Goal: Contribute content: Contribute content

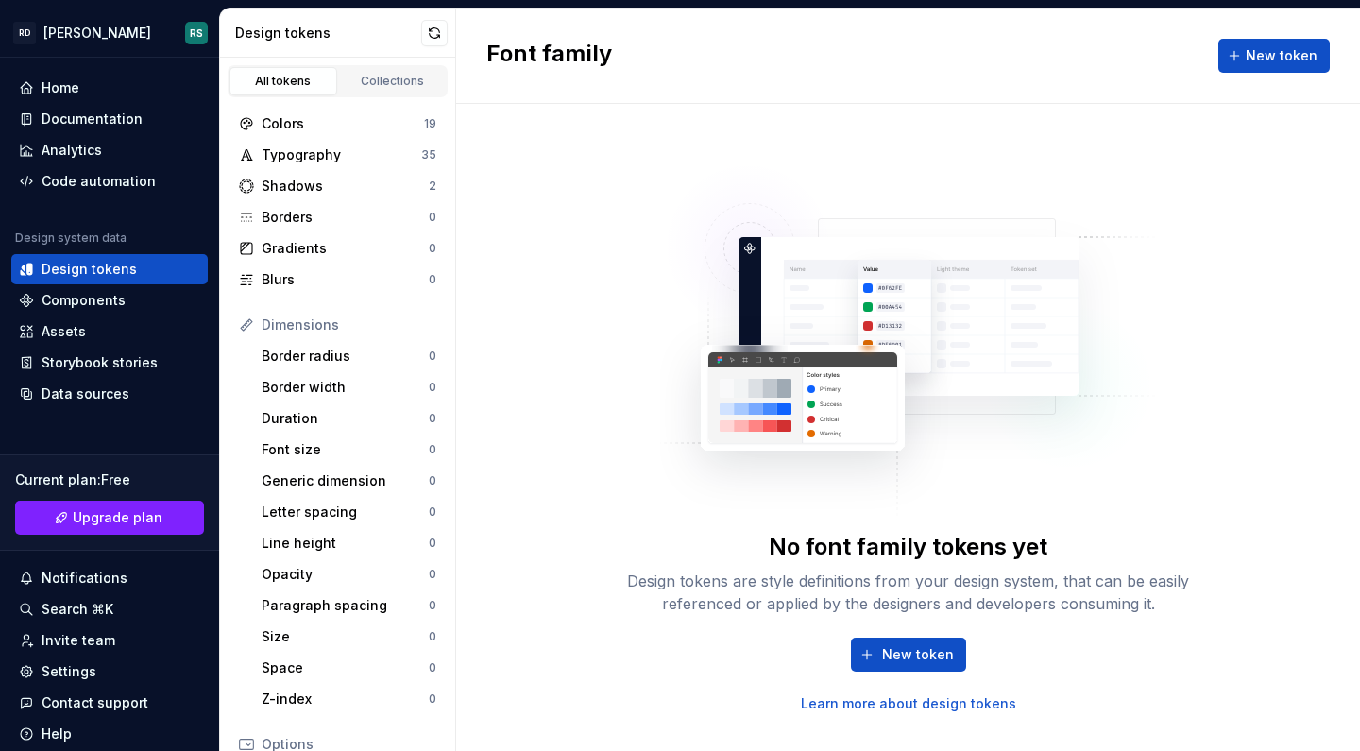
scroll to position [283, 0]
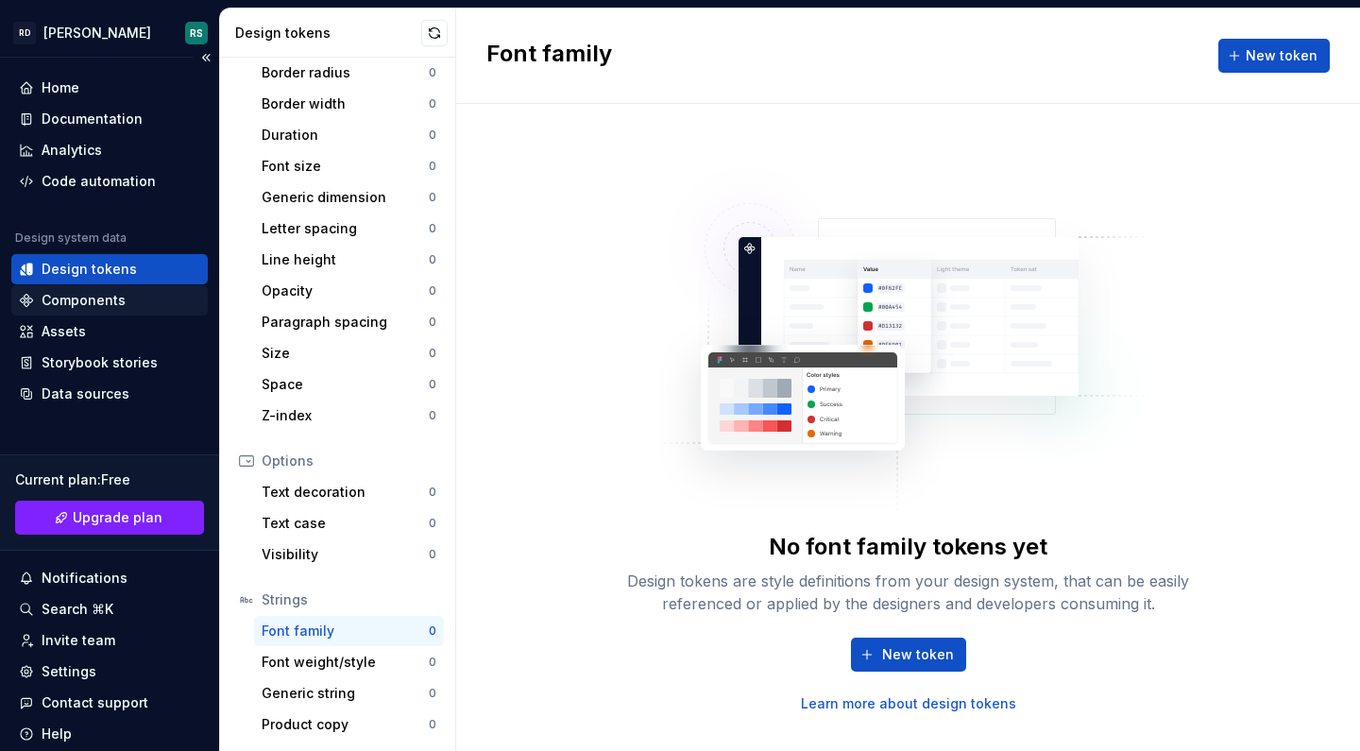
click at [101, 292] on div "Components" at bounding box center [84, 300] width 84 height 19
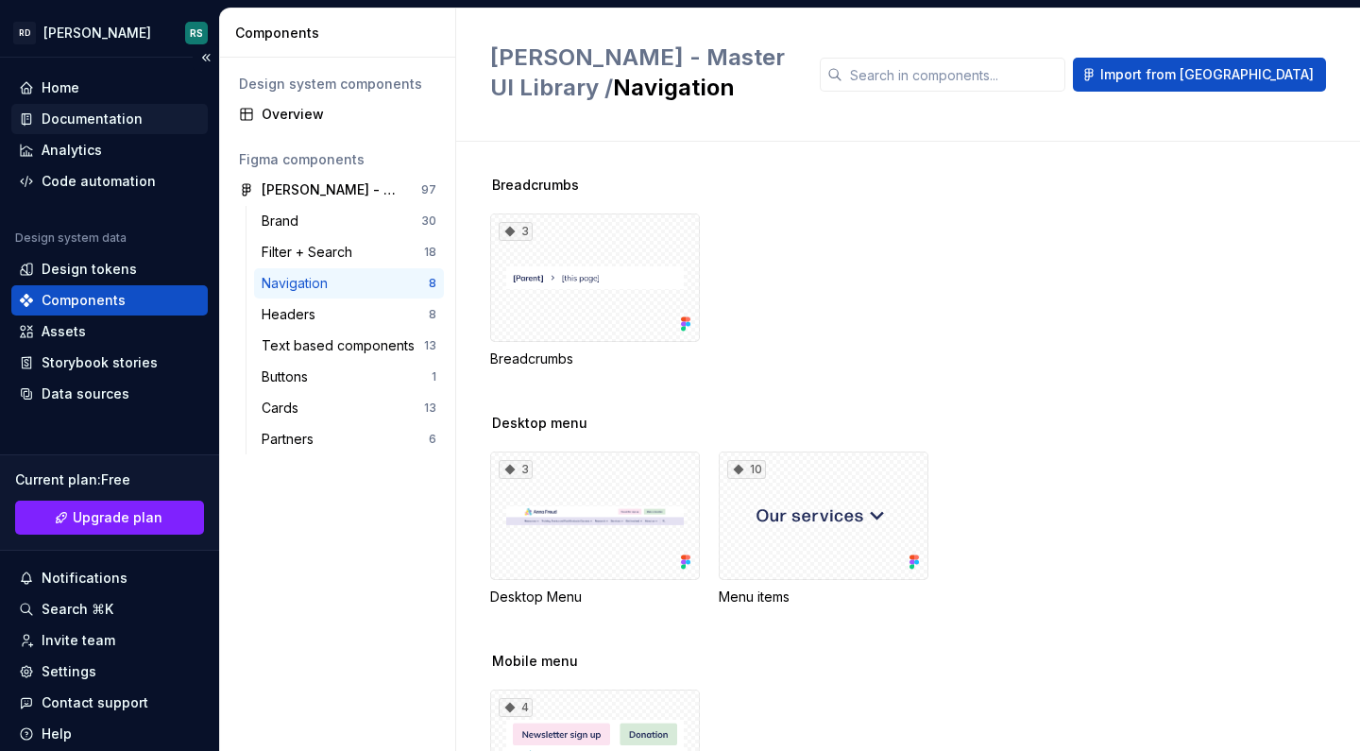
click at [65, 118] on div "Documentation" at bounding box center [92, 119] width 101 height 19
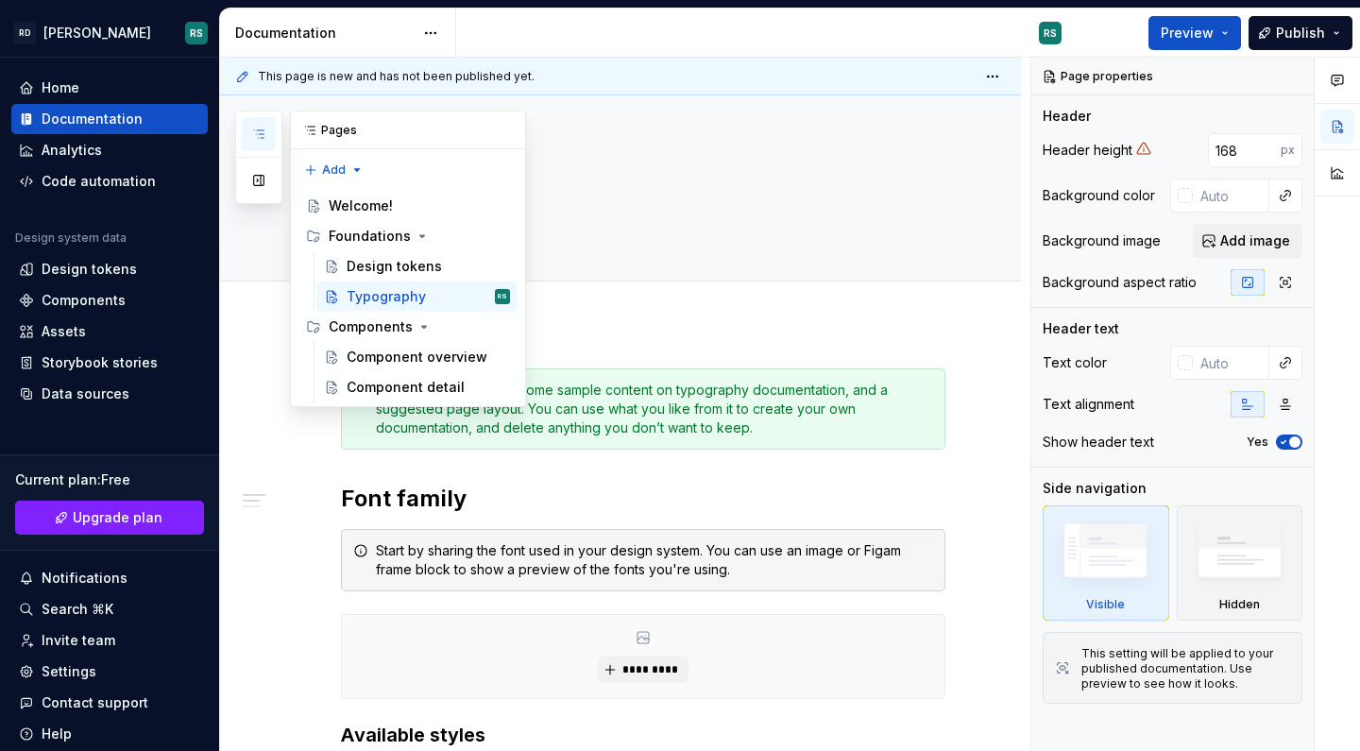
click at [262, 134] on icon "button" at bounding box center [258, 134] width 9 height 8
click at [410, 352] on div "Component overview" at bounding box center [399, 356] width 107 height 19
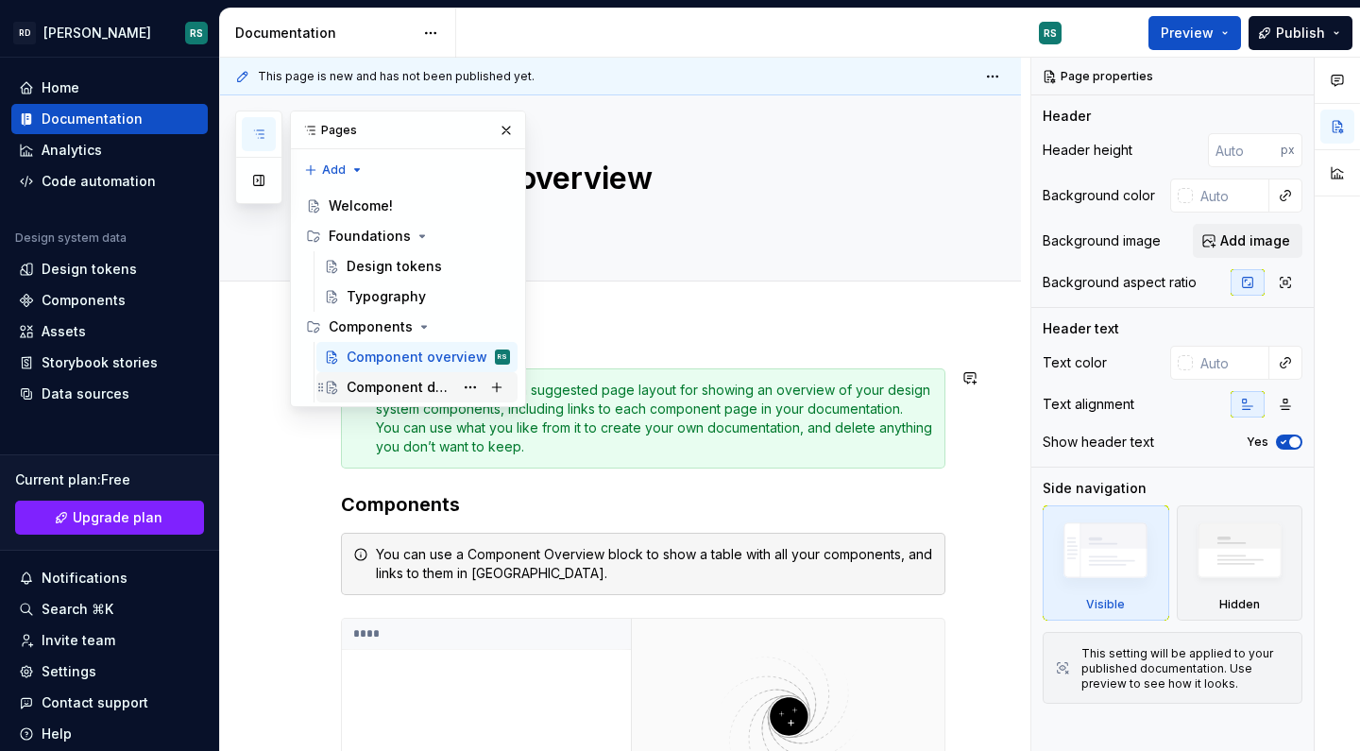
click at [424, 385] on div "Component detail" at bounding box center [399, 387] width 107 height 19
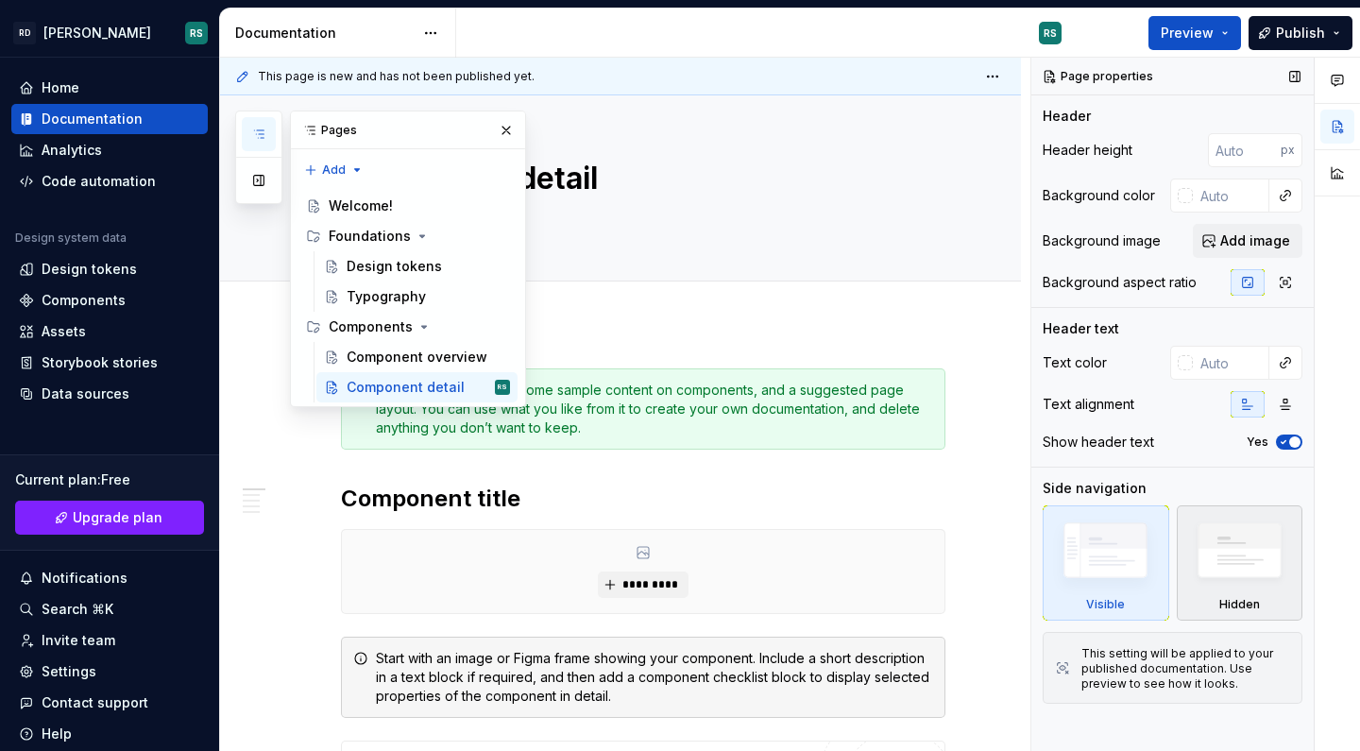
click at [1209, 556] on img at bounding box center [1239, 555] width 109 height 83
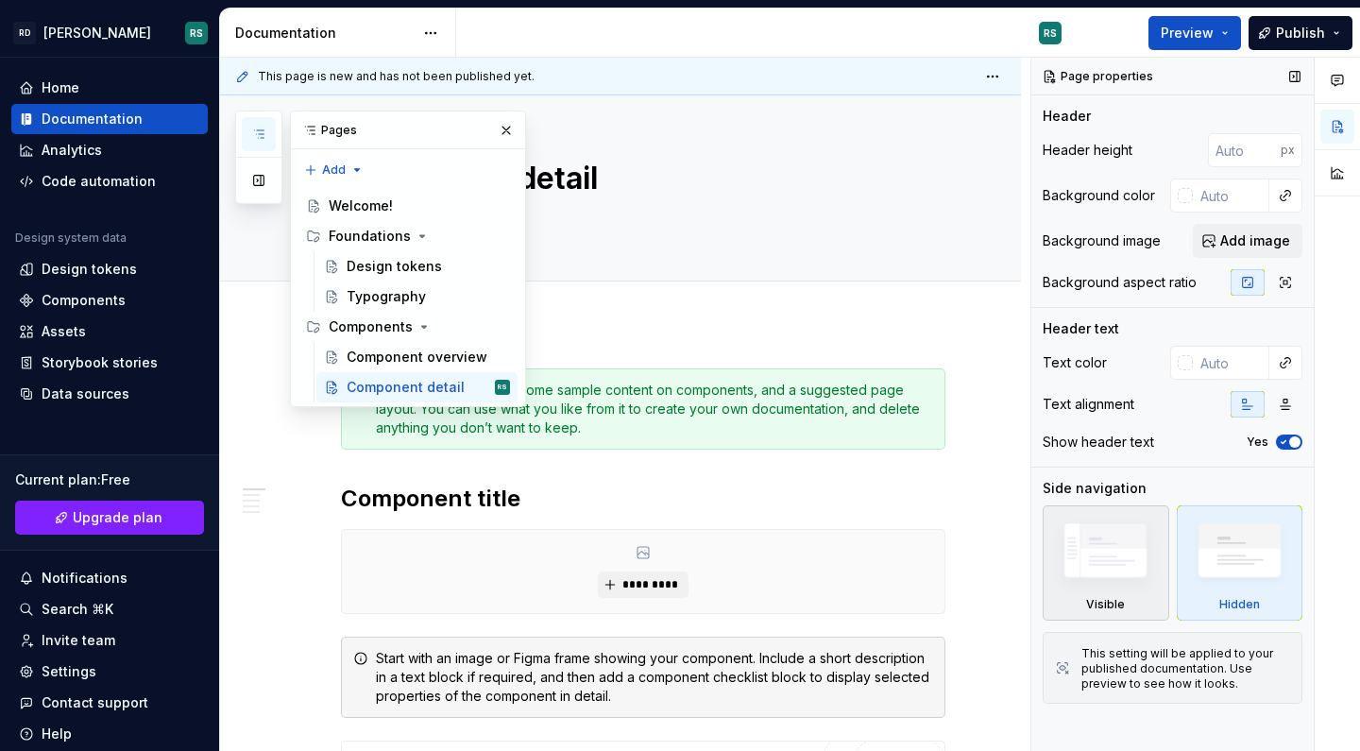
click at [1118, 572] on img at bounding box center [1105, 555] width 109 height 82
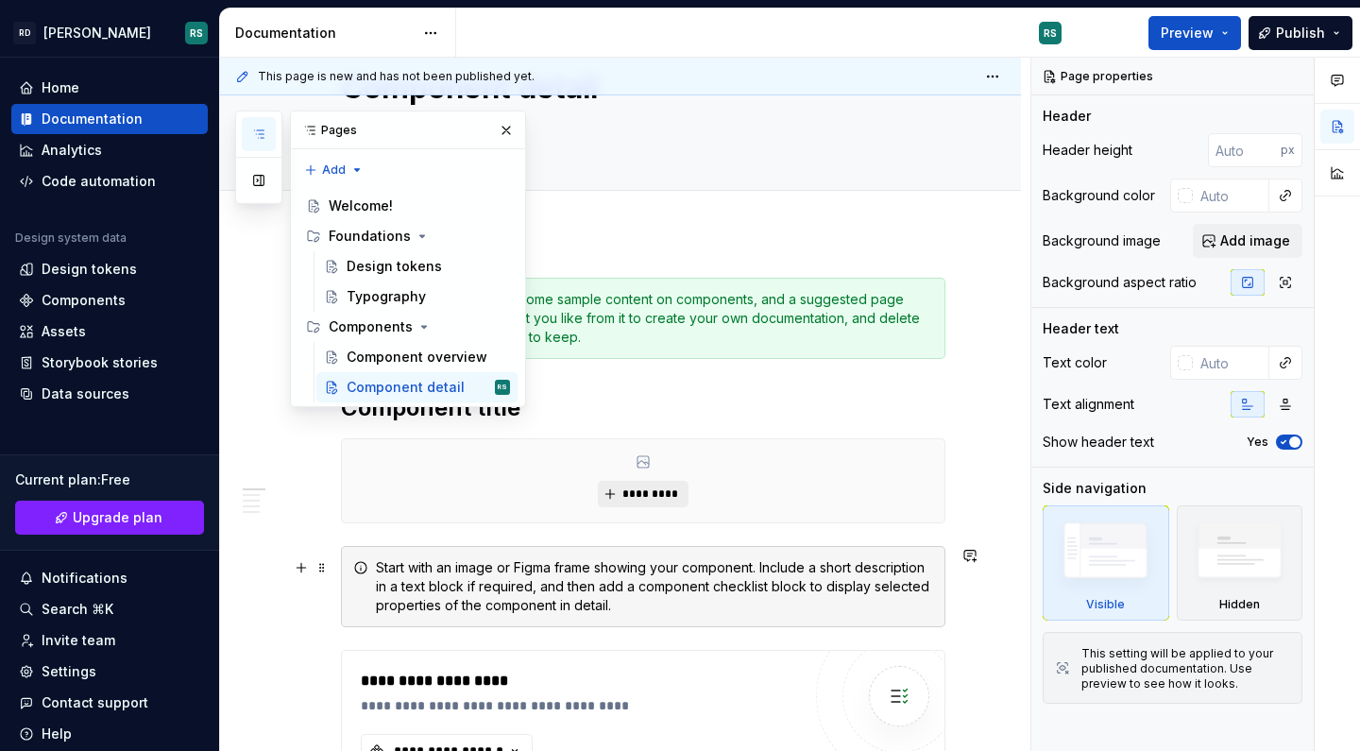
scroll to position [93, 0]
click at [627, 480] on button "*********" at bounding box center [643, 492] width 90 height 26
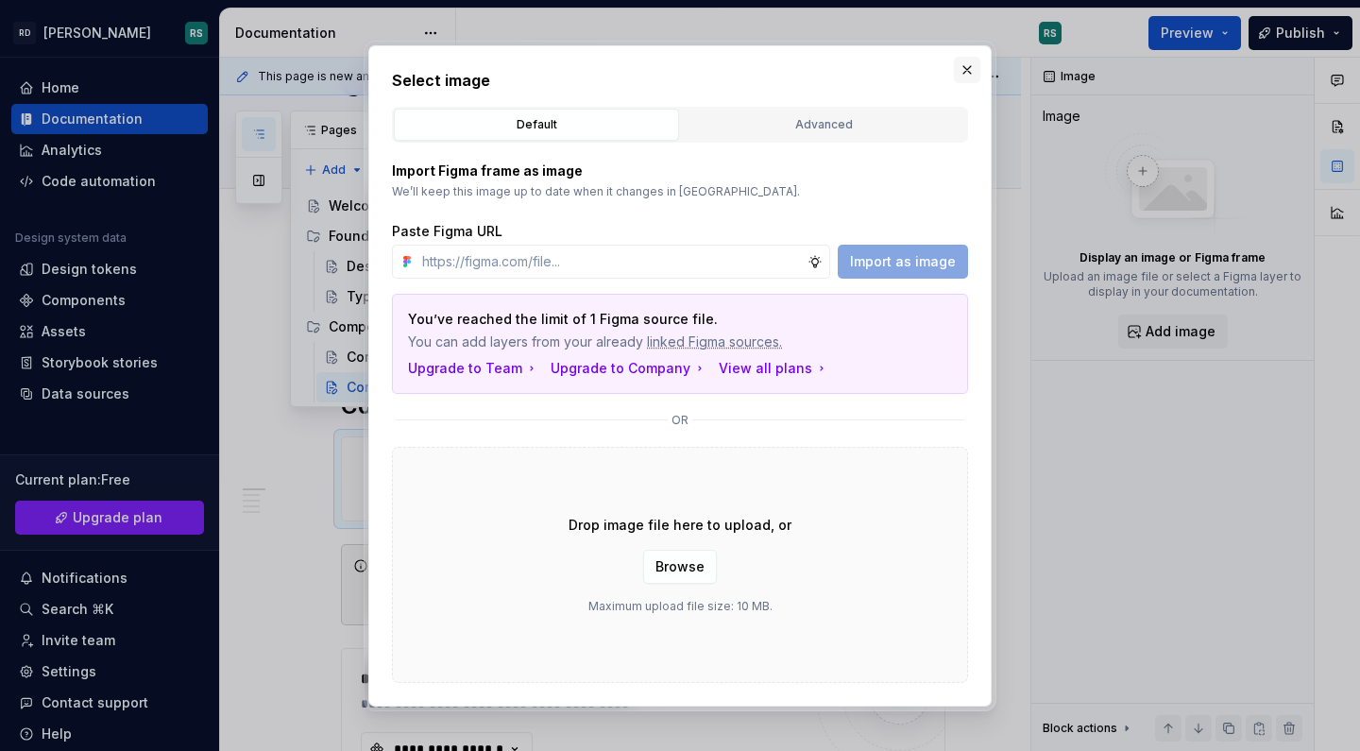
click at [969, 65] on button "button" at bounding box center [967, 70] width 26 height 26
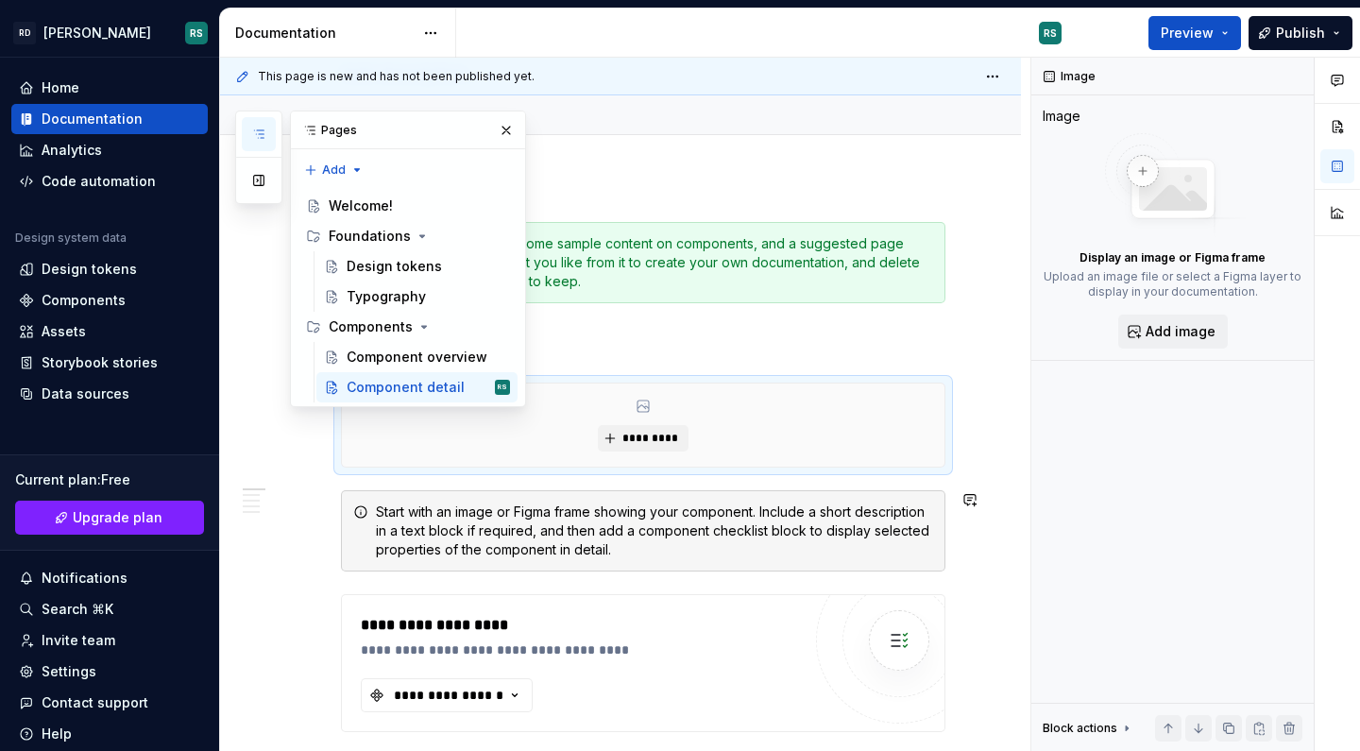
scroll to position [149, 0]
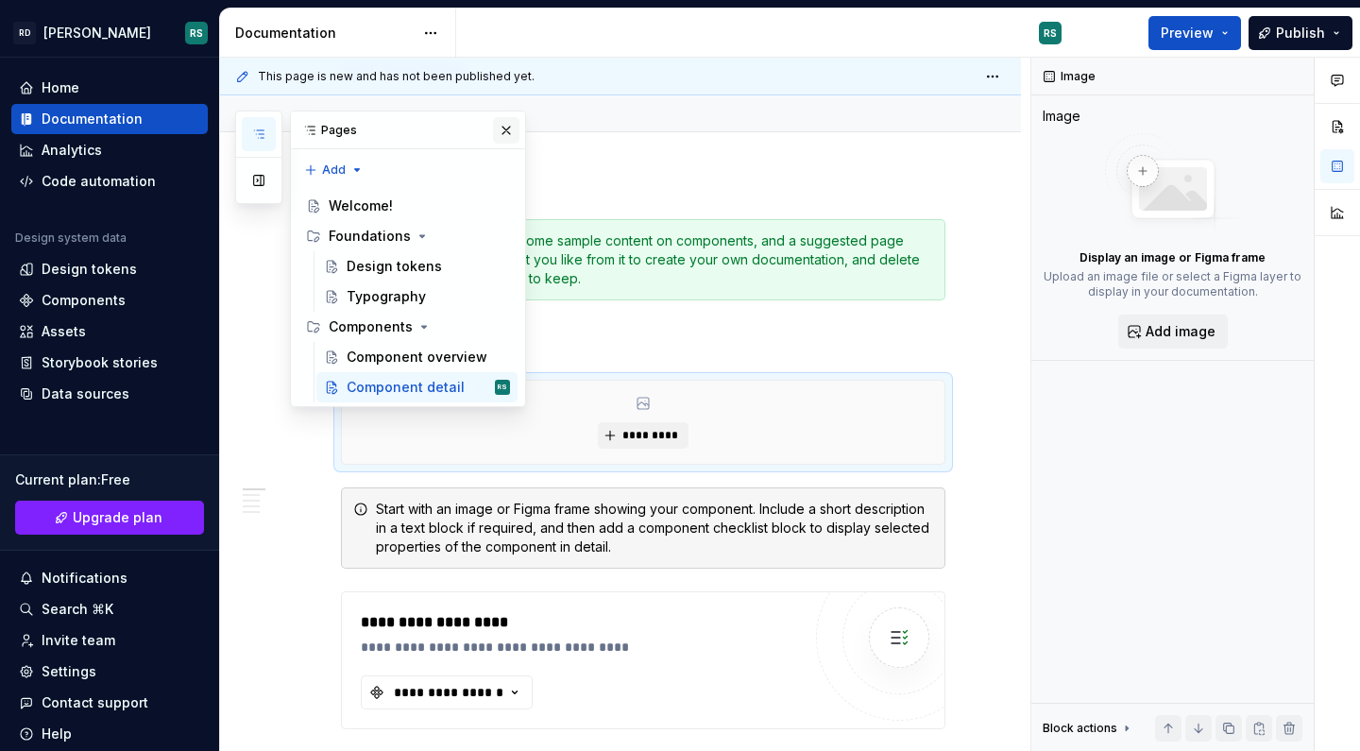
click at [504, 127] on button "button" at bounding box center [506, 130] width 26 height 26
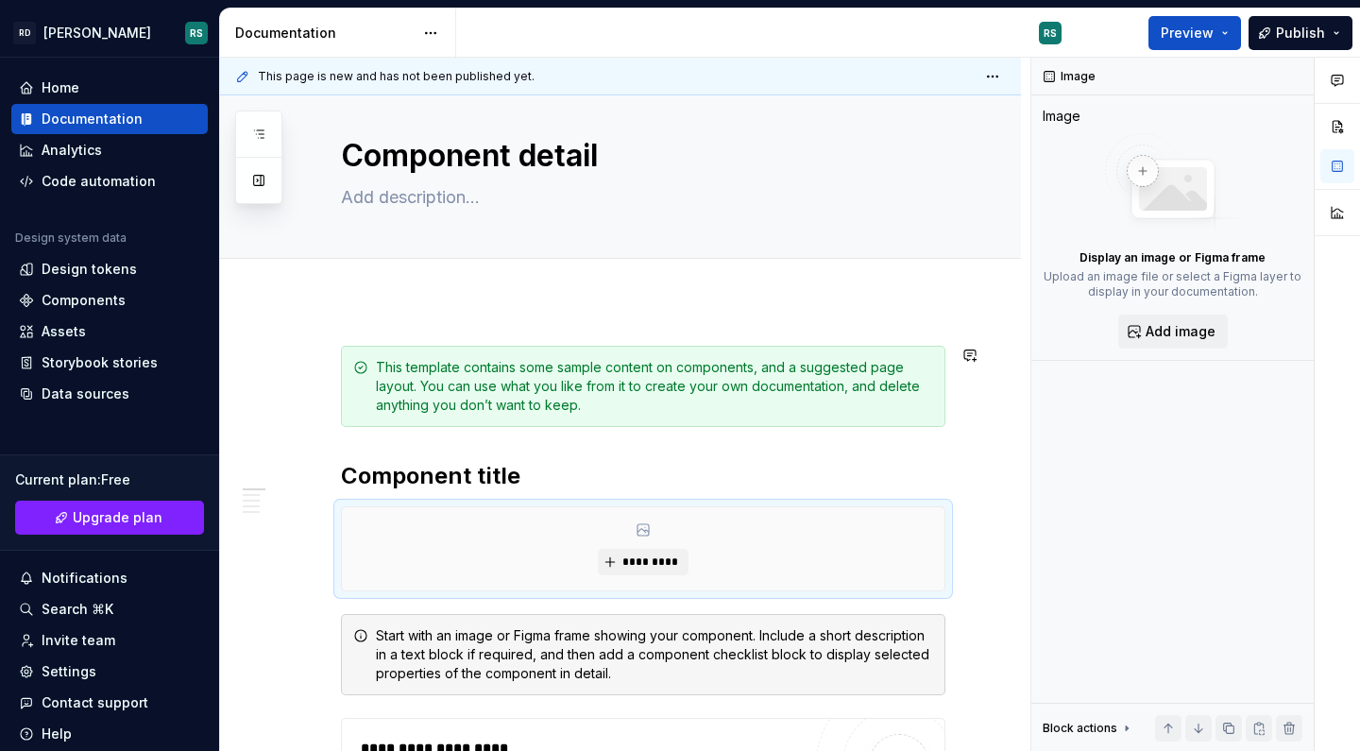
scroll to position [21, 0]
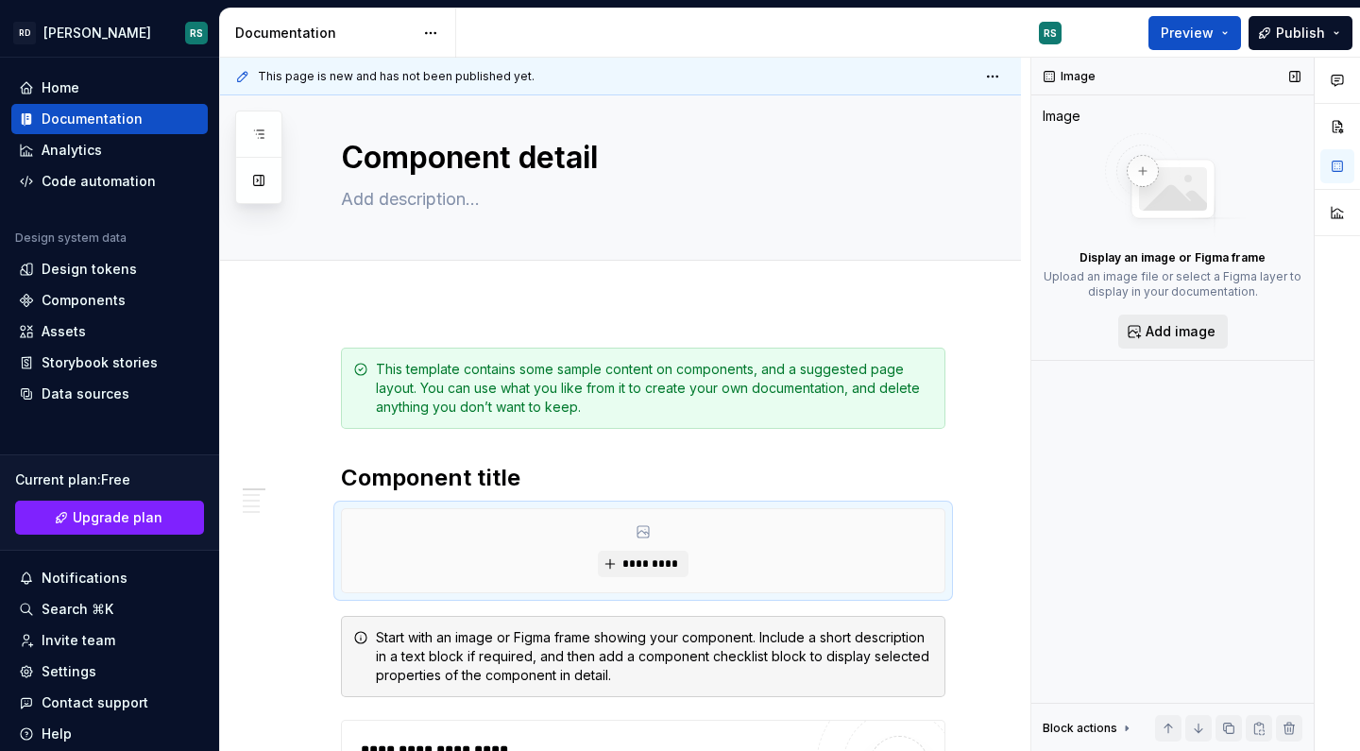
click at [1192, 329] on span "Add image" at bounding box center [1180, 331] width 70 height 19
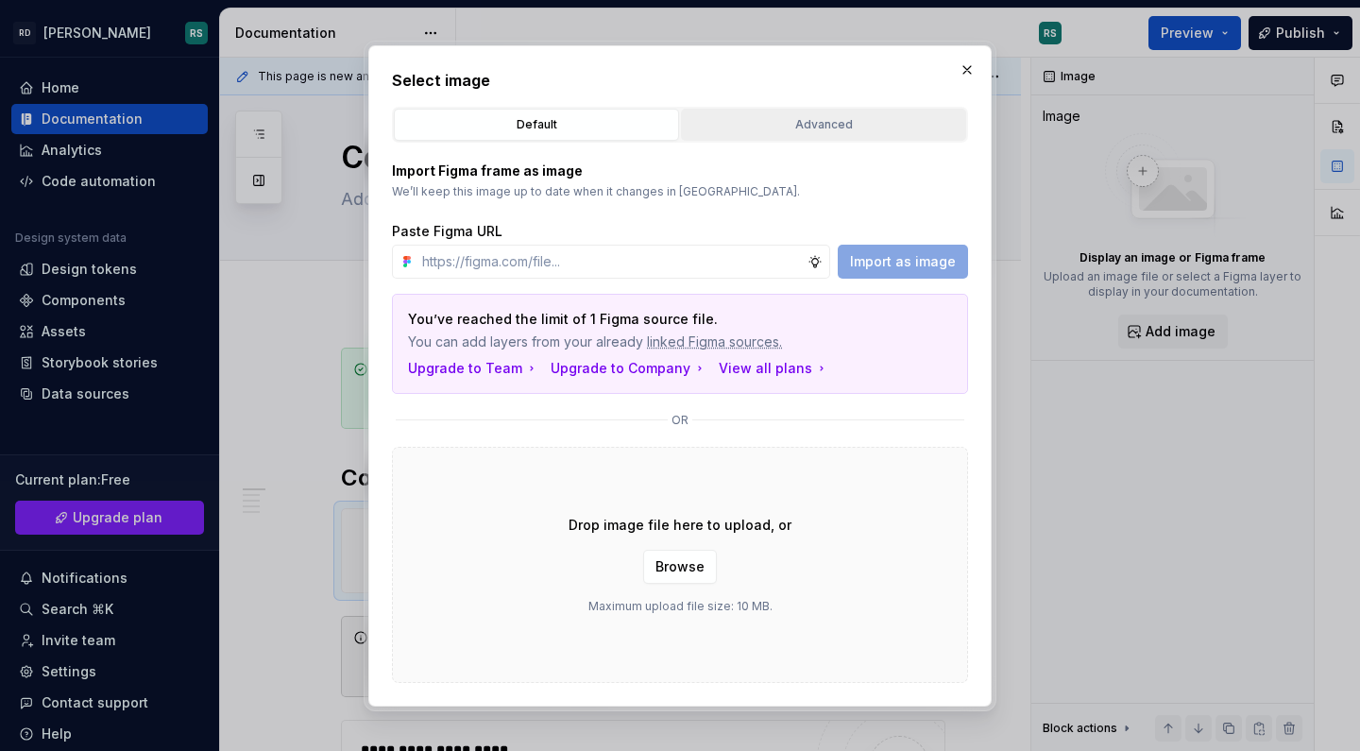
click at [769, 126] on div "Advanced" at bounding box center [823, 124] width 272 height 19
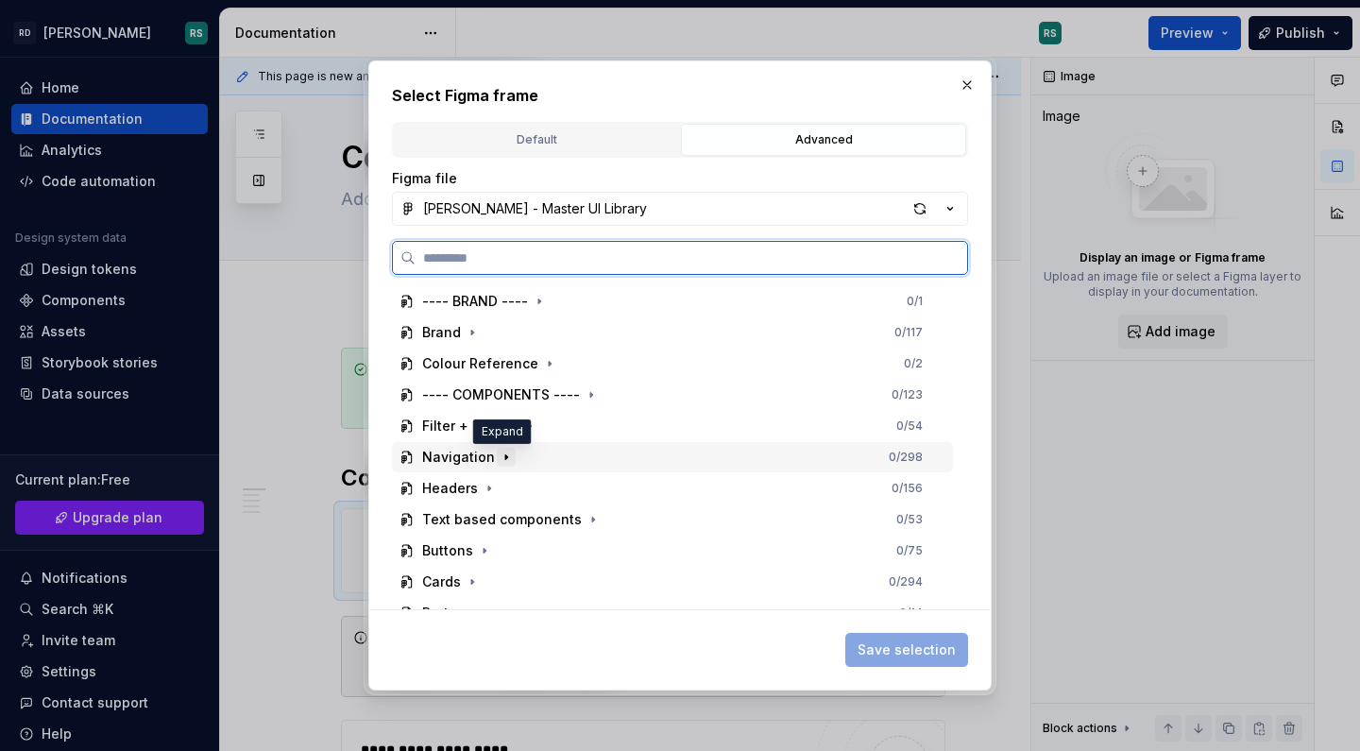
click at [506, 454] on icon "button" at bounding box center [506, 456] width 15 height 15
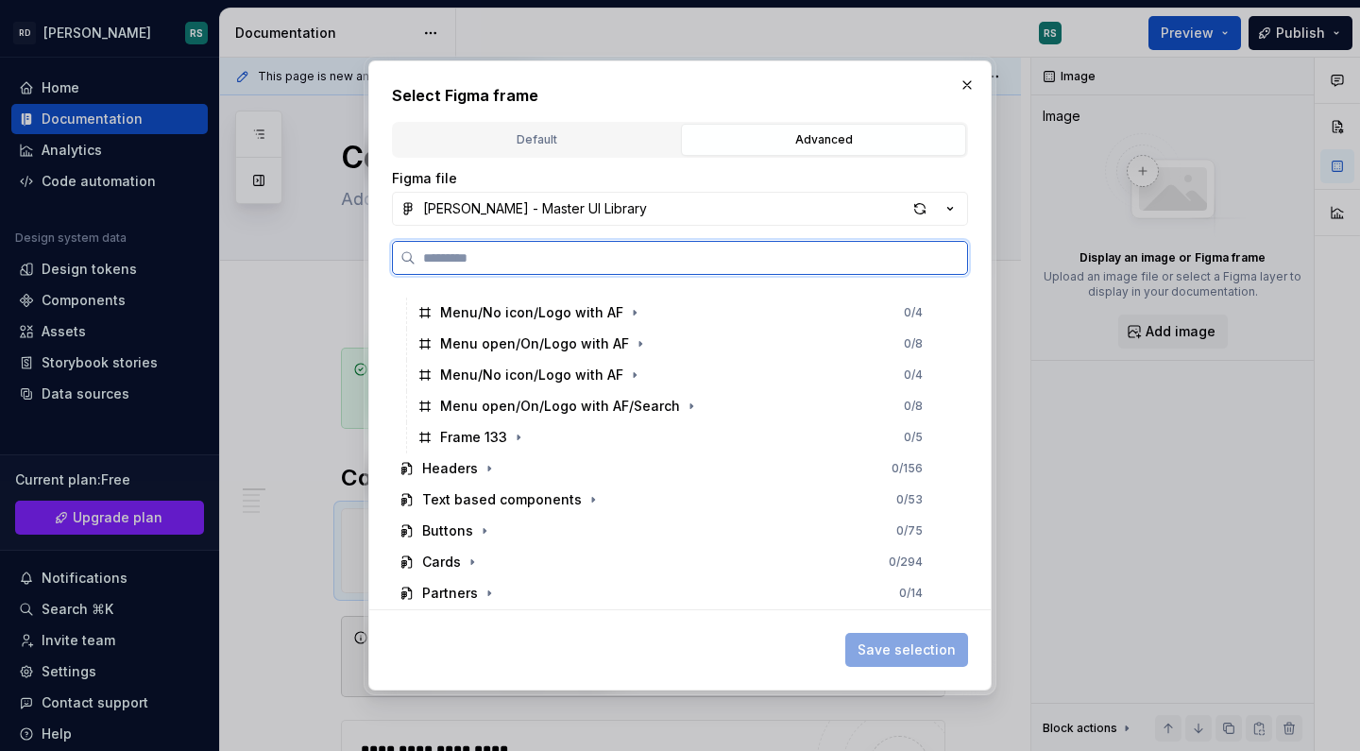
scroll to position [1931, 0]
click at [585, 494] on icon "button" at bounding box center [592, 499] width 15 height 15
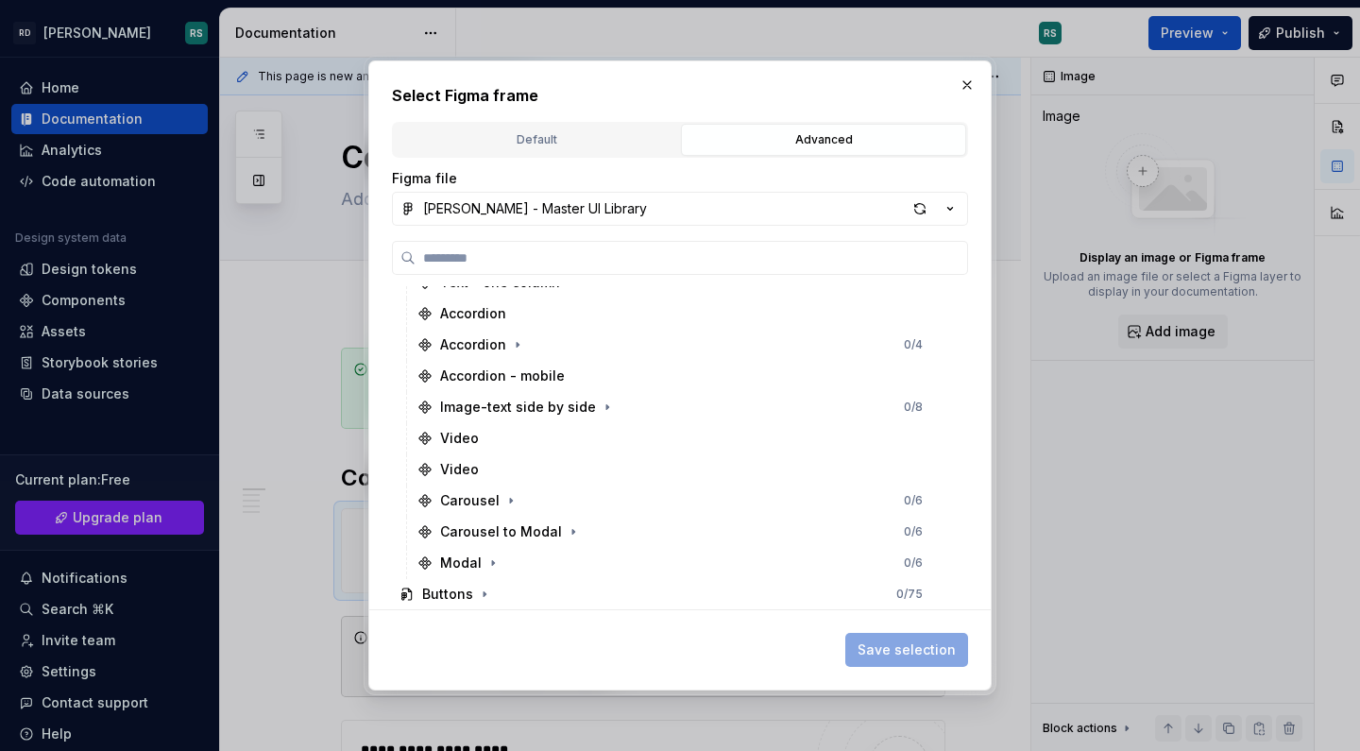
scroll to position [2367, 0]
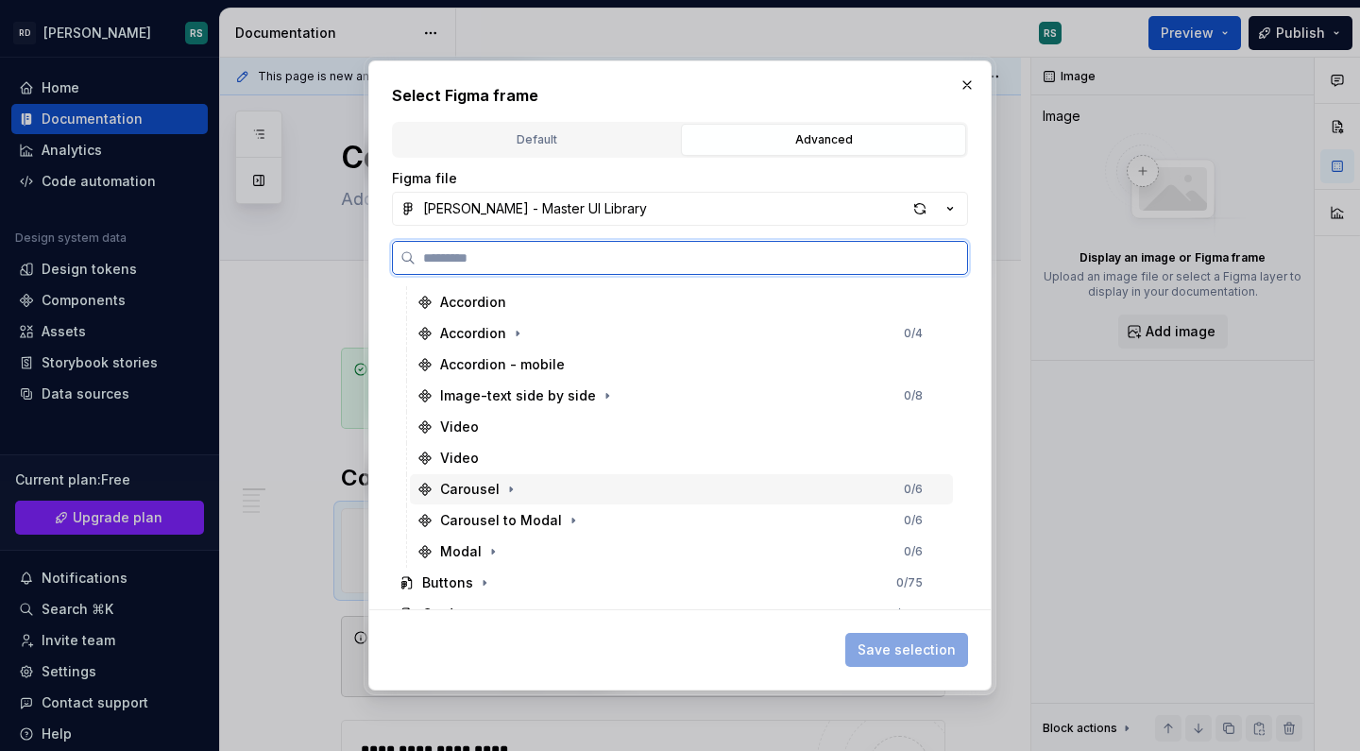
click at [420, 485] on icon at bounding box center [424, 489] width 15 height 15
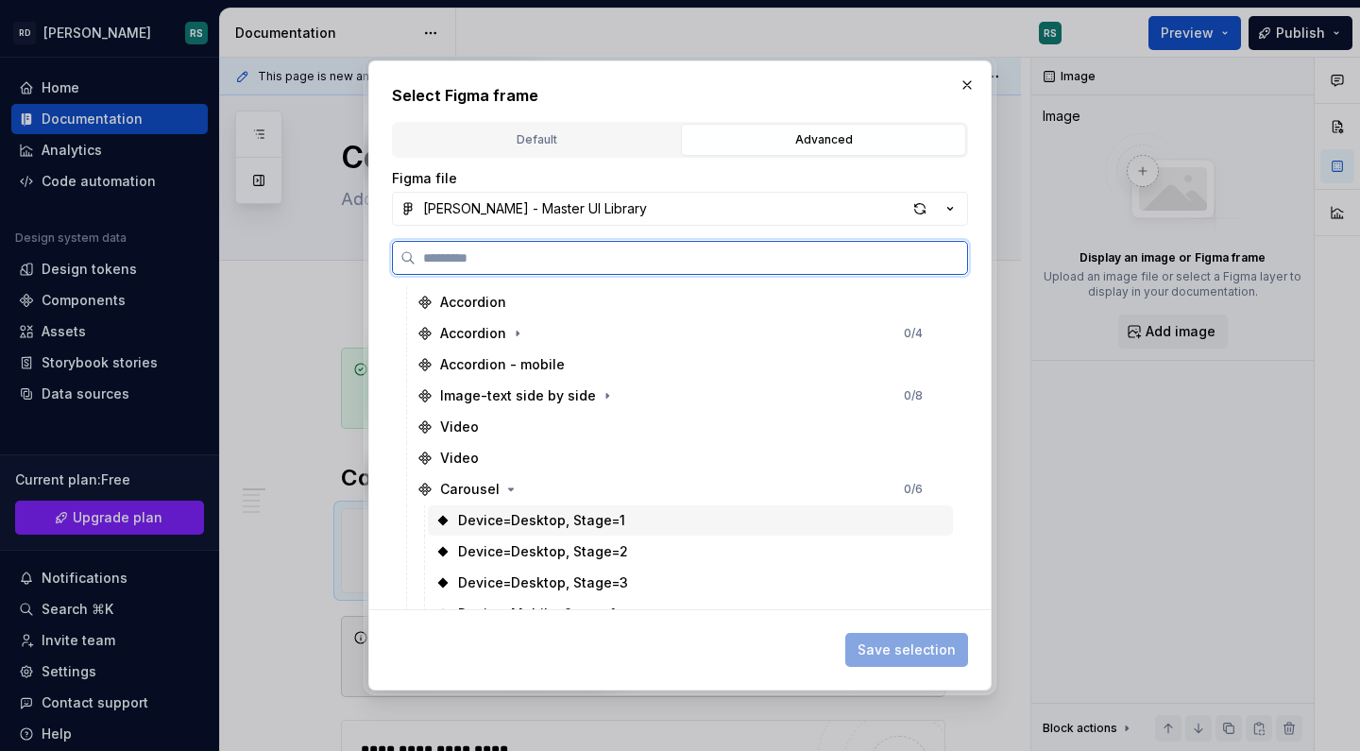
click at [513, 522] on div "Device=Desktop, Stage=1" at bounding box center [541, 520] width 167 height 19
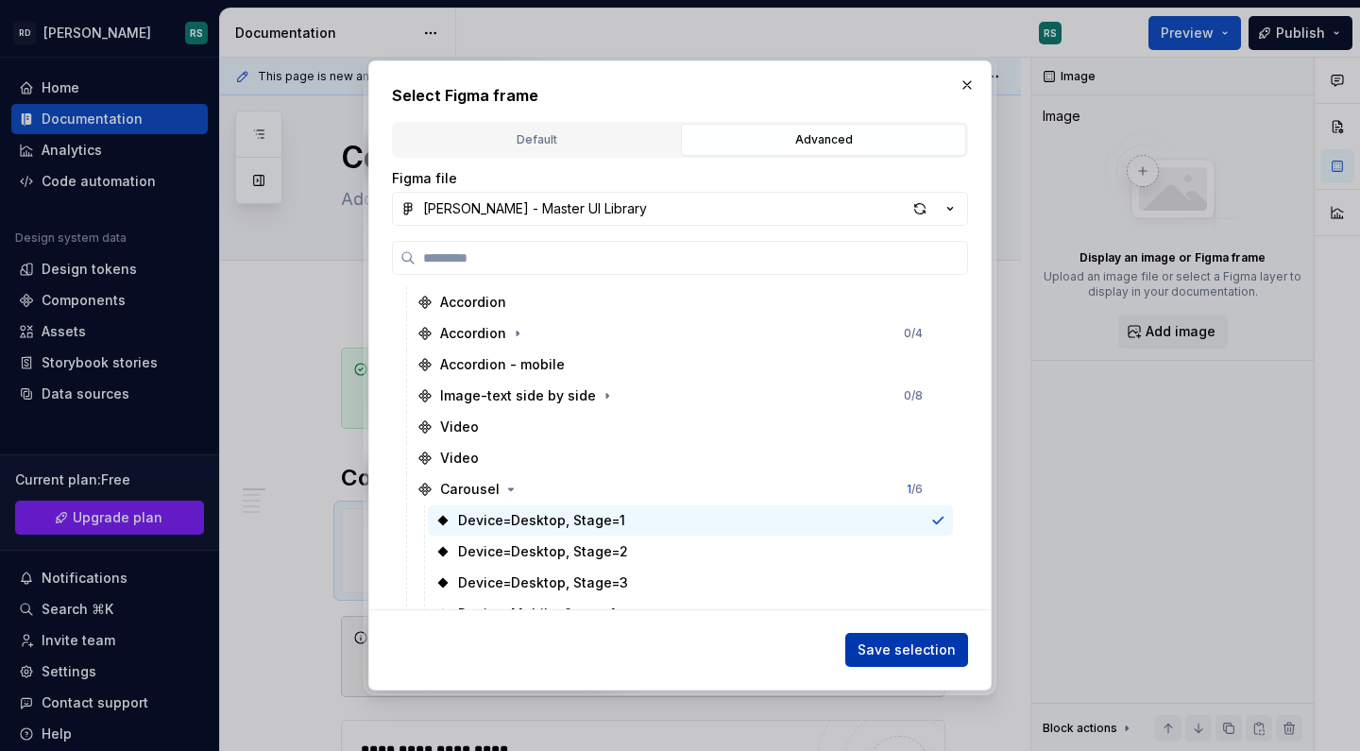
click at [886, 650] on span "Save selection" at bounding box center [906, 649] width 98 height 19
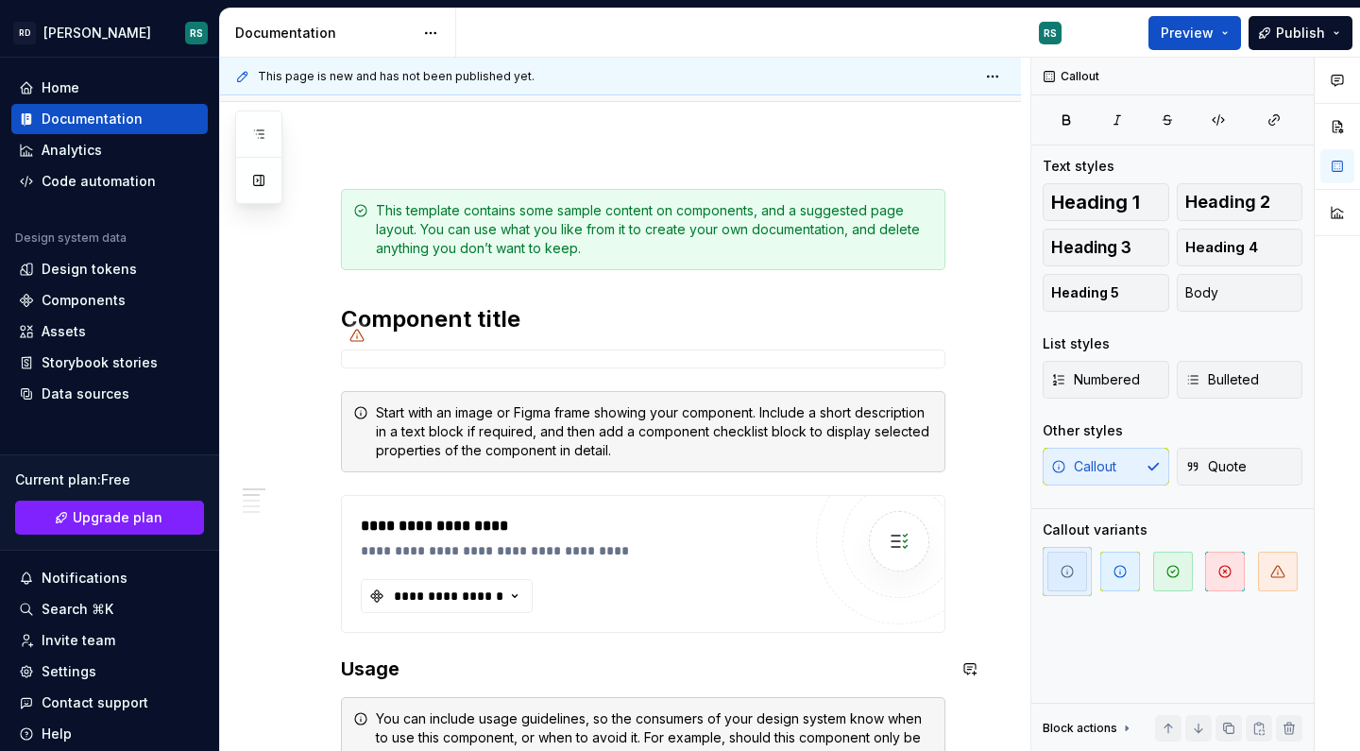
scroll to position [164, 0]
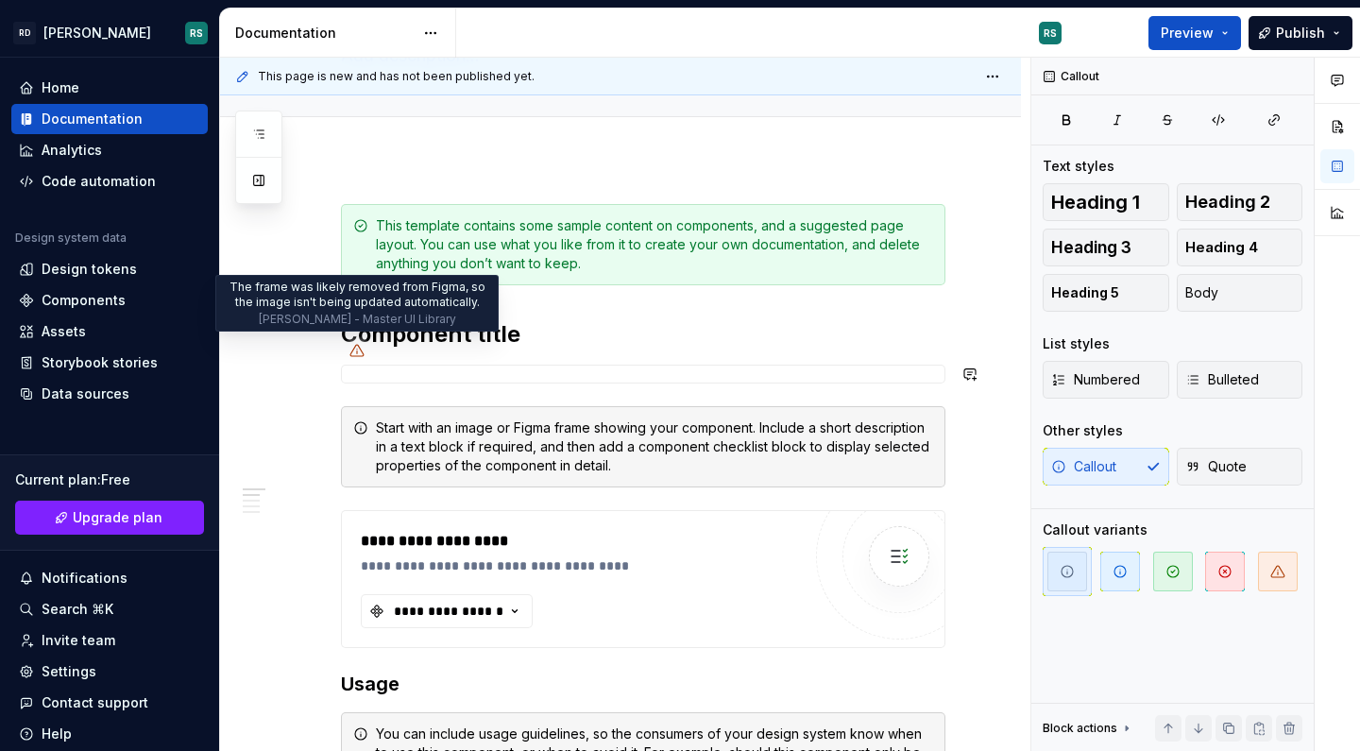
type textarea "*"
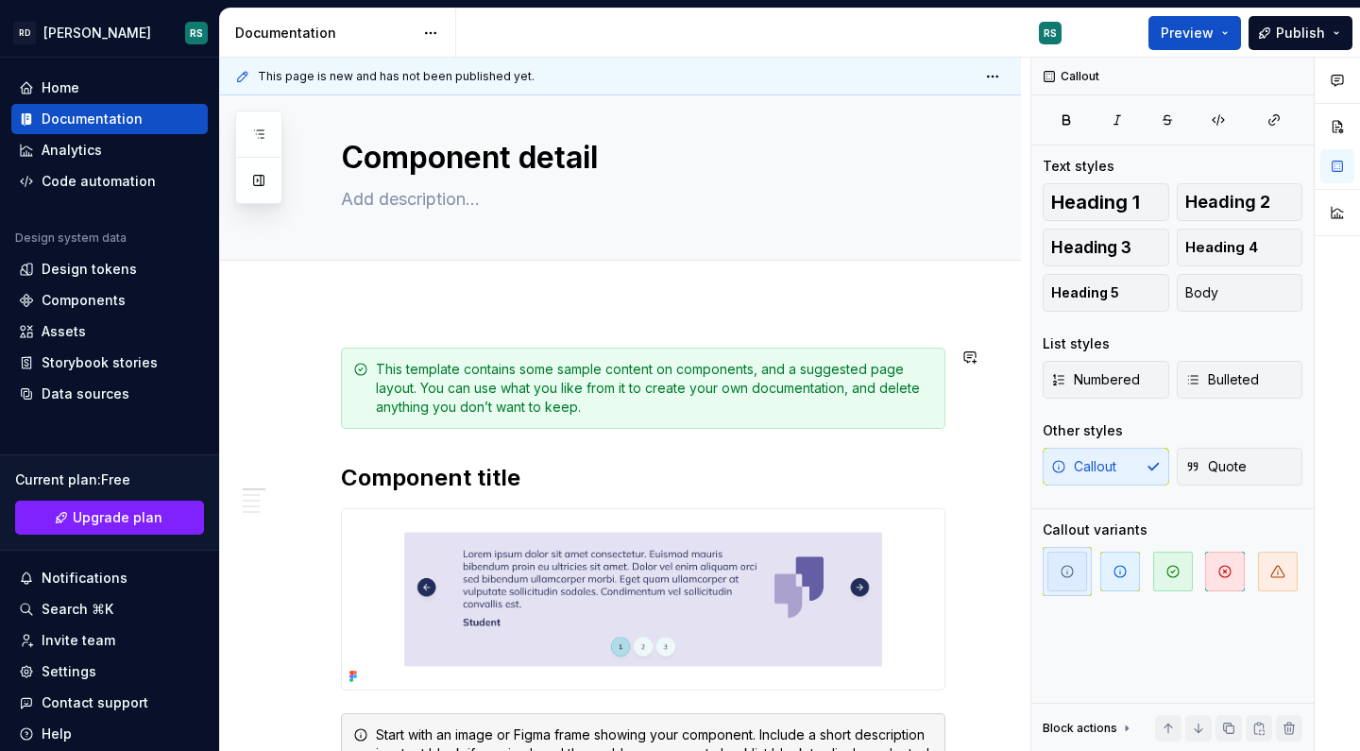
scroll to position [20, 0]
click at [448, 478] on h2 "Component title" at bounding box center [643, 479] width 604 height 30
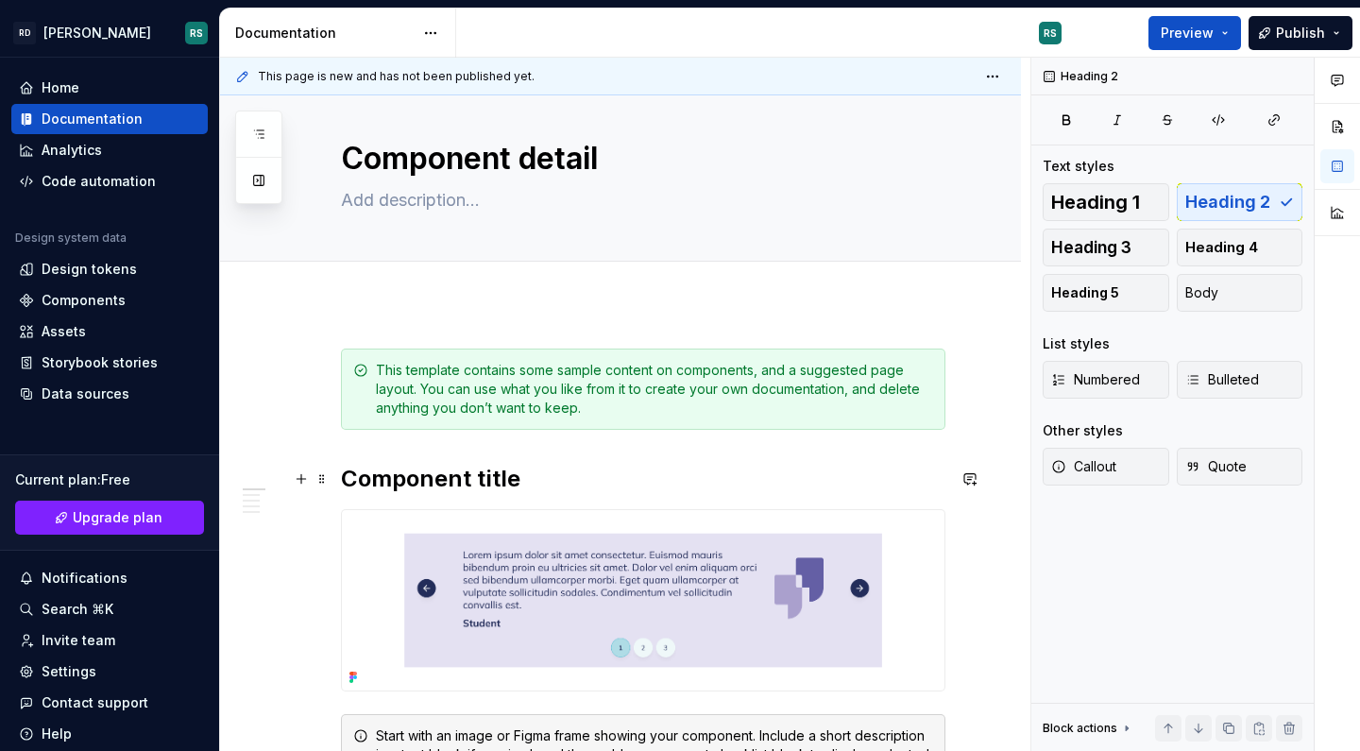
click at [448, 478] on h2 "Component title" at bounding box center [643, 479] width 604 height 30
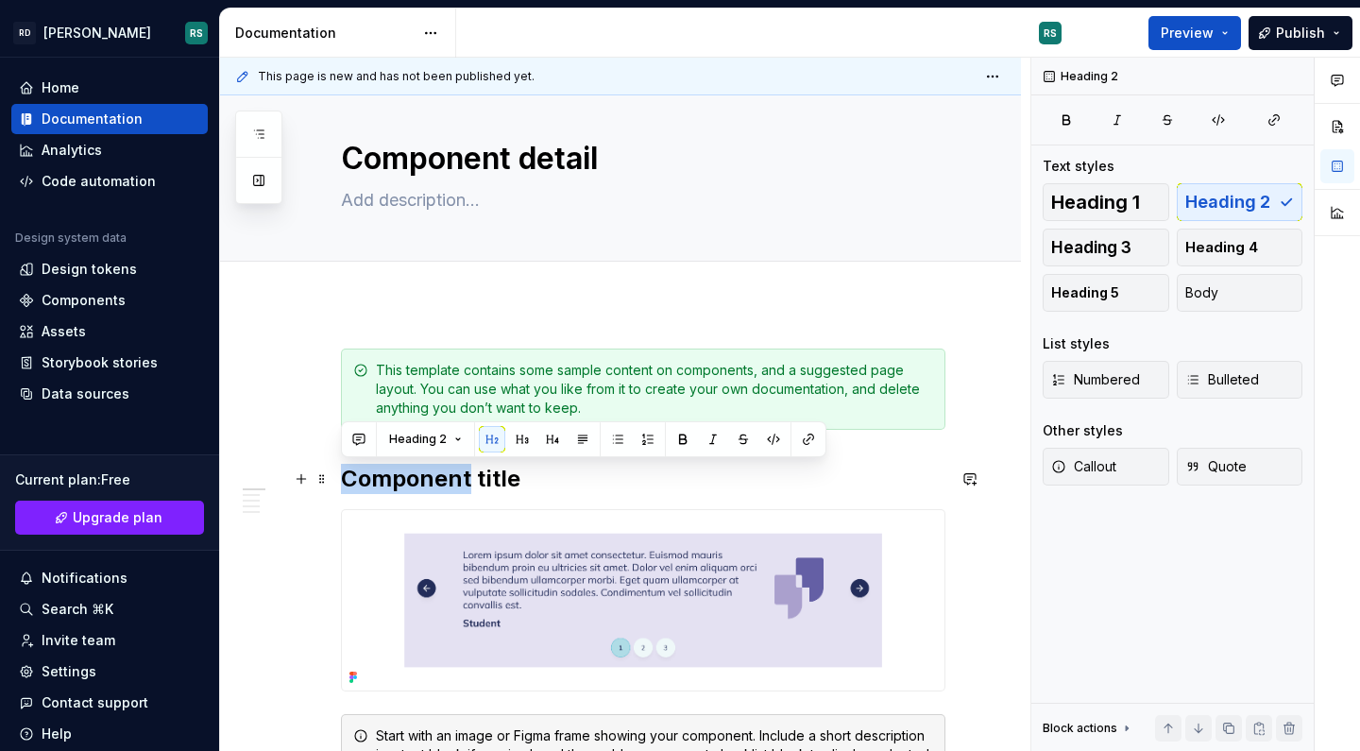
click at [448, 478] on h2 "Component title" at bounding box center [643, 479] width 604 height 30
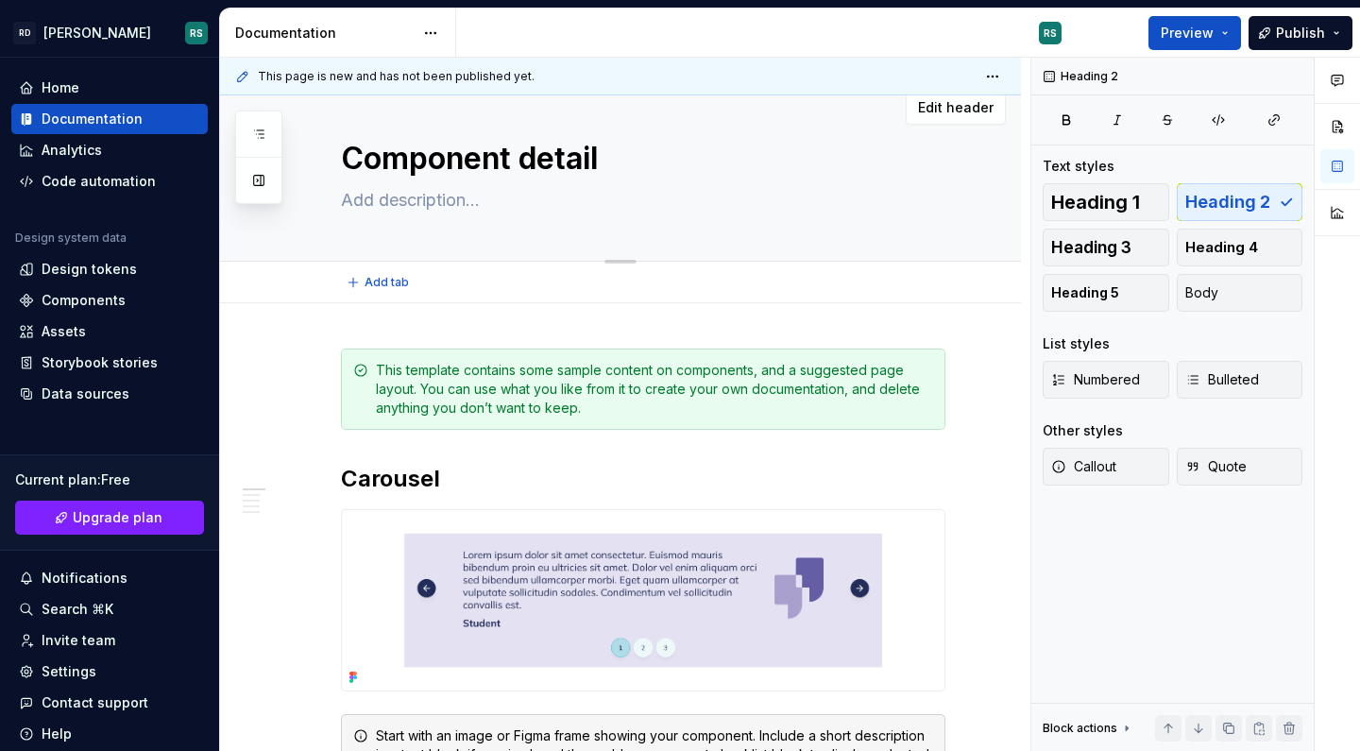
click at [392, 147] on textarea "Component detail" at bounding box center [639, 158] width 604 height 45
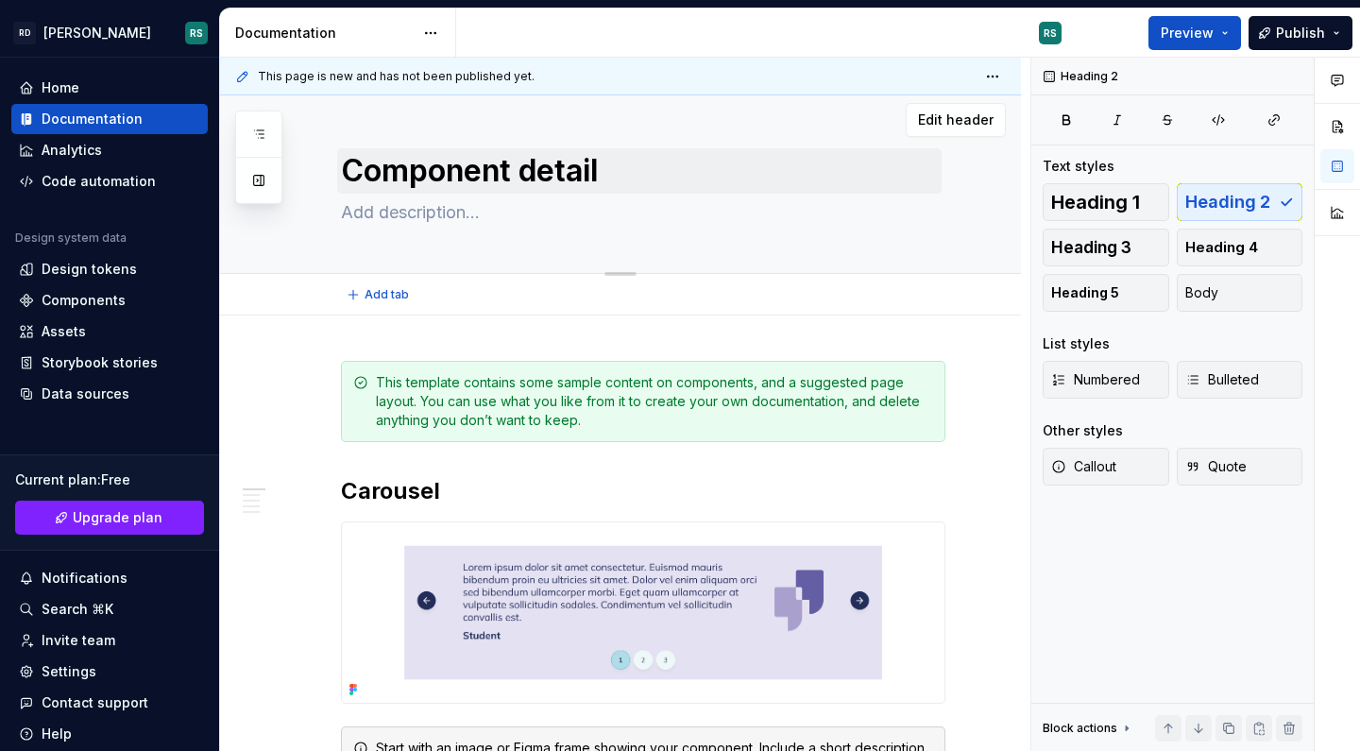
click at [392, 147] on div "Component detail" at bounding box center [643, 180] width 604 height 185
click at [474, 164] on textarea "Component detail" at bounding box center [639, 170] width 604 height 45
click at [947, 127] on span "Edit header" at bounding box center [956, 119] width 76 height 19
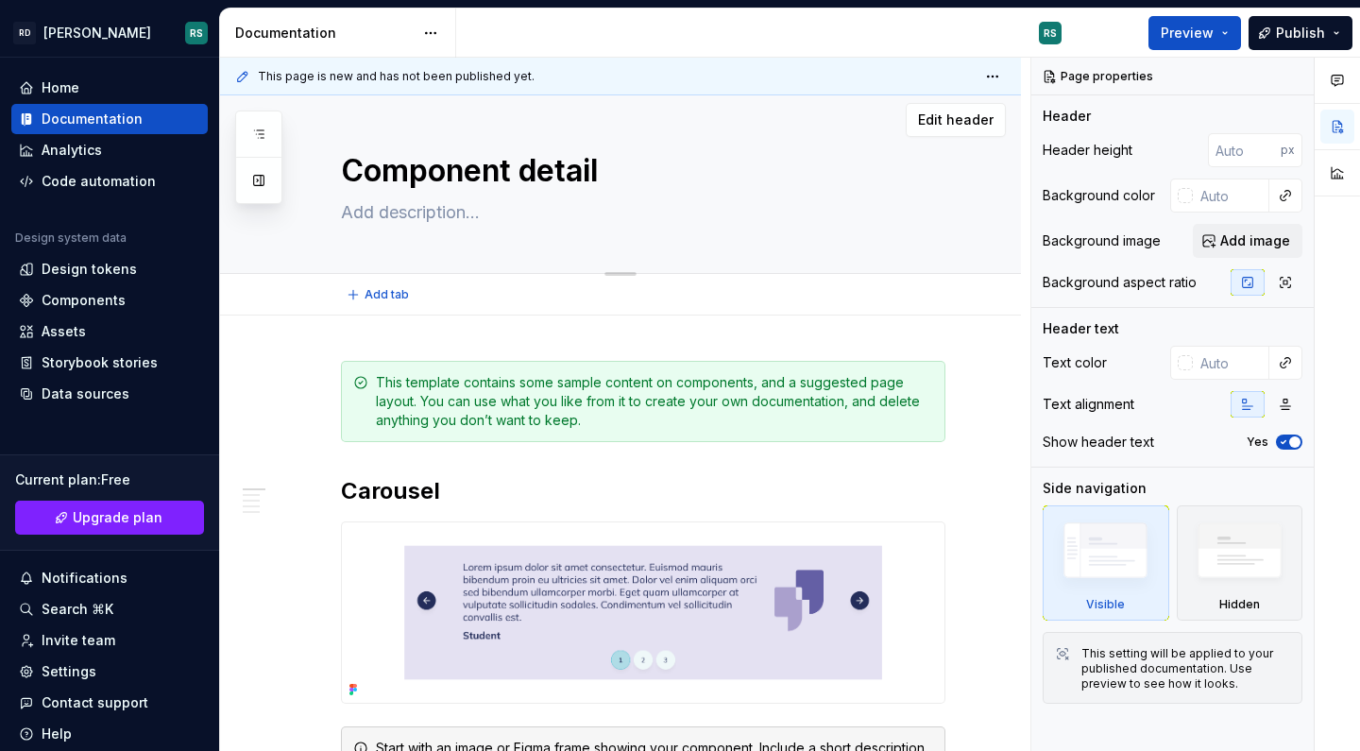
click at [566, 180] on textarea "Component detail" at bounding box center [639, 170] width 604 height 45
type textarea "*"
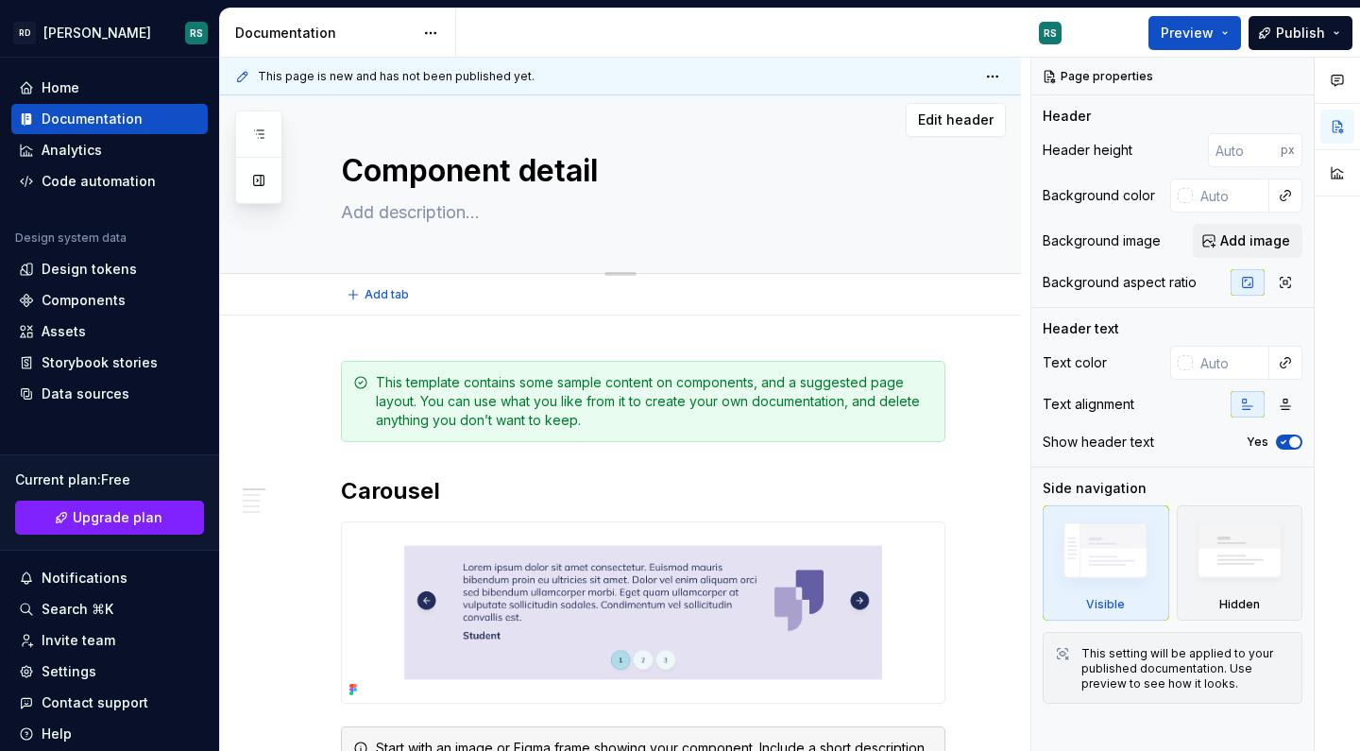
type textarea "C"
type textarea "*"
type textarea "Ca"
type textarea "*"
type textarea "Car"
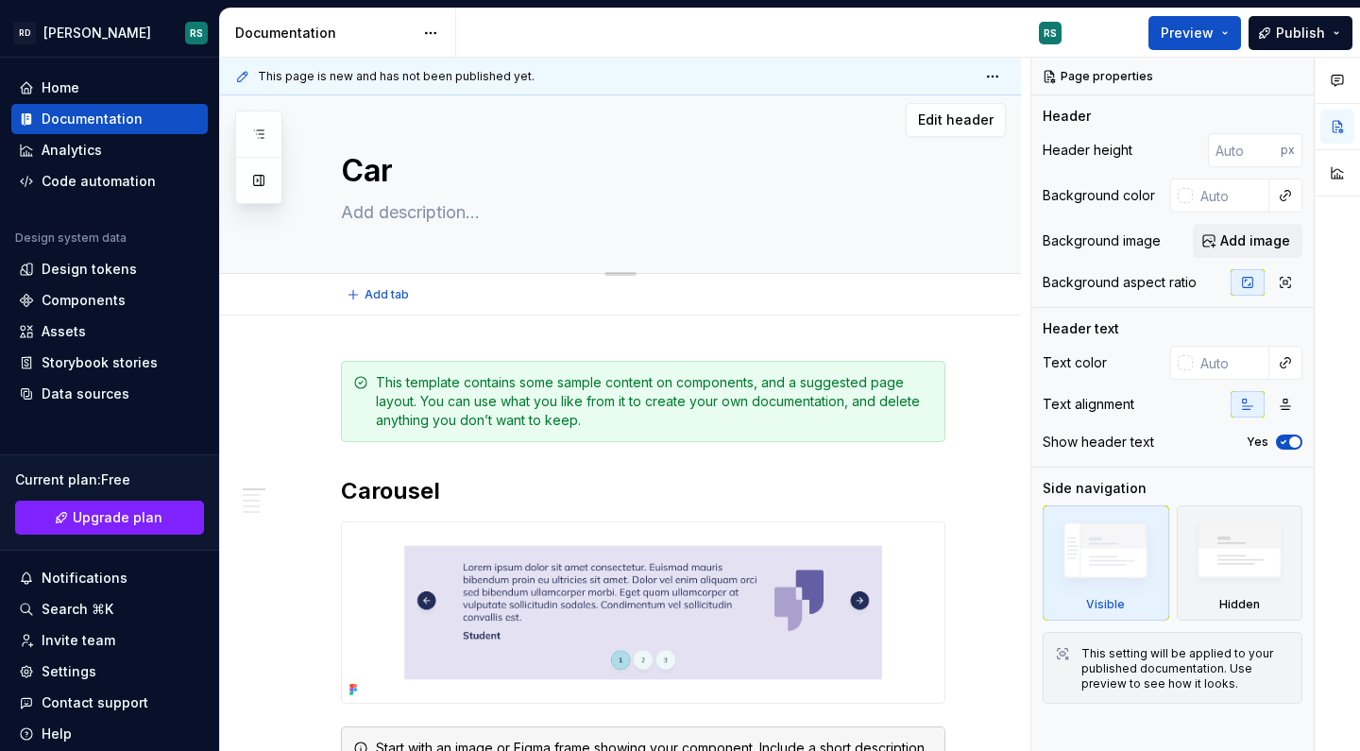
type textarea "*"
type textarea "Caro"
type textarea "*"
type textarea "Carou"
type textarea "*"
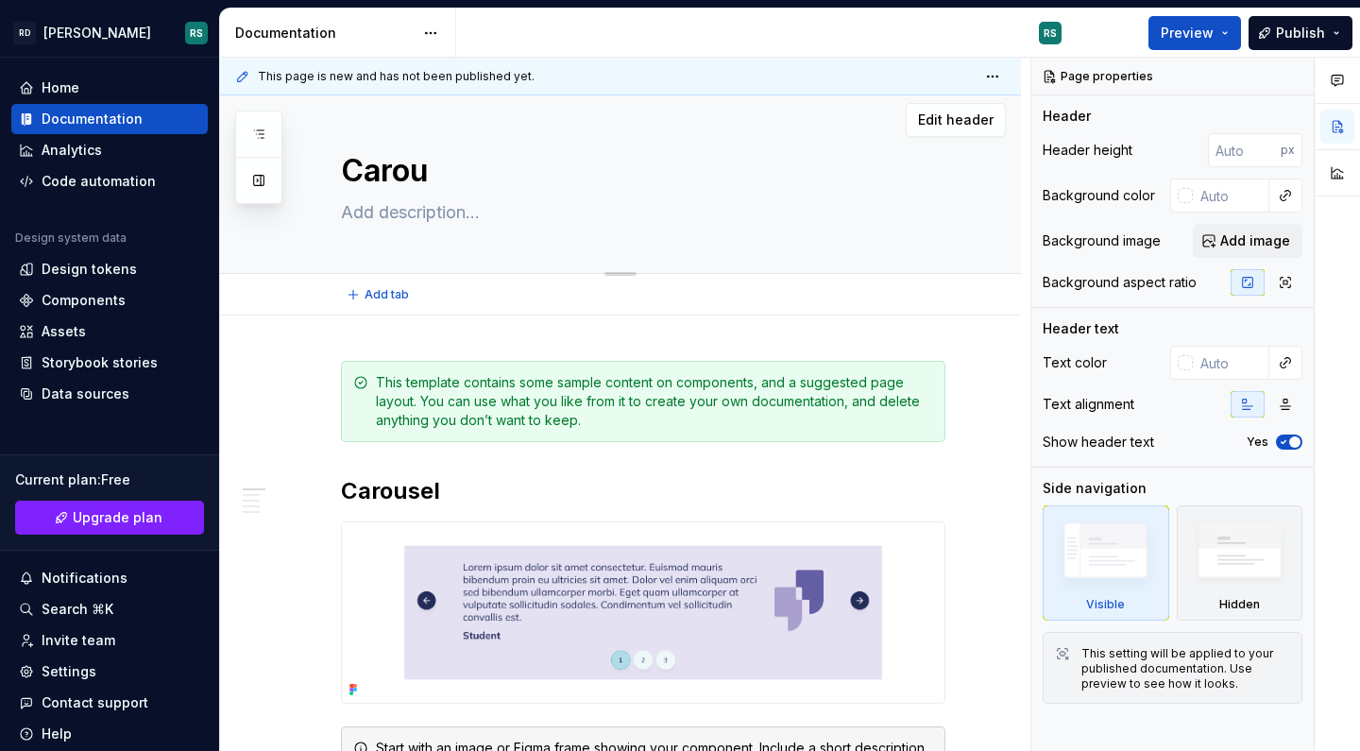
type textarea "Carous"
type textarea "*"
type textarea "Carouse"
type textarea "*"
type textarea "Carousel"
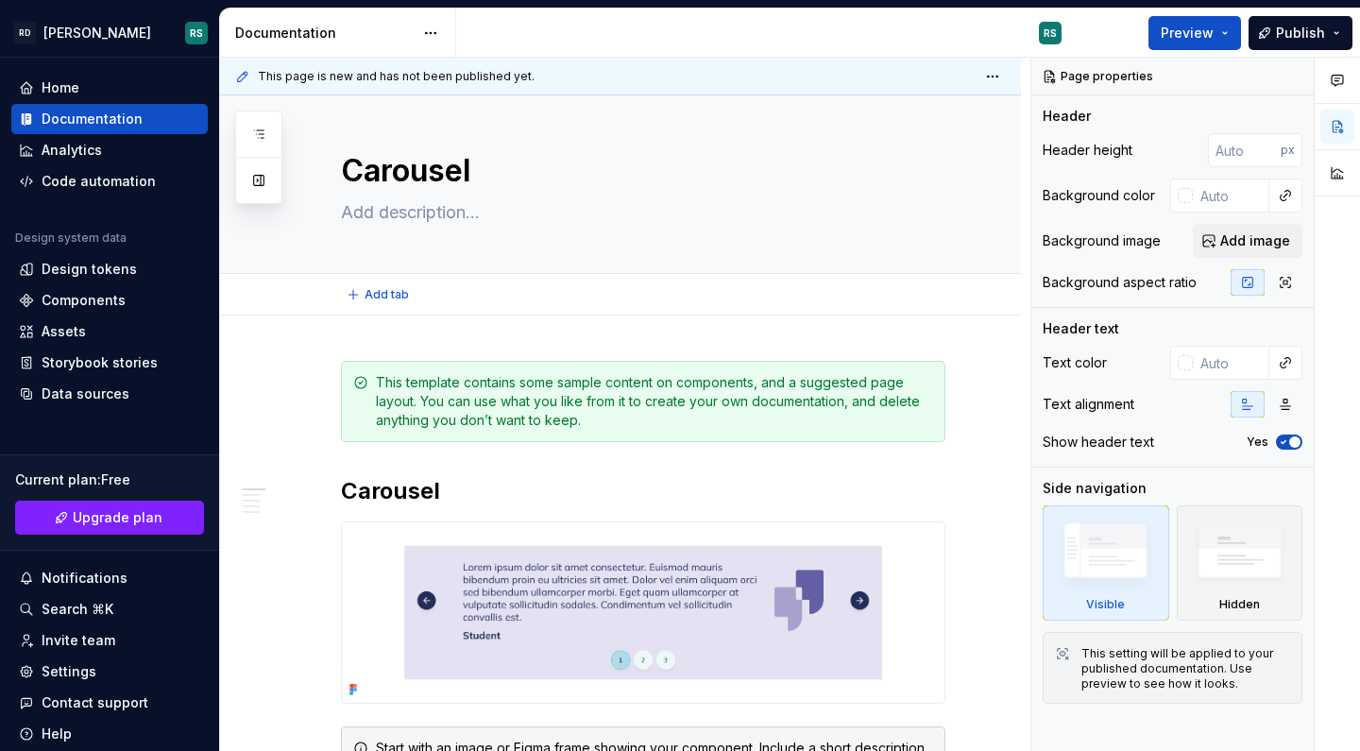
type textarea "*"
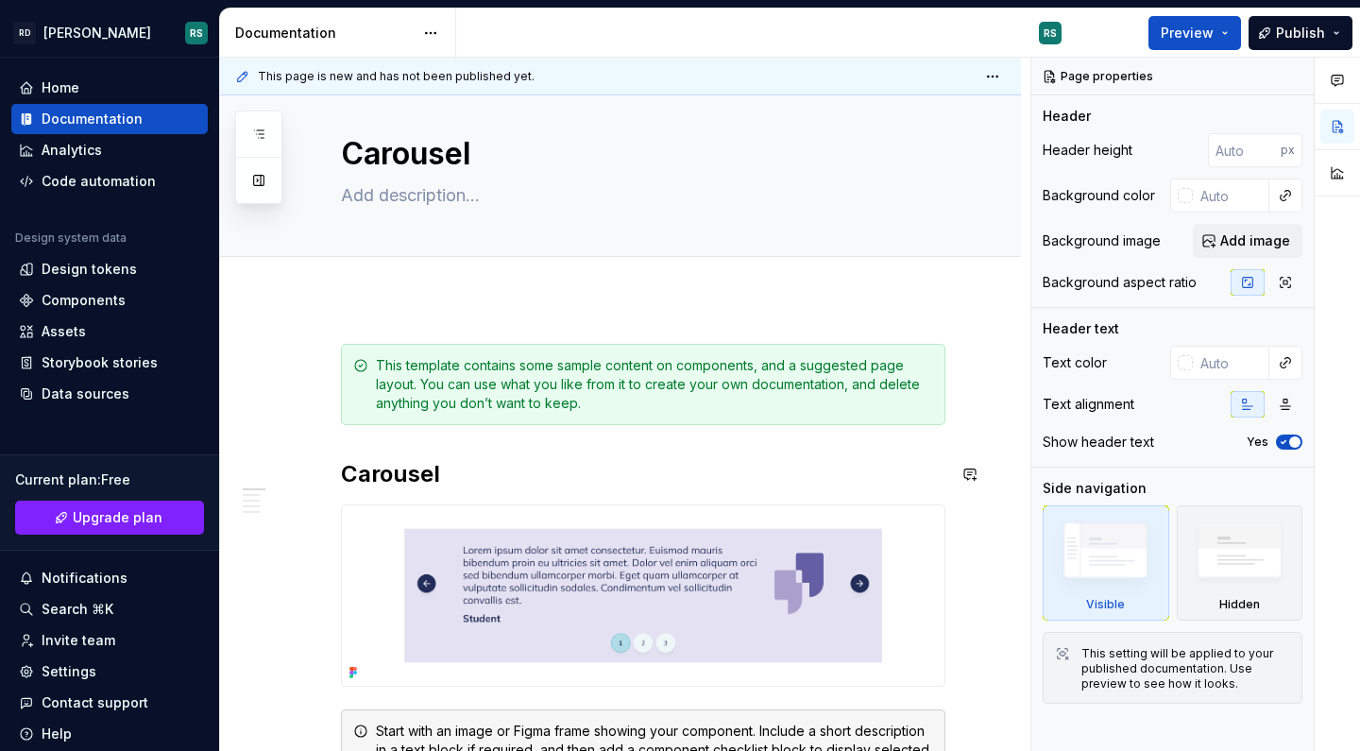
scroll to position [30, 0]
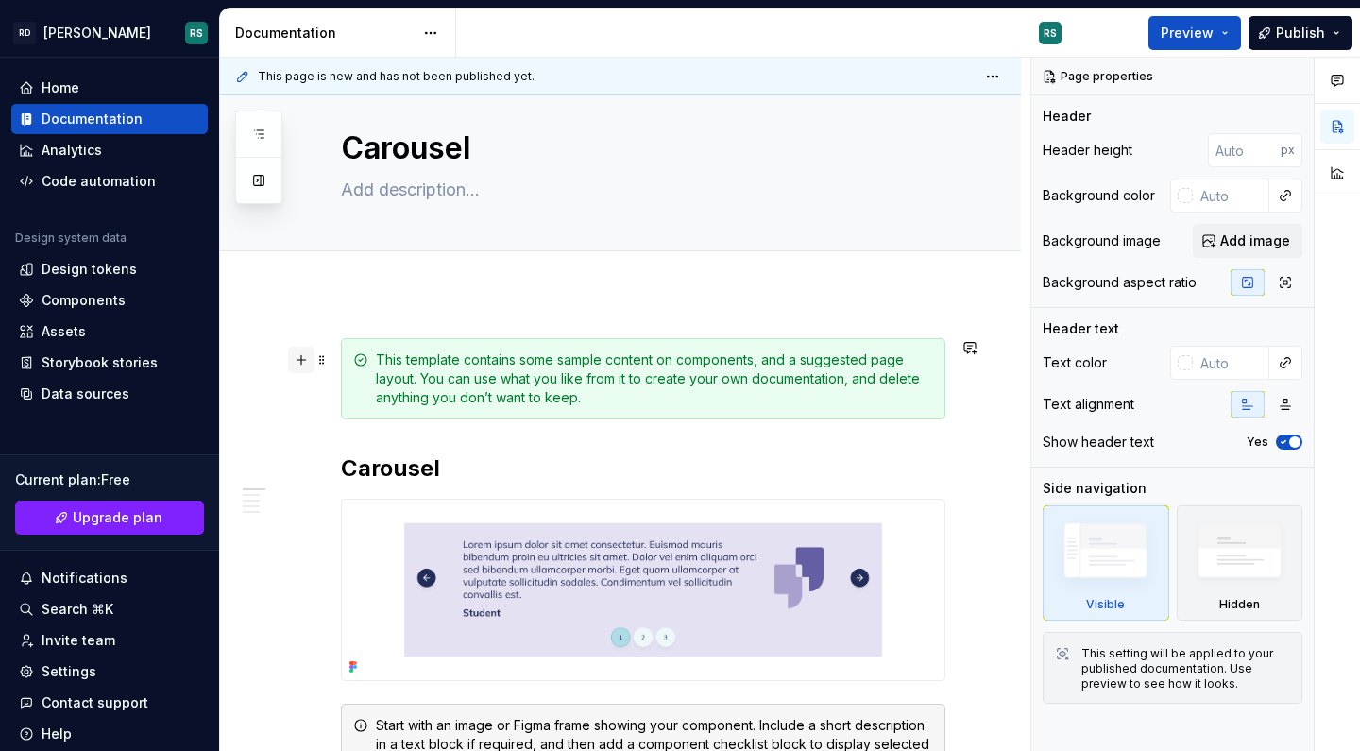
type textarea "Carousel"
click at [301, 363] on button "button" at bounding box center [301, 359] width 26 height 26
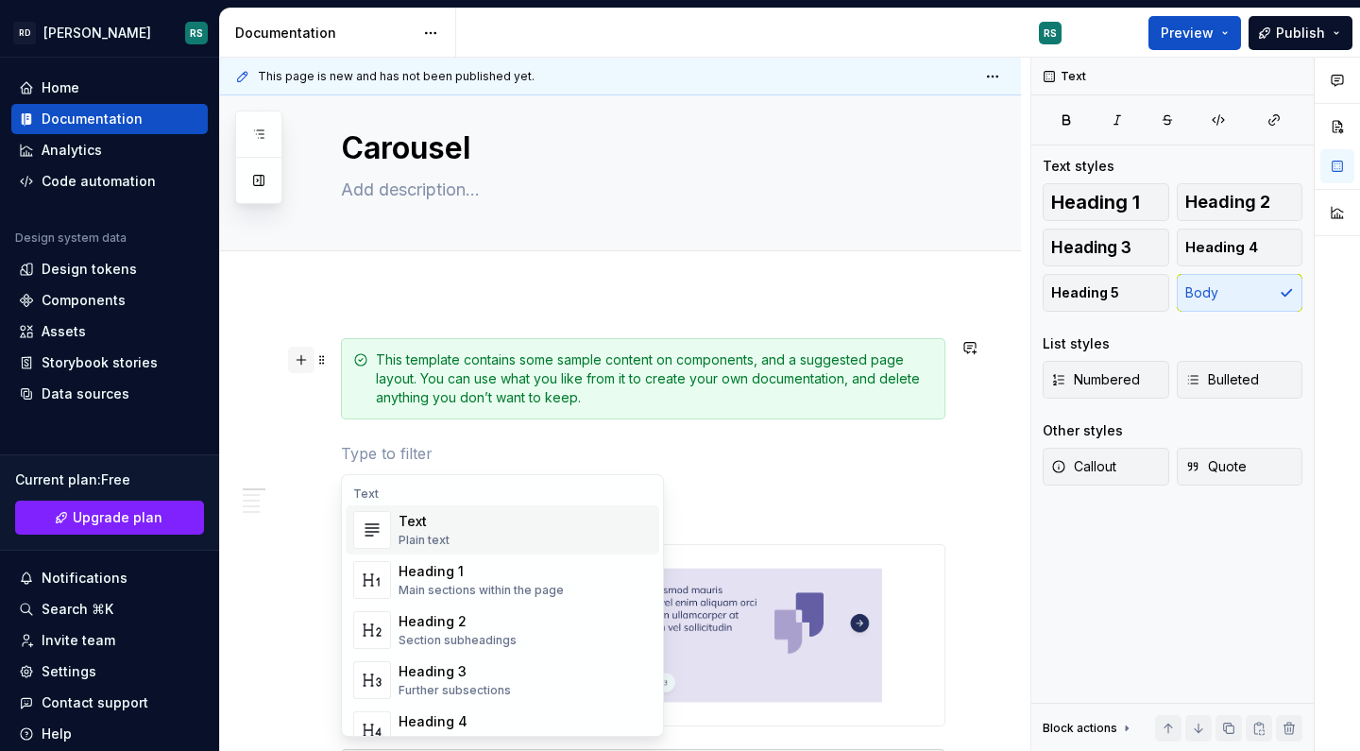
click at [301, 363] on button "button" at bounding box center [301, 359] width 26 height 26
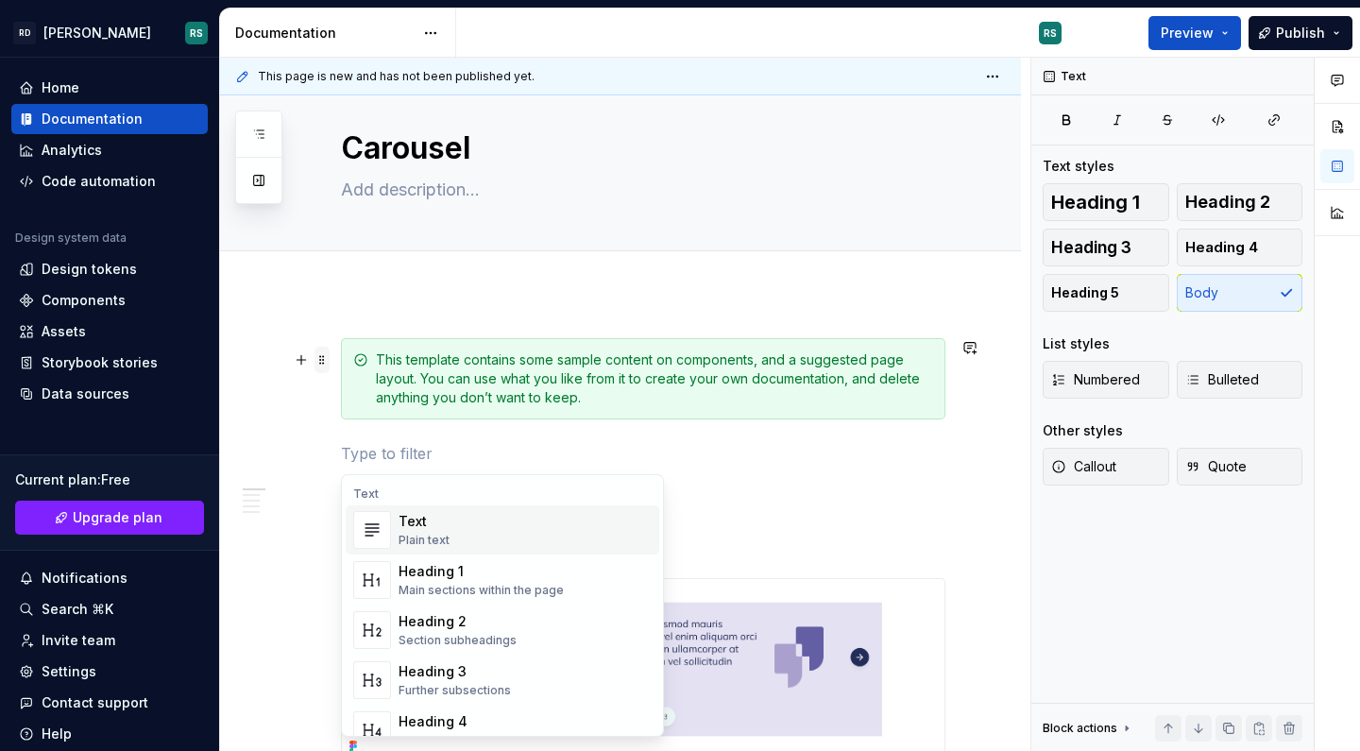
click at [321, 359] on span at bounding box center [321, 359] width 15 height 26
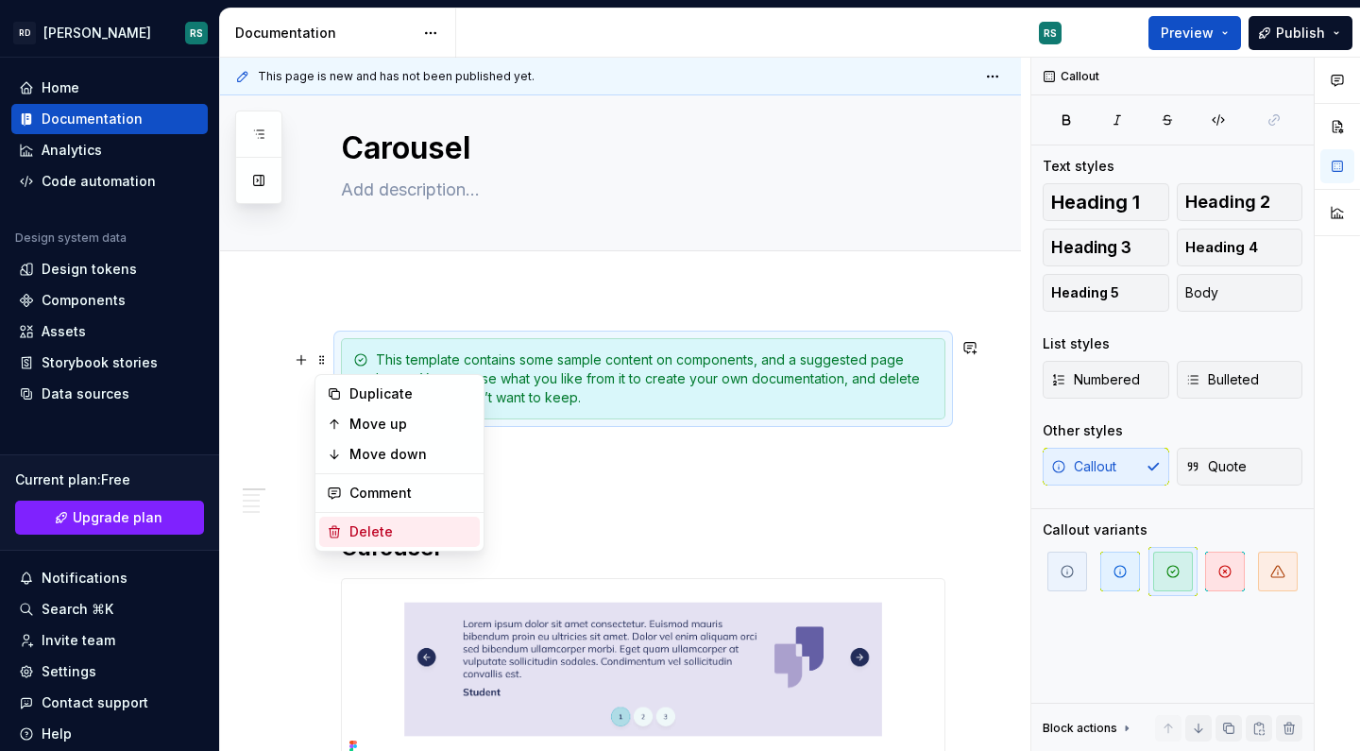
click at [403, 518] on div "Delete" at bounding box center [399, 531] width 161 height 30
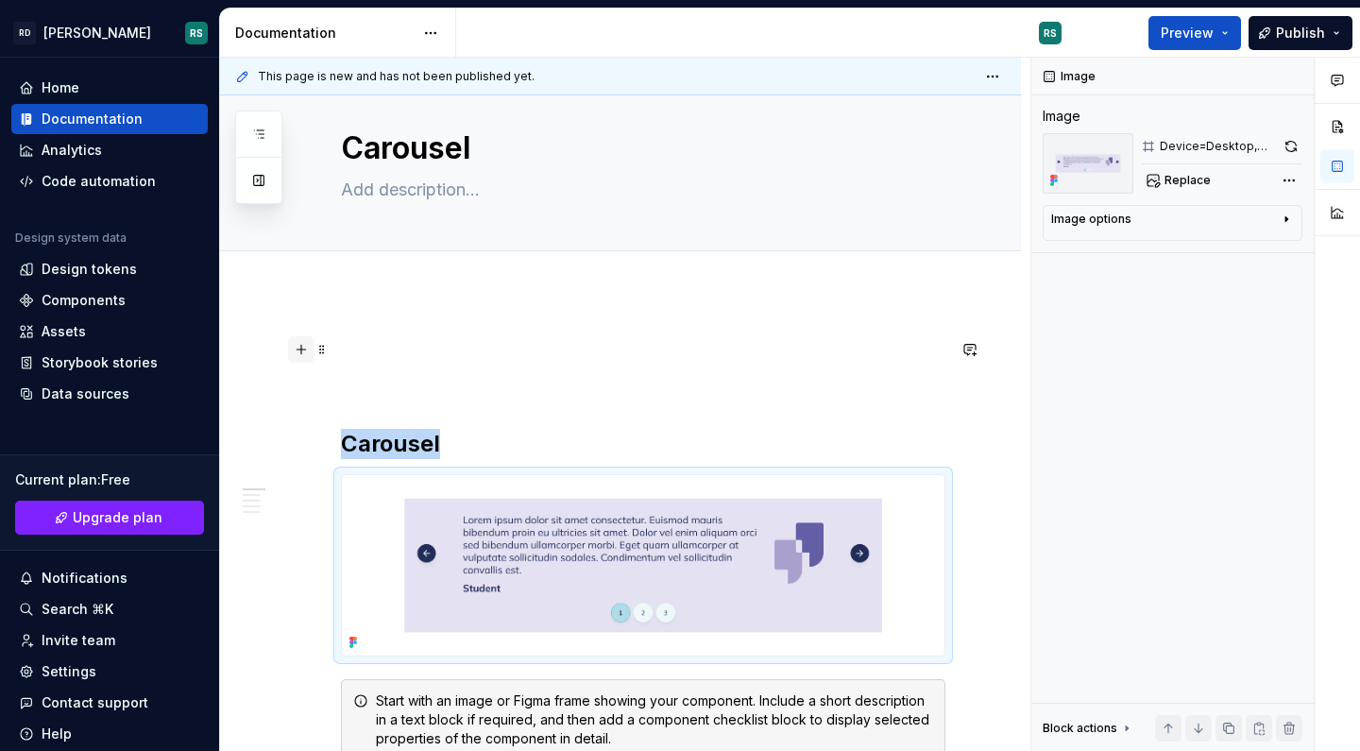
click at [299, 345] on button "button" at bounding box center [301, 349] width 26 height 26
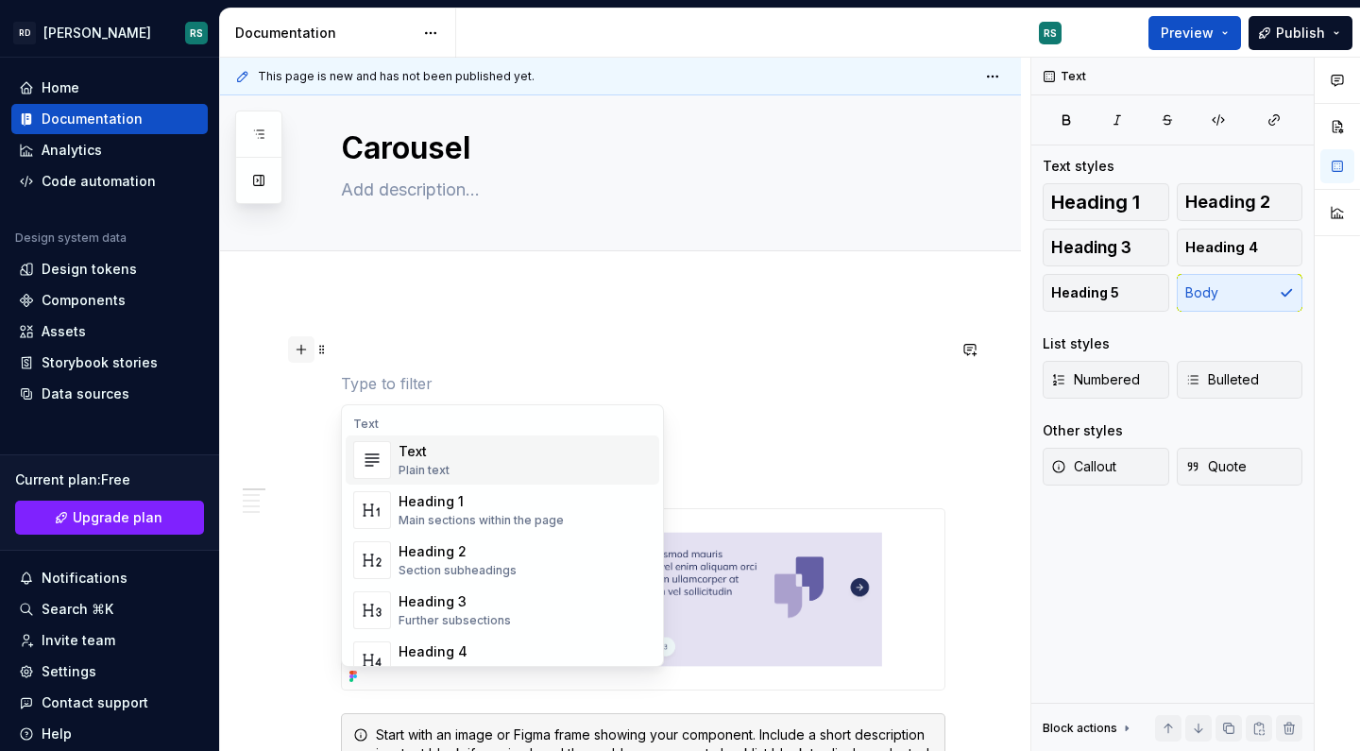
click at [299, 353] on button "button" at bounding box center [301, 349] width 26 height 26
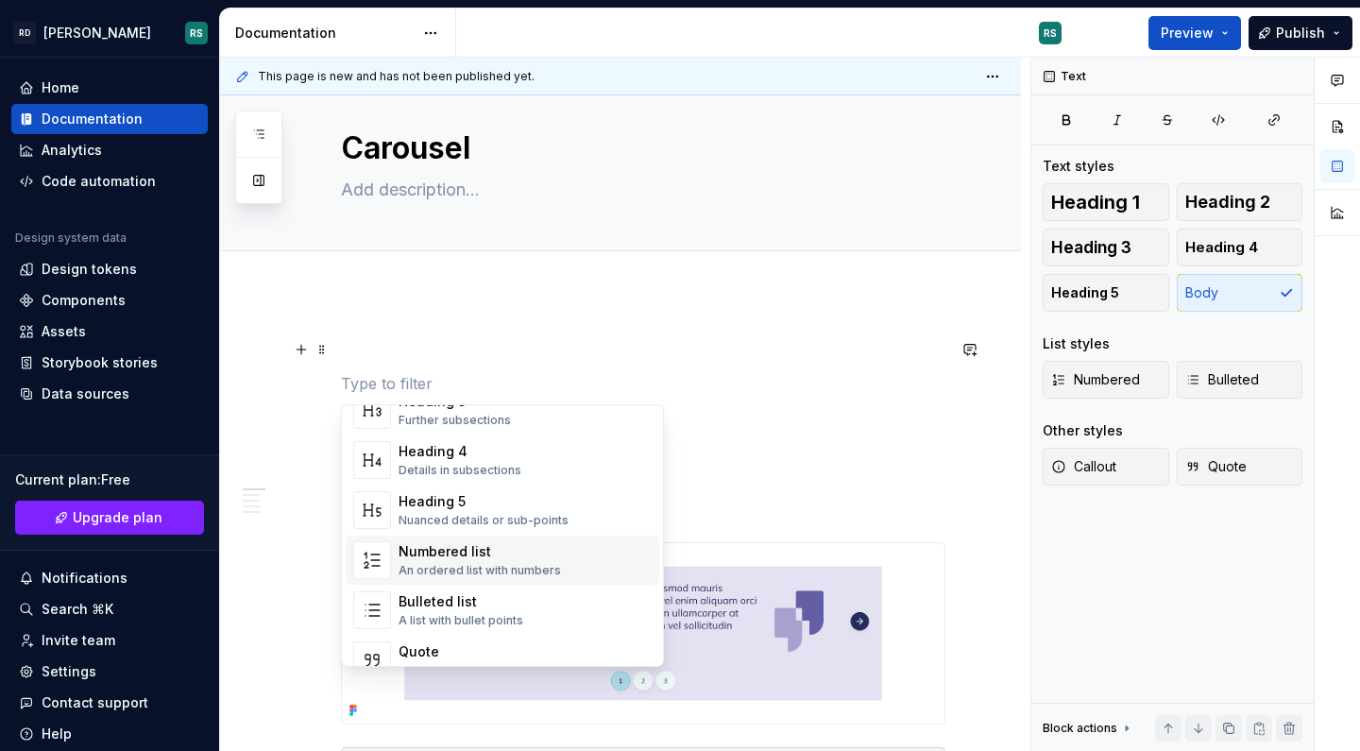
scroll to position [371, 0]
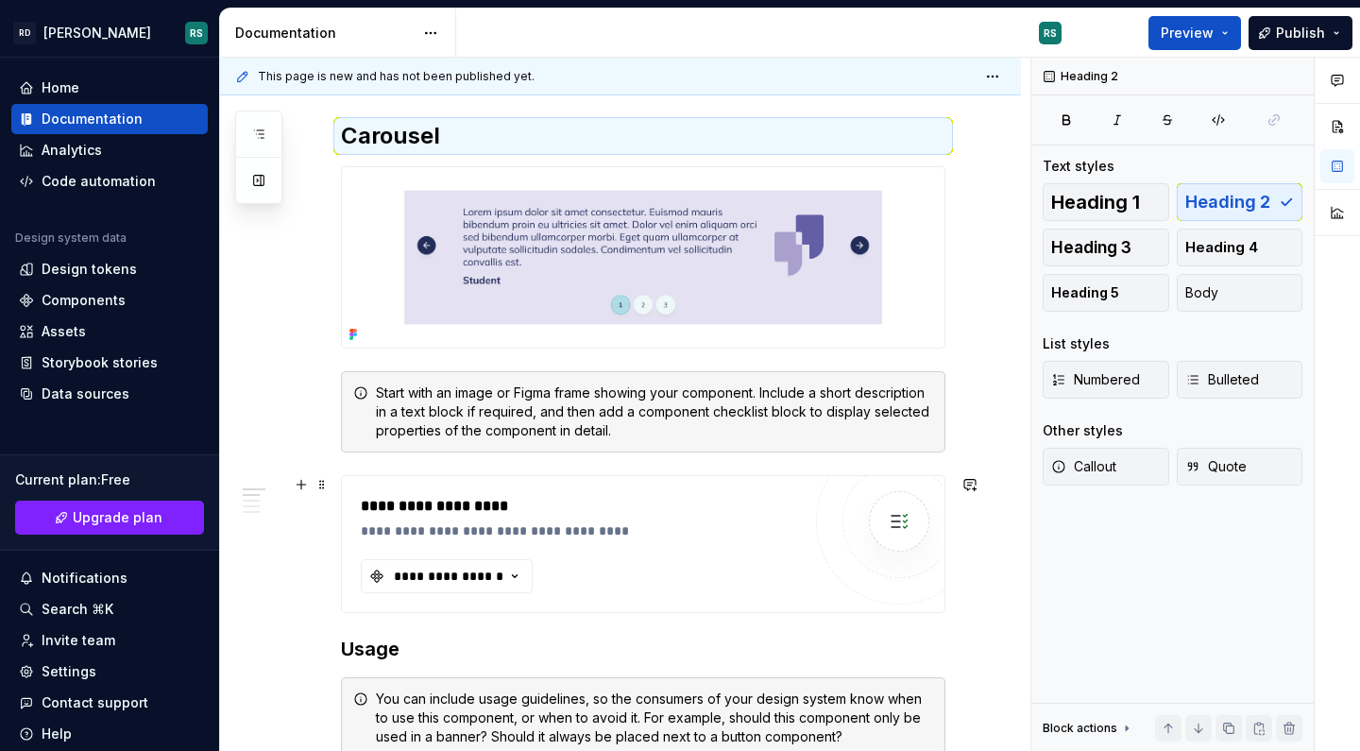
scroll to position [377, 0]
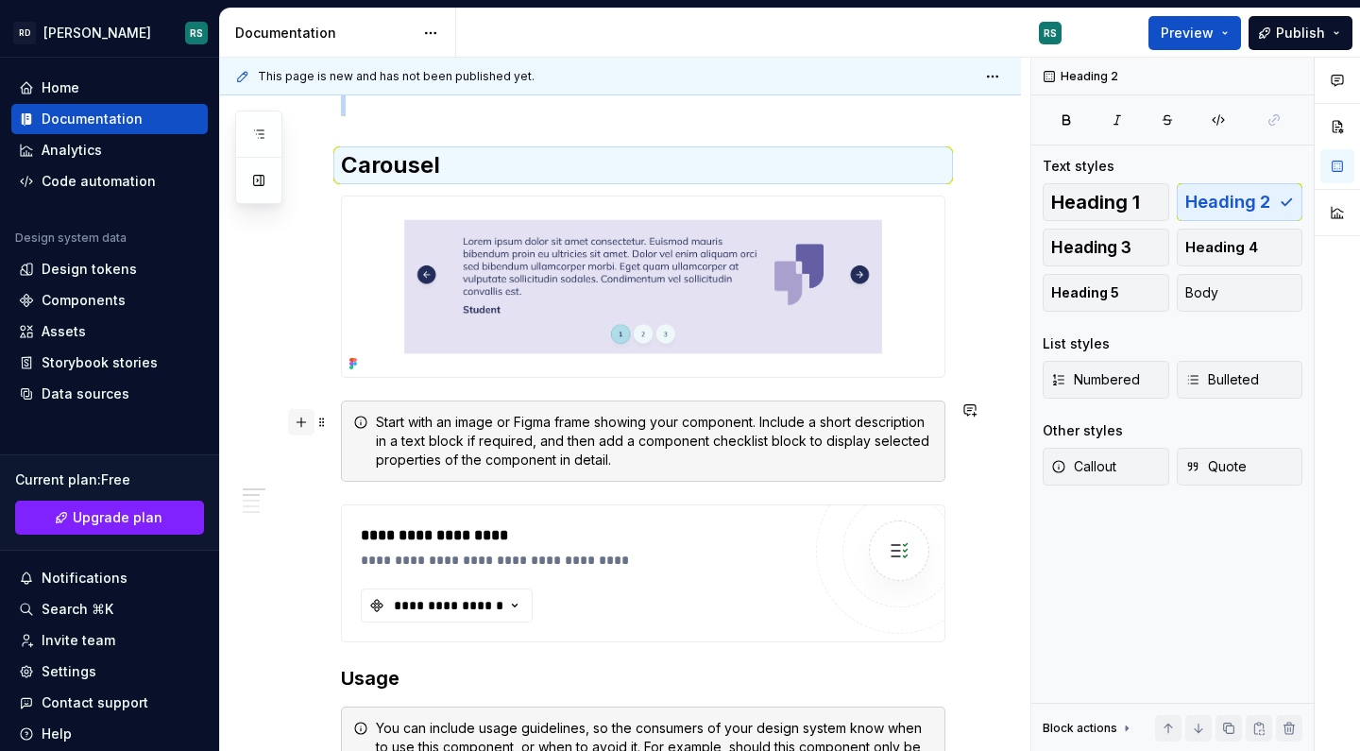
click at [300, 419] on button "button" at bounding box center [301, 422] width 26 height 26
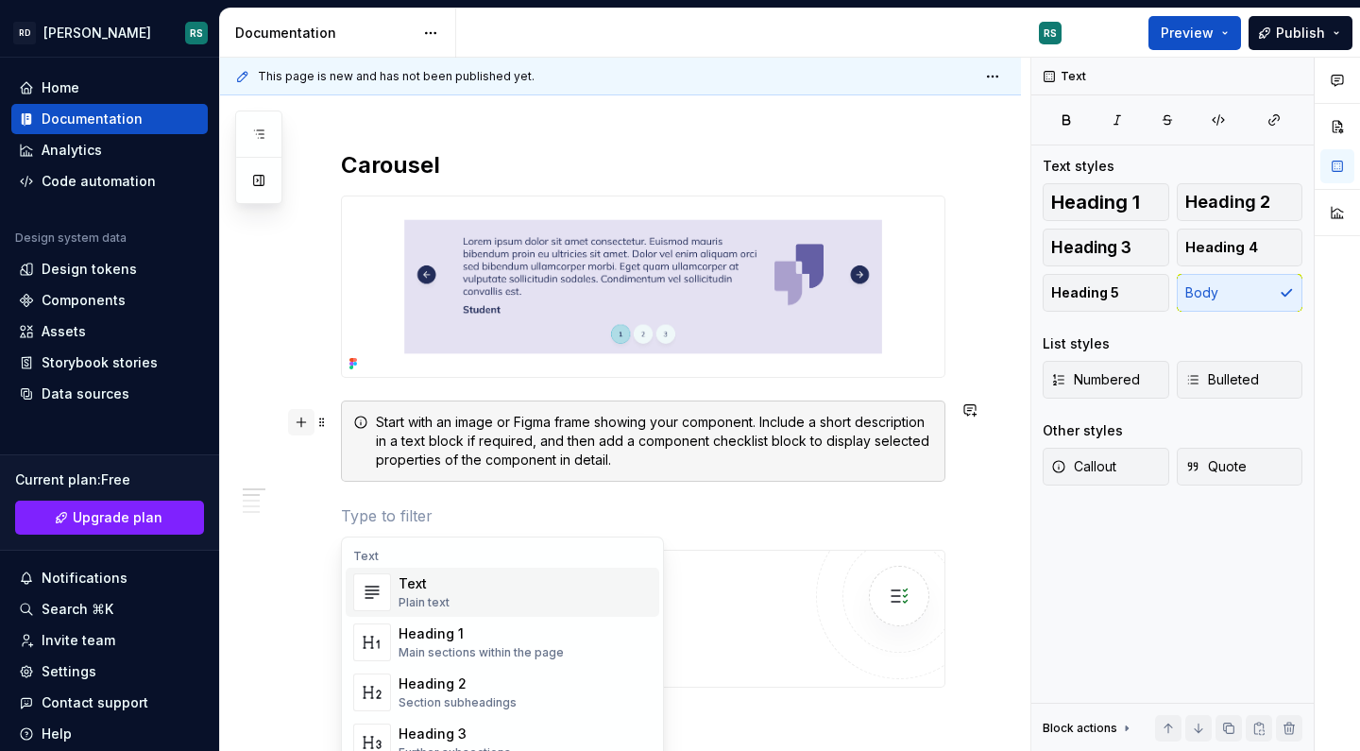
click at [300, 419] on button "button" at bounding box center [301, 422] width 26 height 26
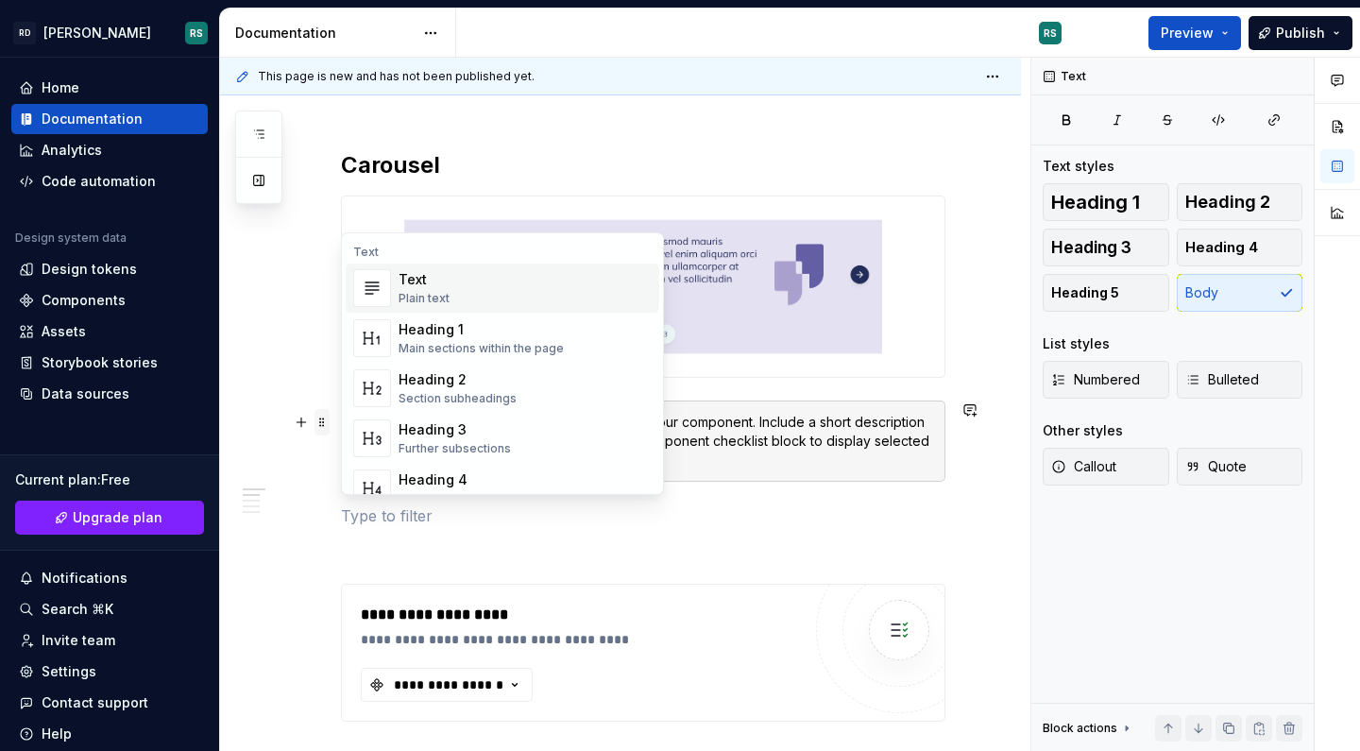
click at [323, 424] on span at bounding box center [321, 422] width 15 height 26
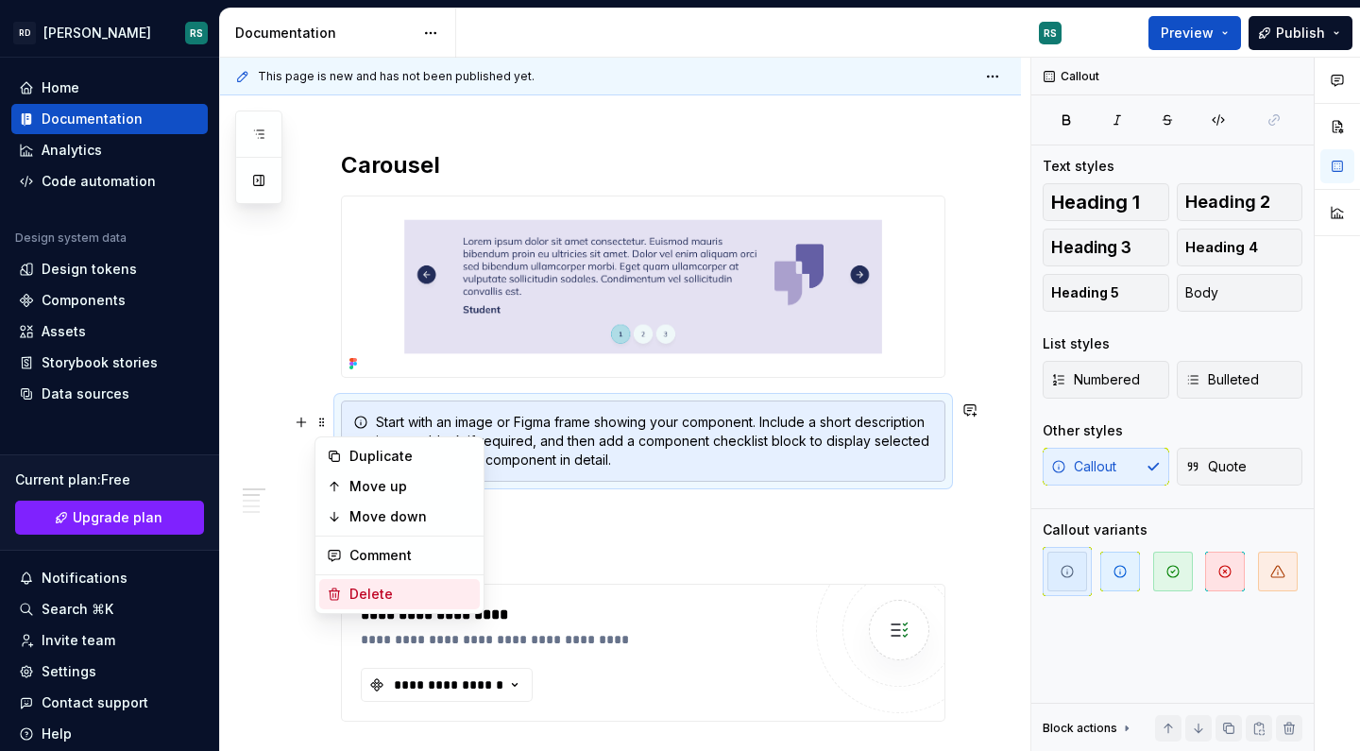
click at [383, 592] on div "Delete" at bounding box center [410, 593] width 123 height 19
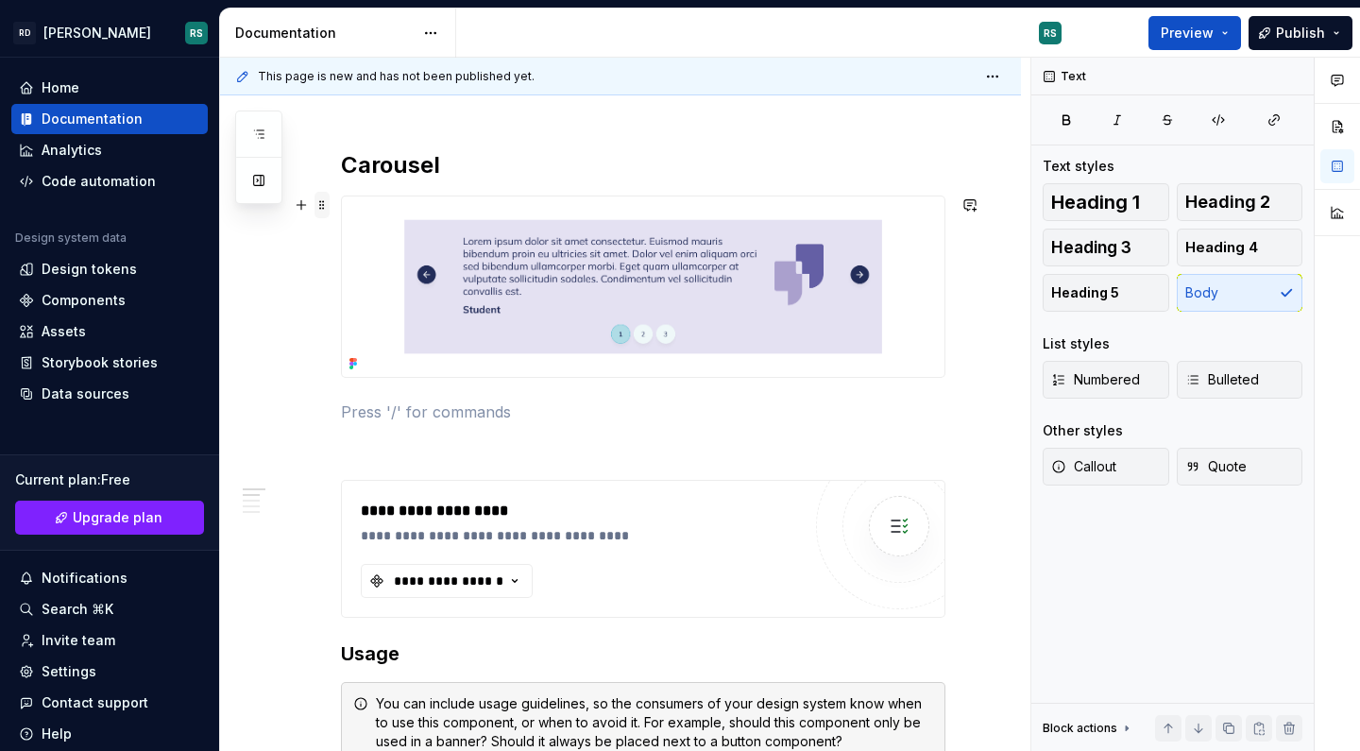
click at [320, 210] on span at bounding box center [321, 205] width 15 height 26
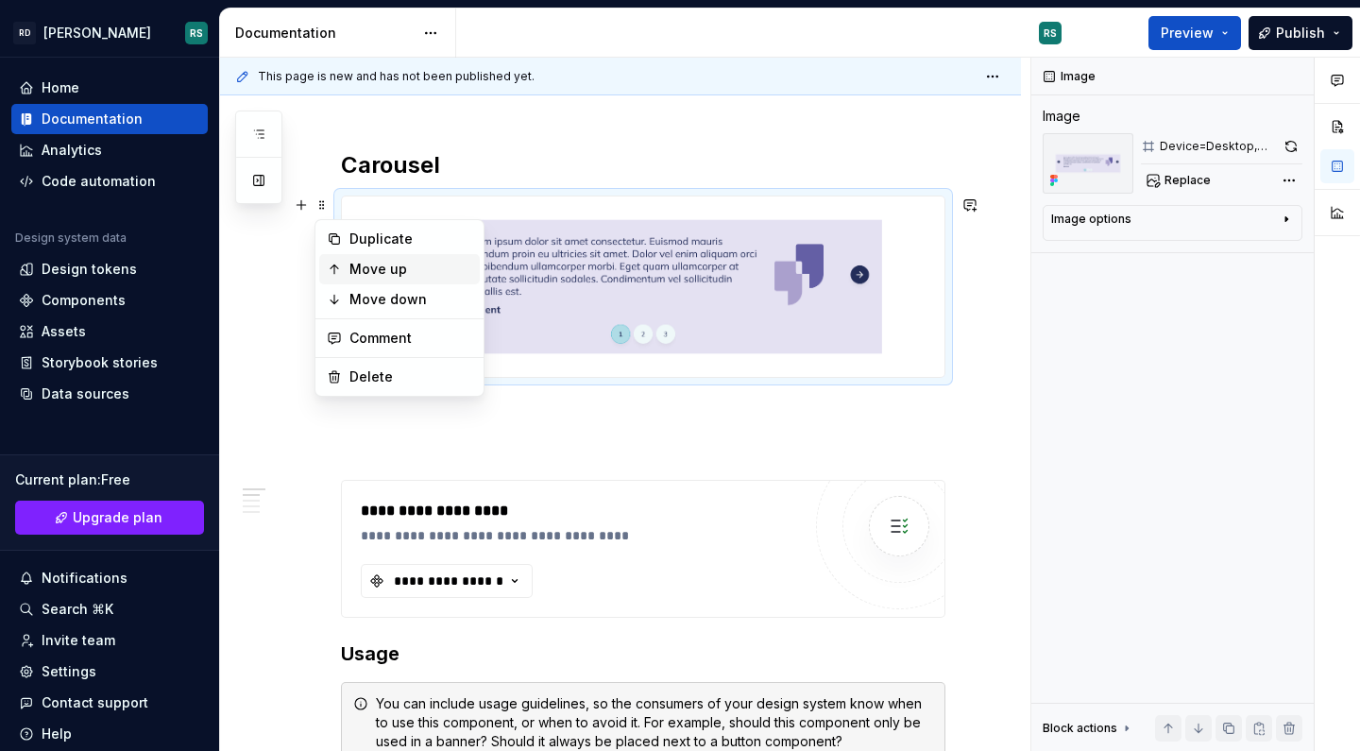
click at [360, 269] on div "Move up" at bounding box center [410, 269] width 123 height 19
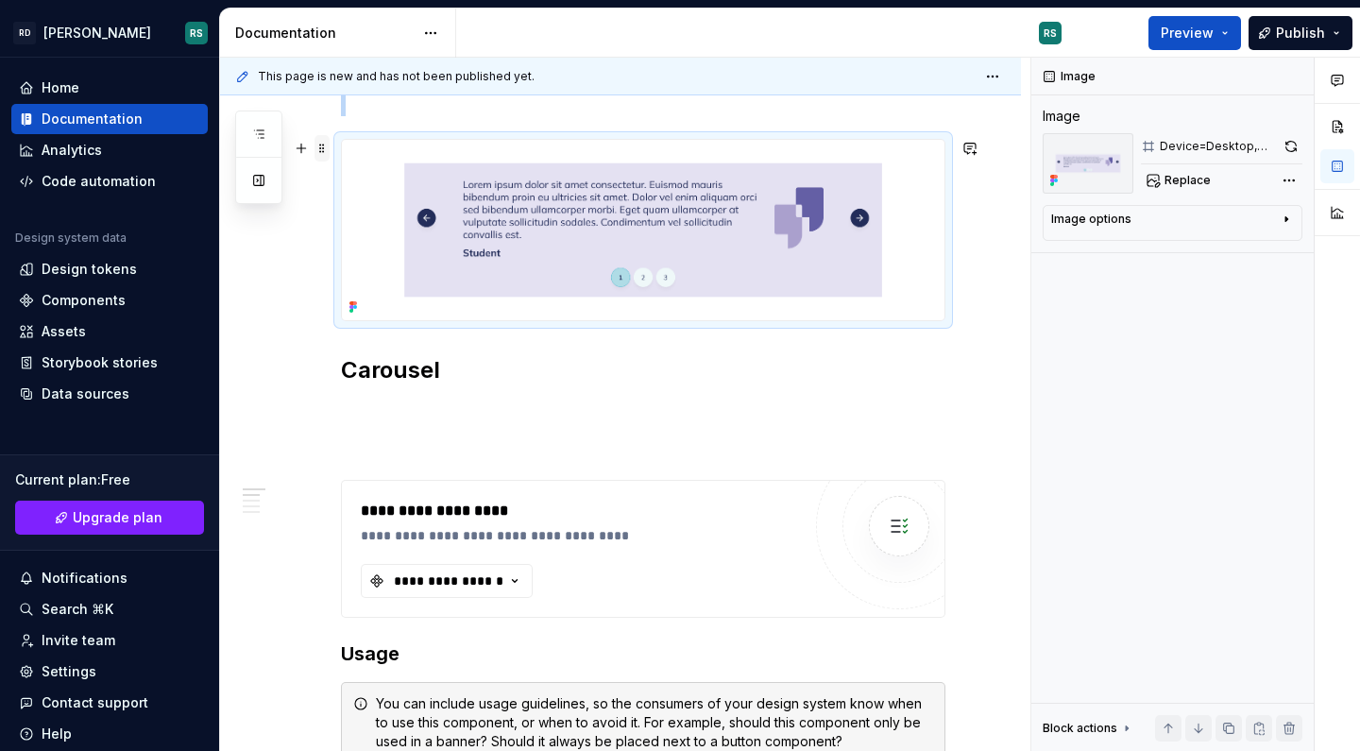
click at [316, 149] on span at bounding box center [321, 148] width 15 height 26
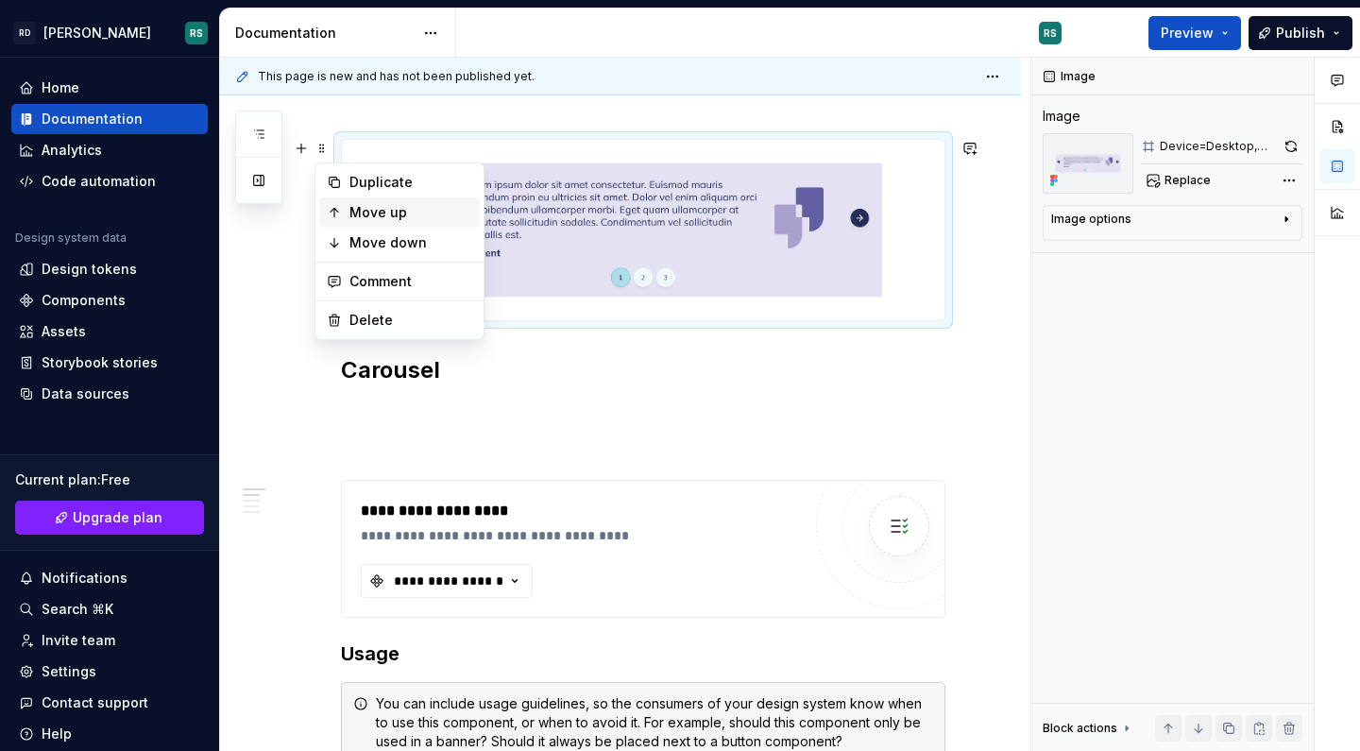
click at [351, 208] on div "Move up" at bounding box center [410, 212] width 123 height 19
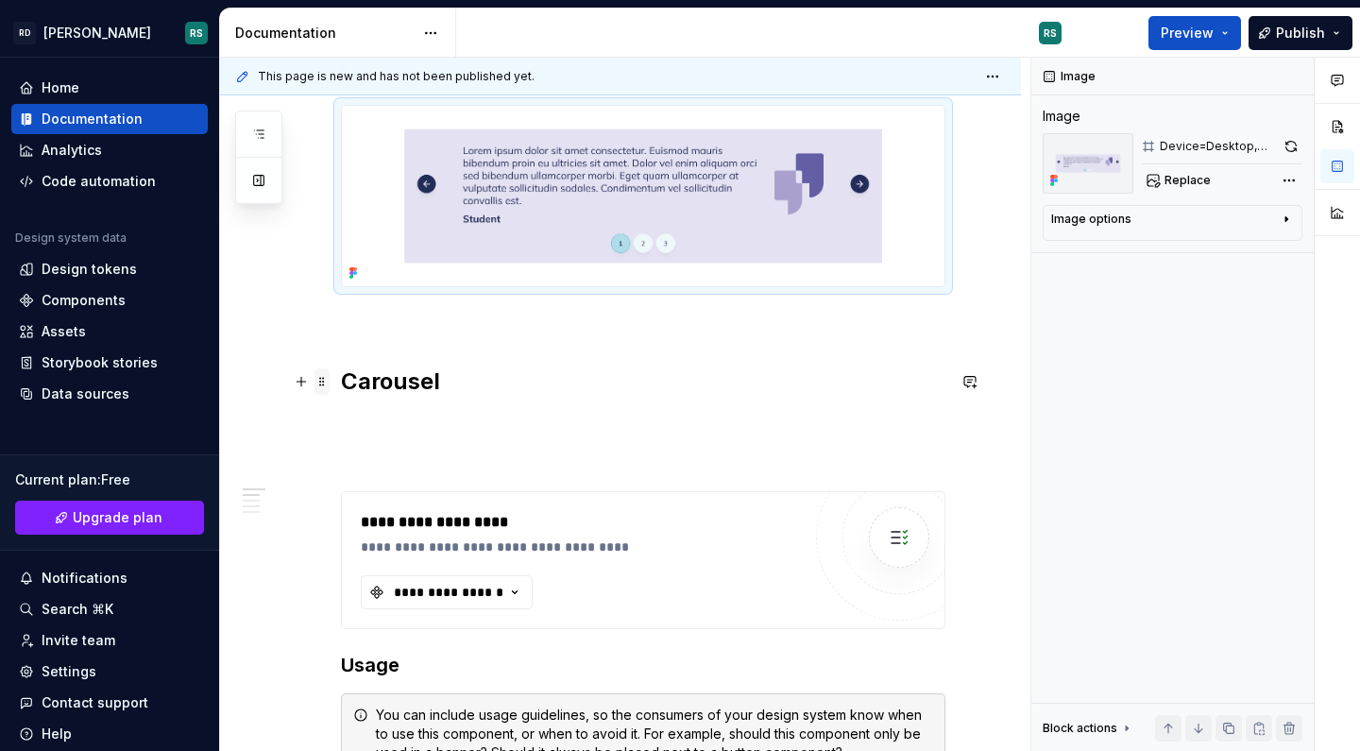
click at [320, 382] on span at bounding box center [321, 381] width 15 height 26
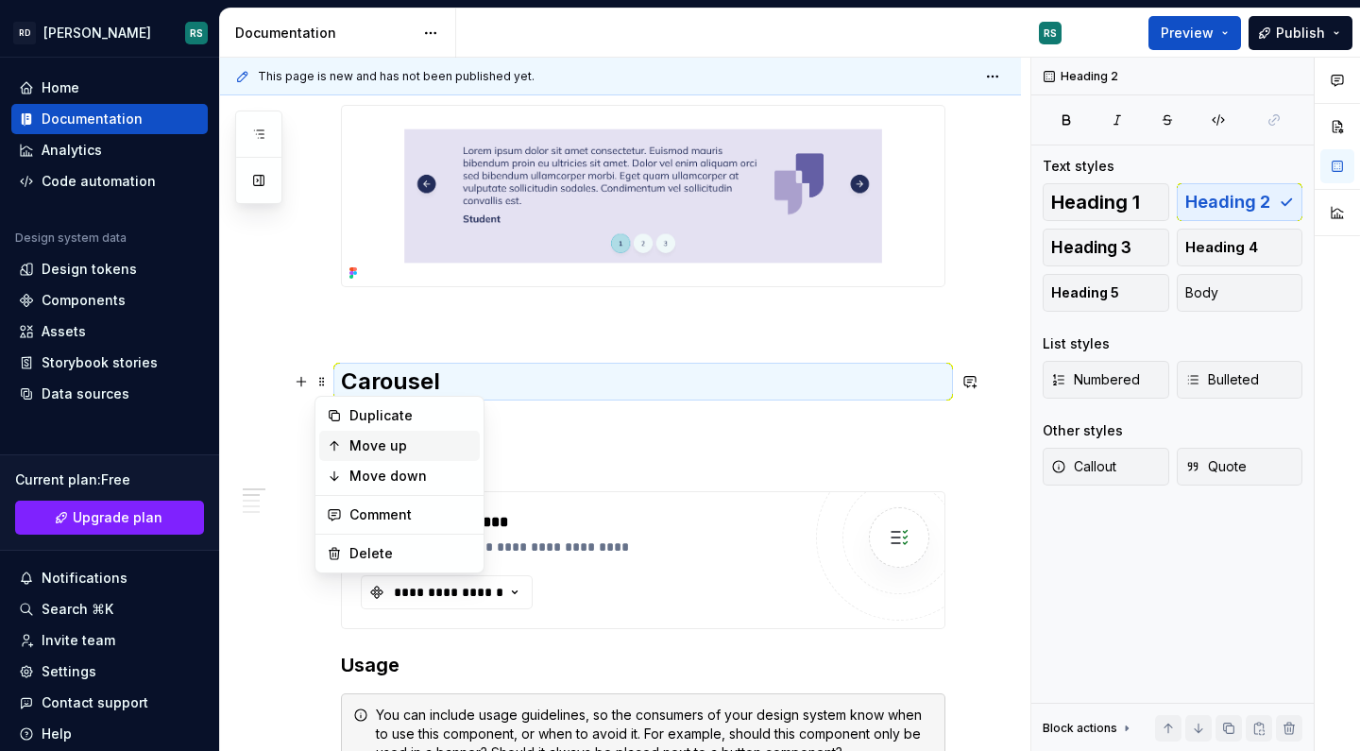
click at [360, 444] on div "Move up" at bounding box center [410, 445] width 123 height 19
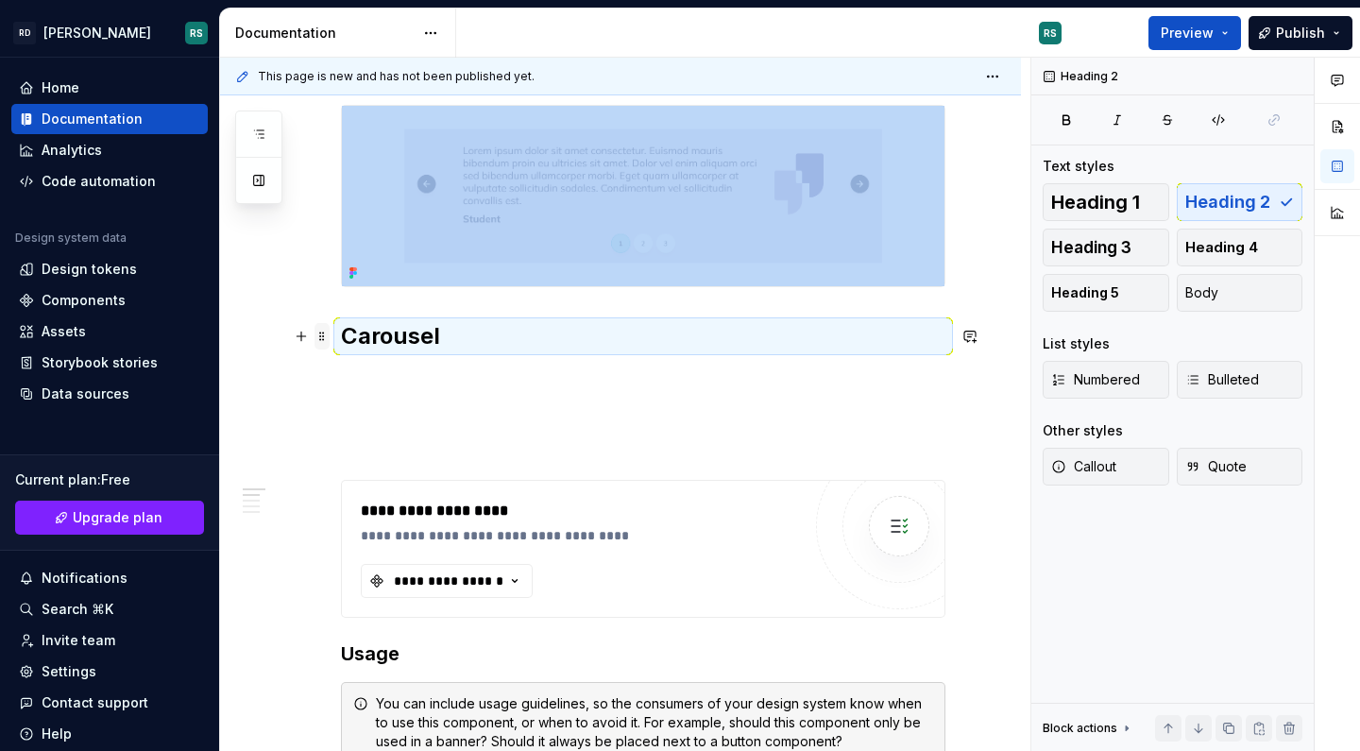
click at [324, 335] on span at bounding box center [321, 336] width 15 height 26
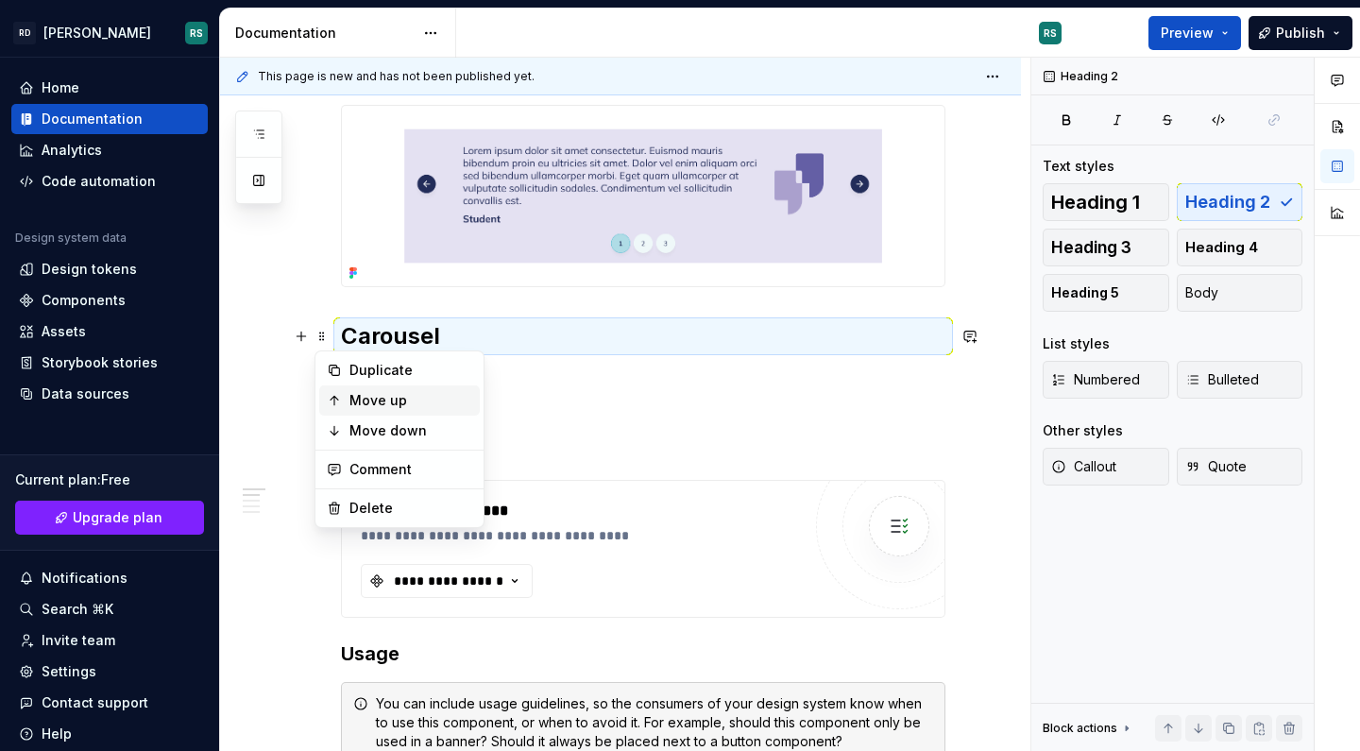
click at [349, 397] on div "Move up" at bounding box center [410, 400] width 123 height 19
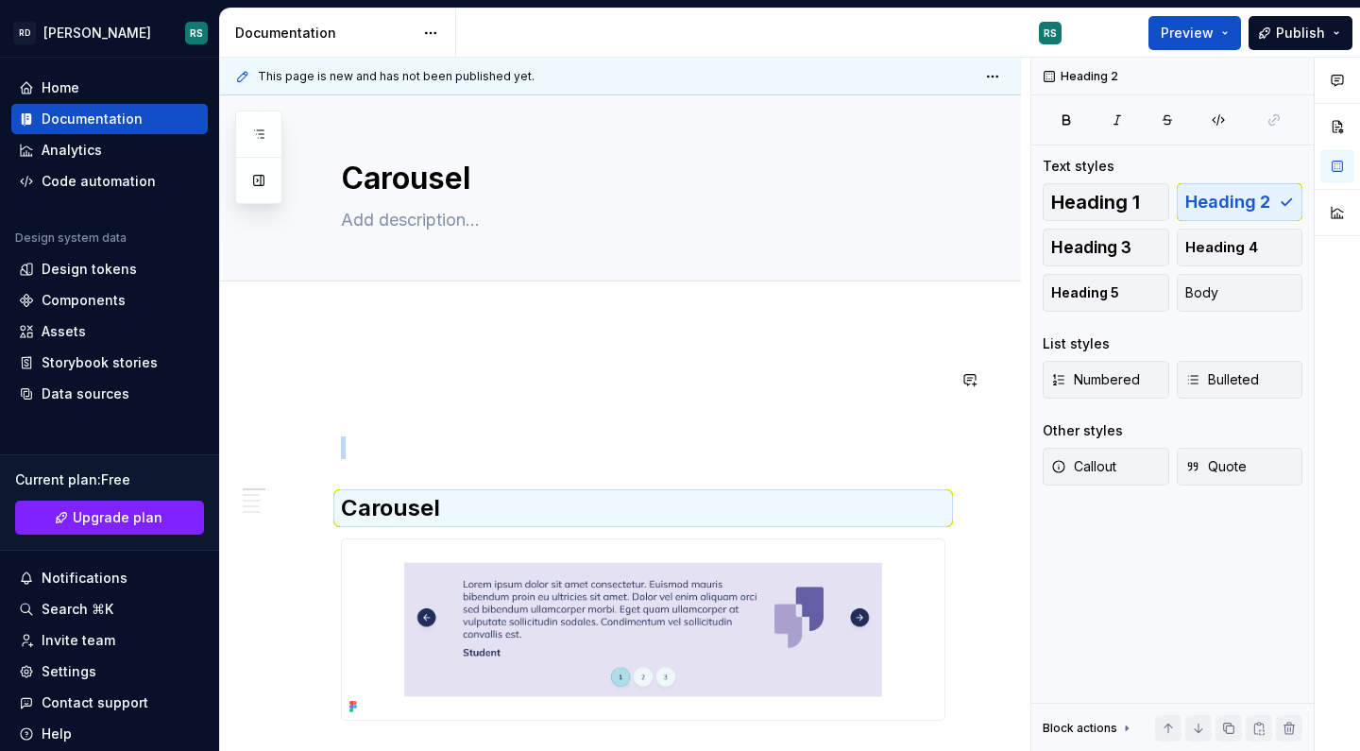
scroll to position [0, 0]
click at [321, 382] on span at bounding box center [321, 379] width 15 height 26
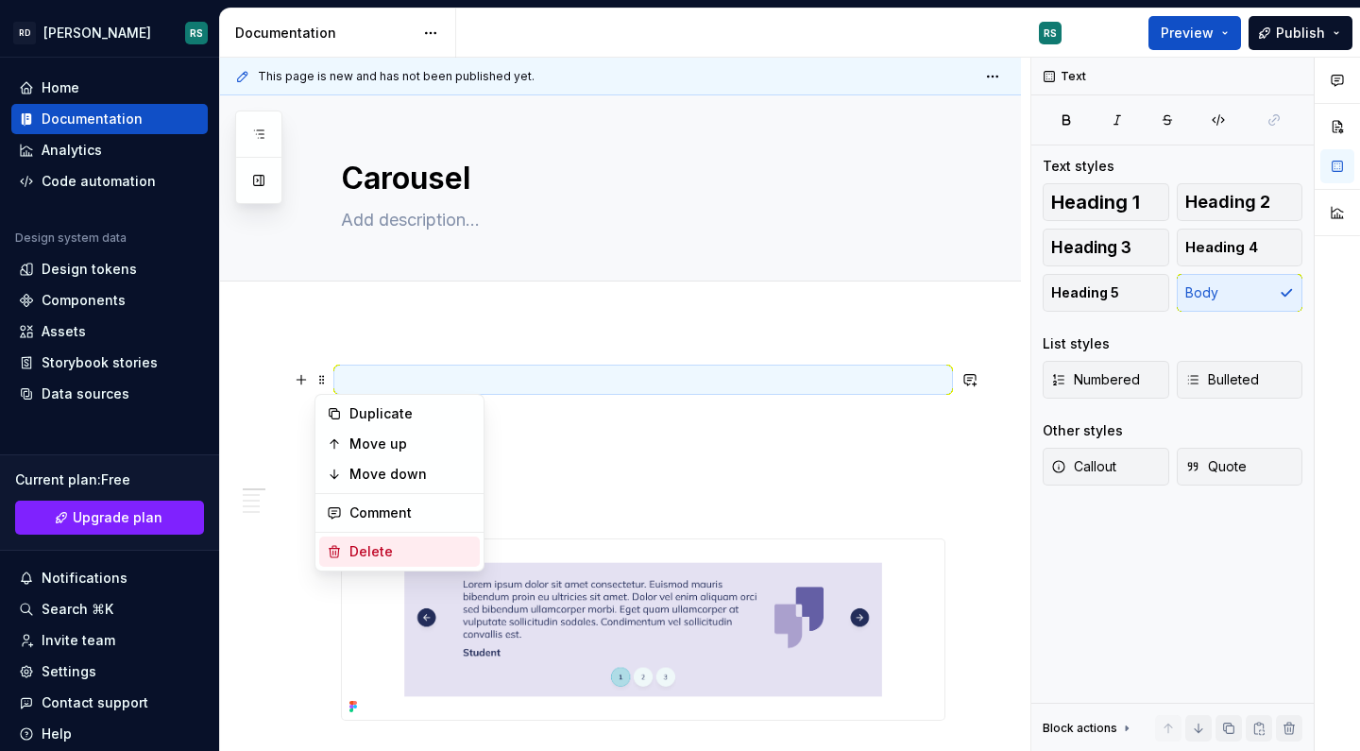
click at [380, 550] on div "Delete" at bounding box center [410, 551] width 123 height 19
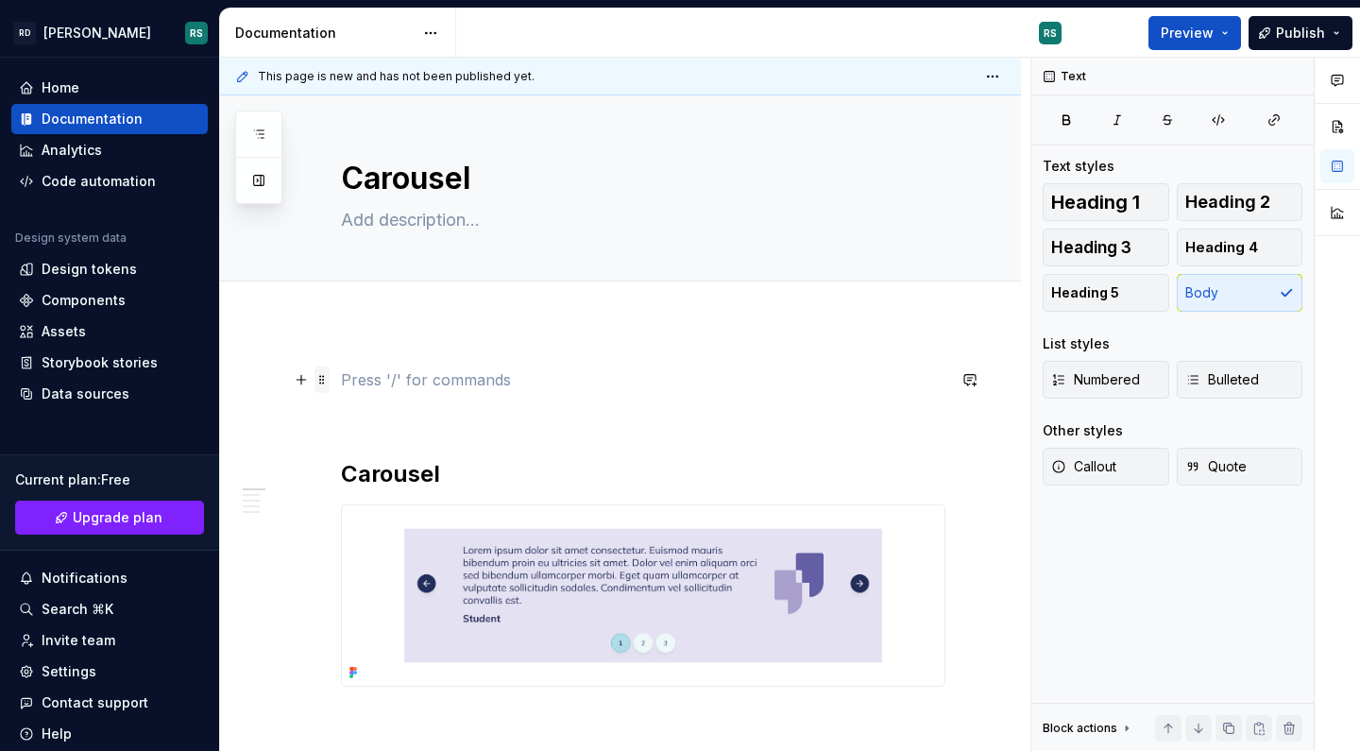
click at [323, 377] on span at bounding box center [321, 379] width 15 height 26
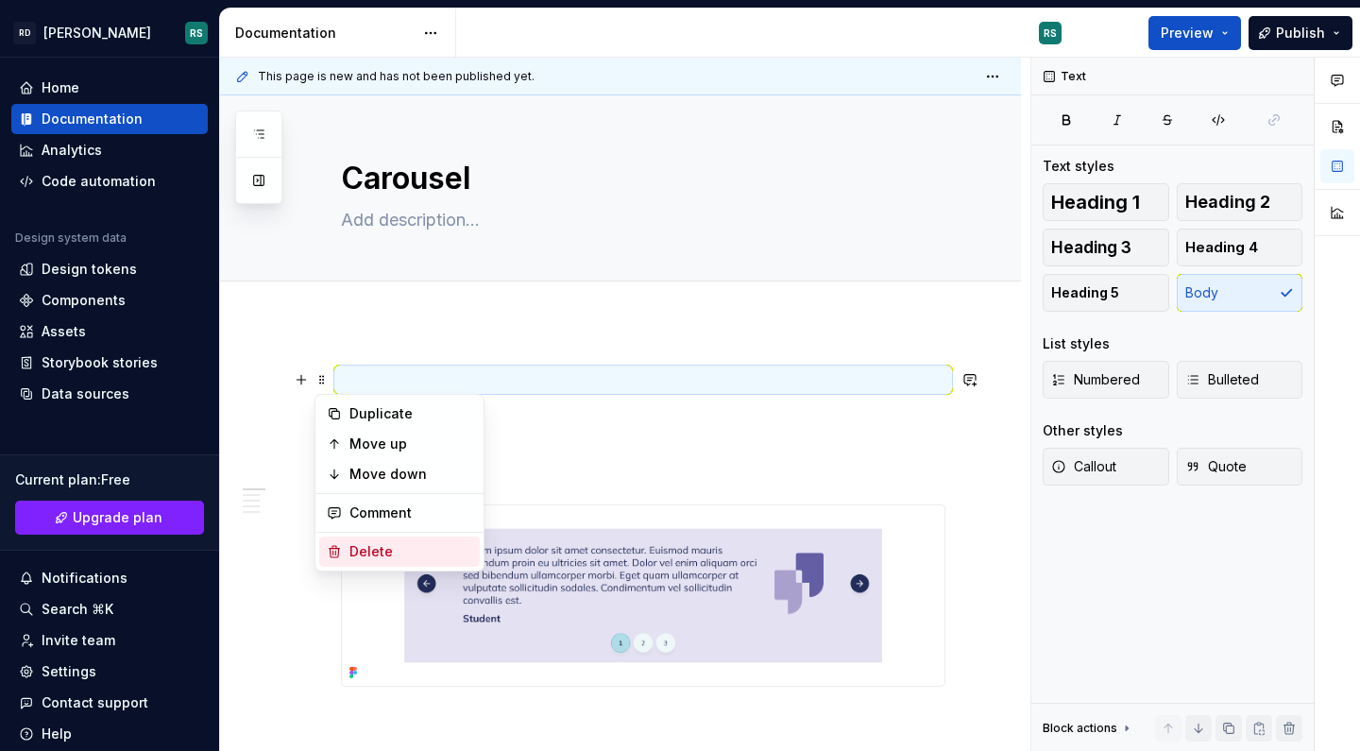
click at [372, 548] on div "Delete" at bounding box center [410, 551] width 123 height 19
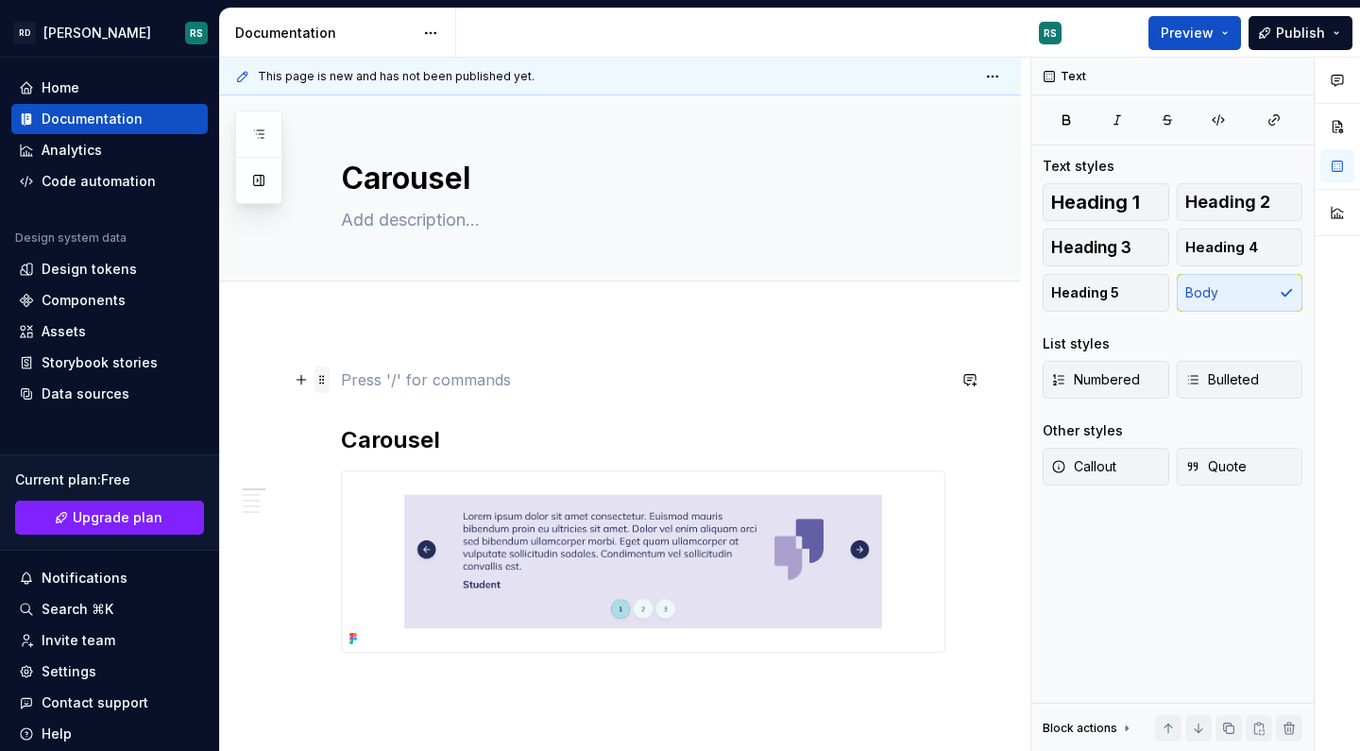
click at [323, 375] on span at bounding box center [321, 379] width 15 height 26
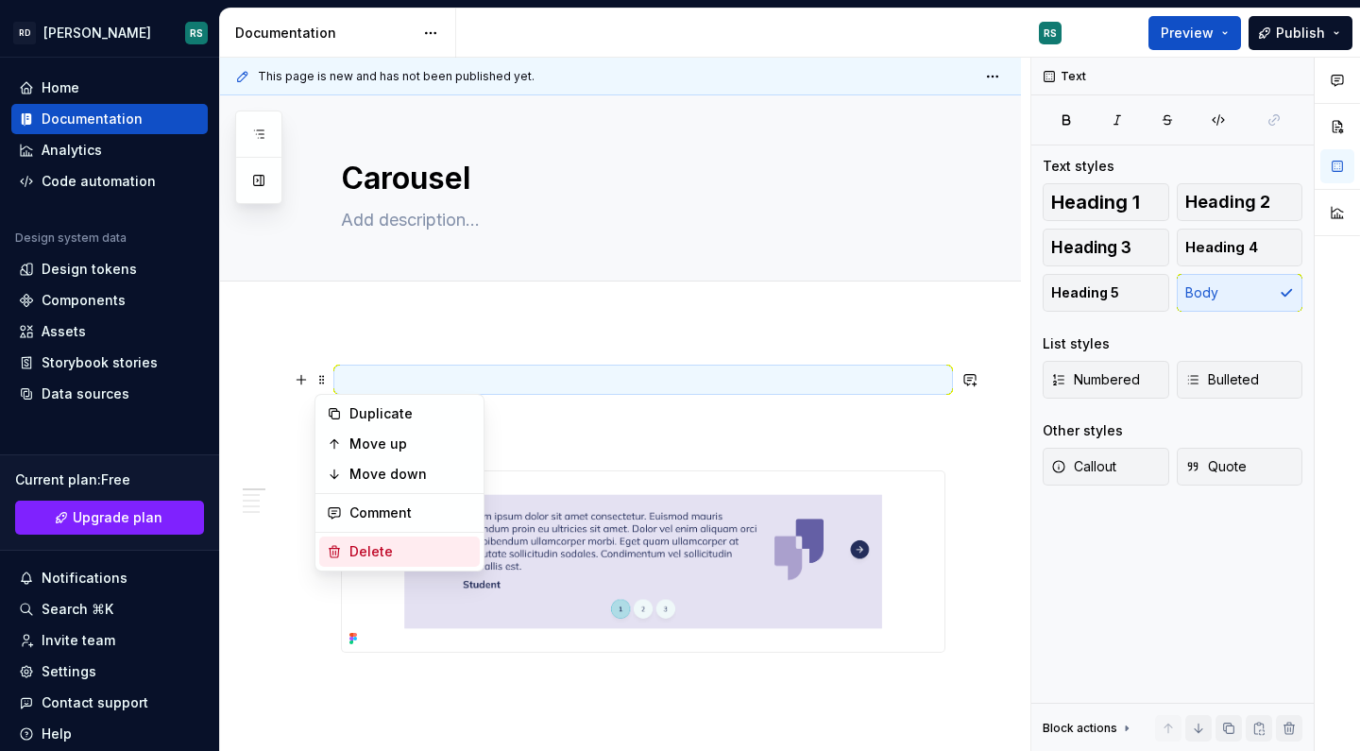
click at [369, 547] on div "Delete" at bounding box center [410, 551] width 123 height 19
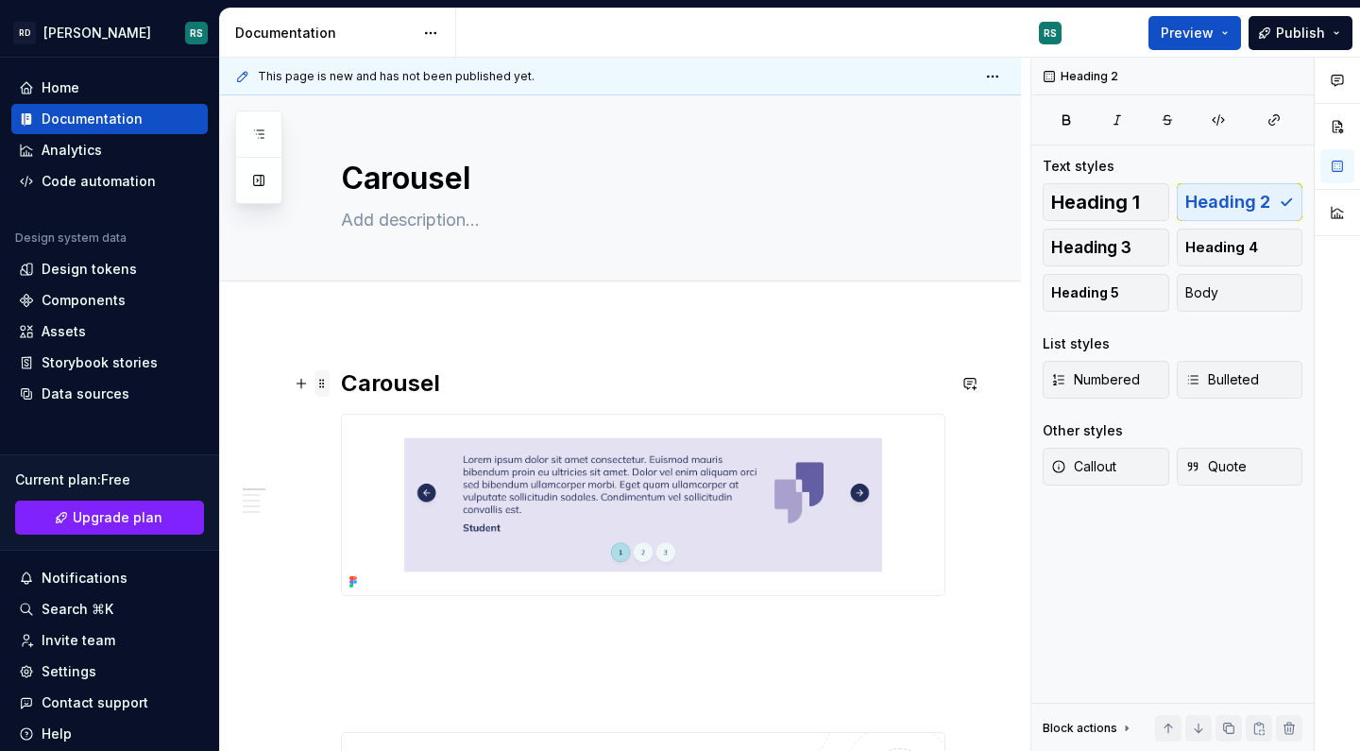
click at [324, 388] on span at bounding box center [321, 383] width 15 height 26
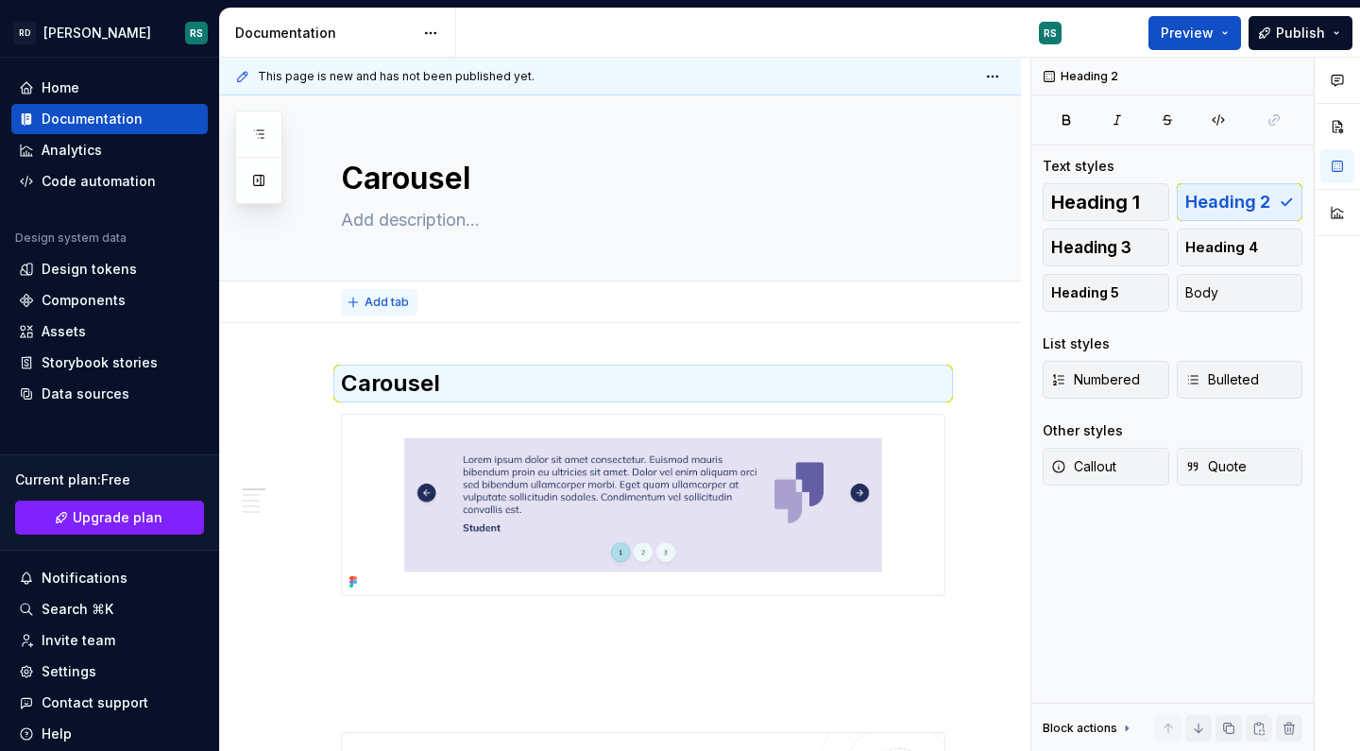
click at [367, 301] on span "Add tab" at bounding box center [386, 302] width 44 height 15
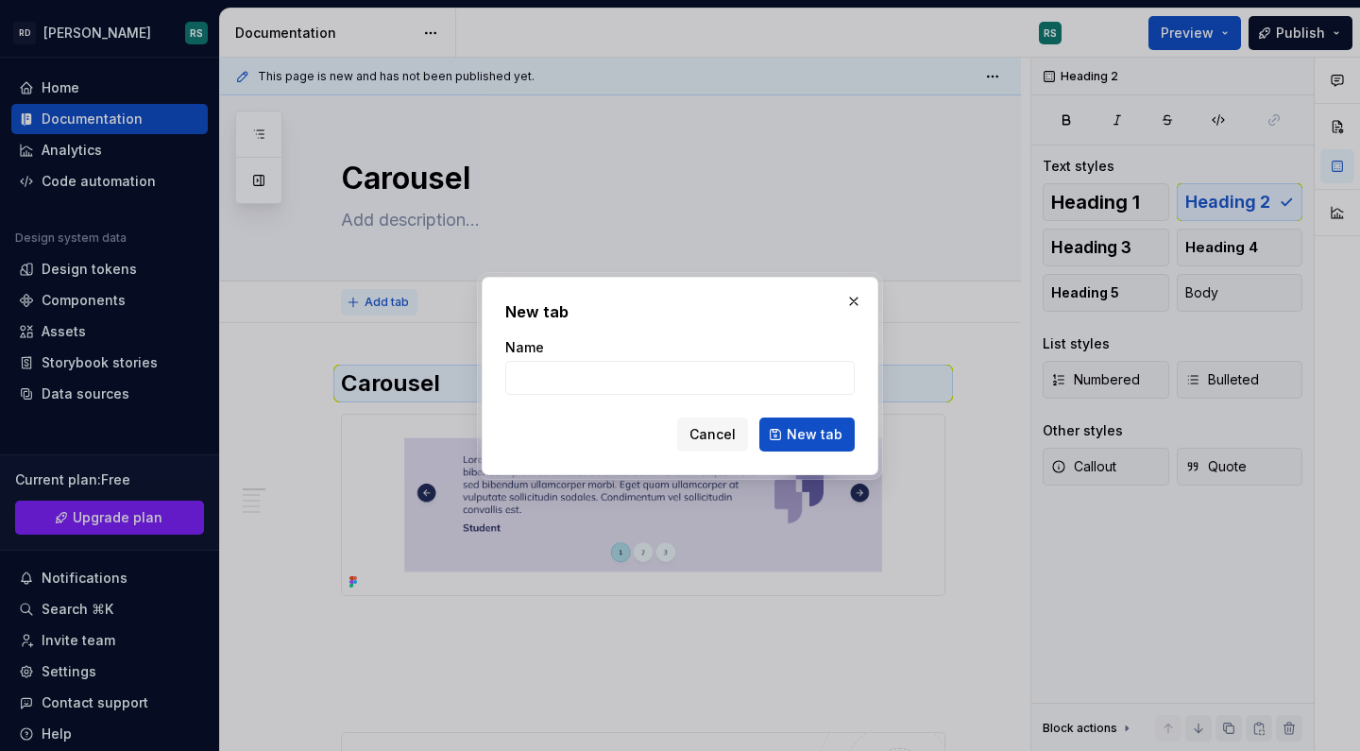
type textarea "*"
type input "Desktop"
click at [811, 439] on span "New tab" at bounding box center [814, 434] width 56 height 19
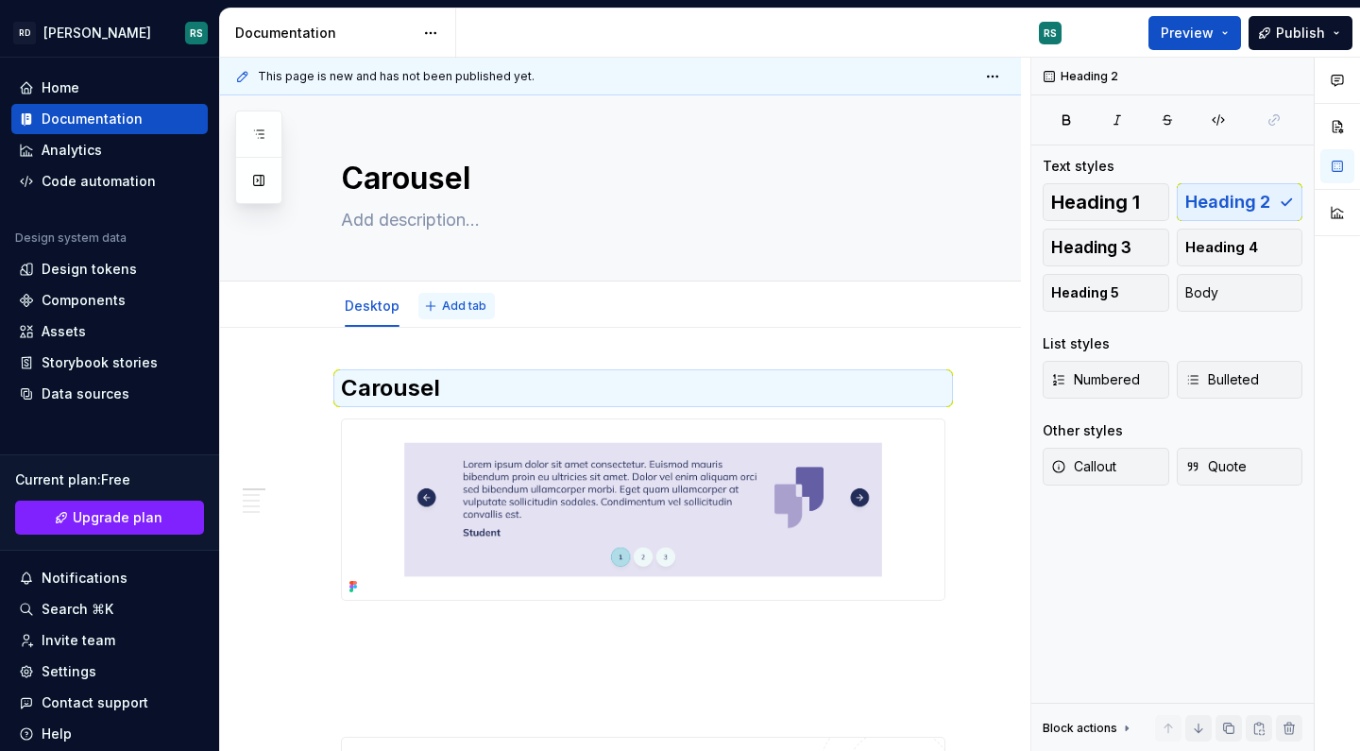
click at [464, 312] on span "Add tab" at bounding box center [464, 305] width 44 height 15
type textarea "*"
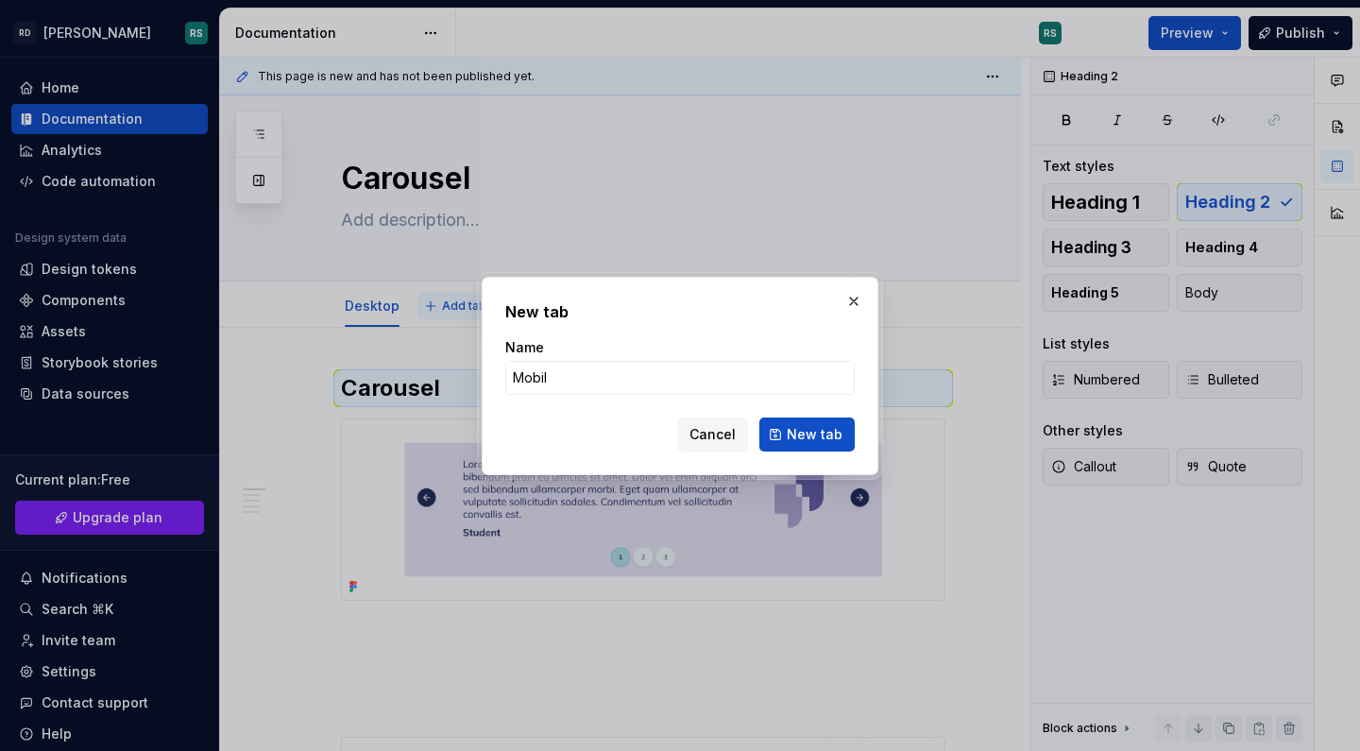
type input "Mobile"
click at [808, 433] on button "New tab" at bounding box center [806, 434] width 95 height 34
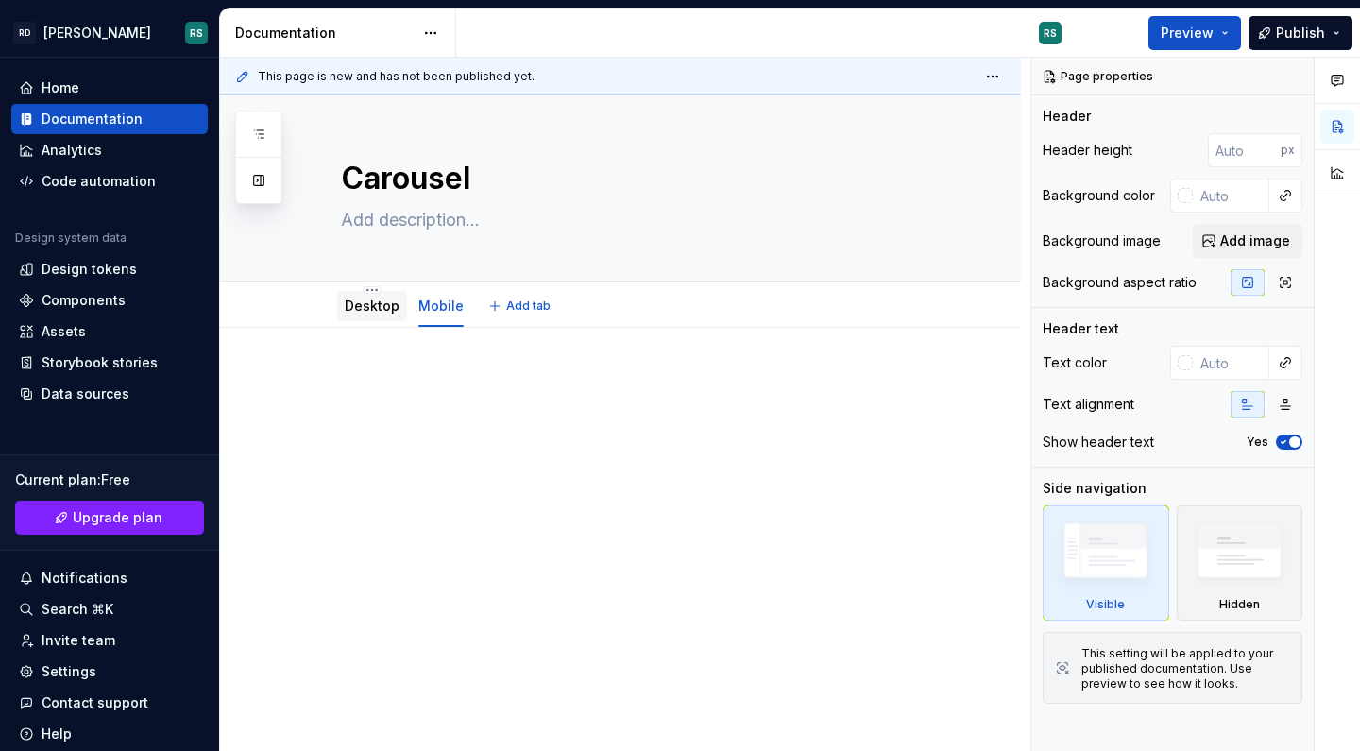
click at [363, 307] on link "Desktop" at bounding box center [372, 305] width 55 height 16
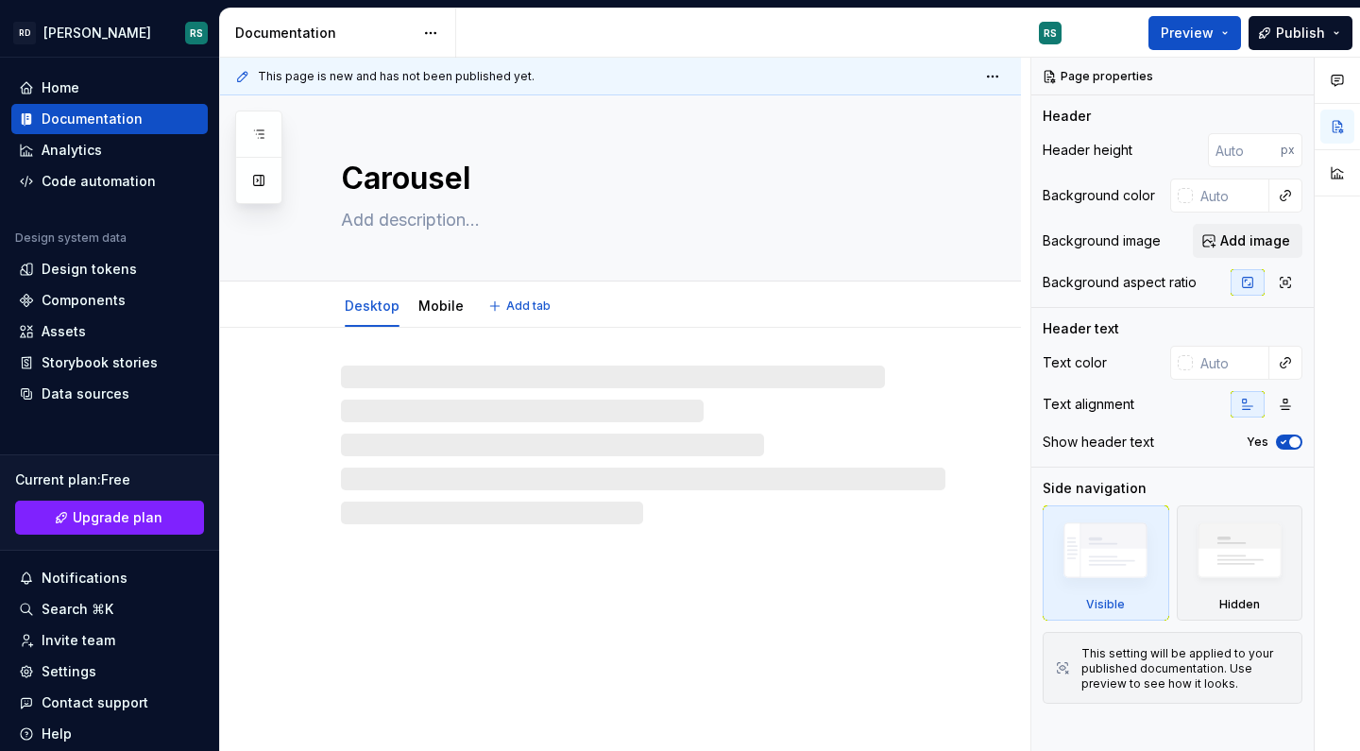
click at [361, 307] on link "Desktop" at bounding box center [372, 305] width 55 height 16
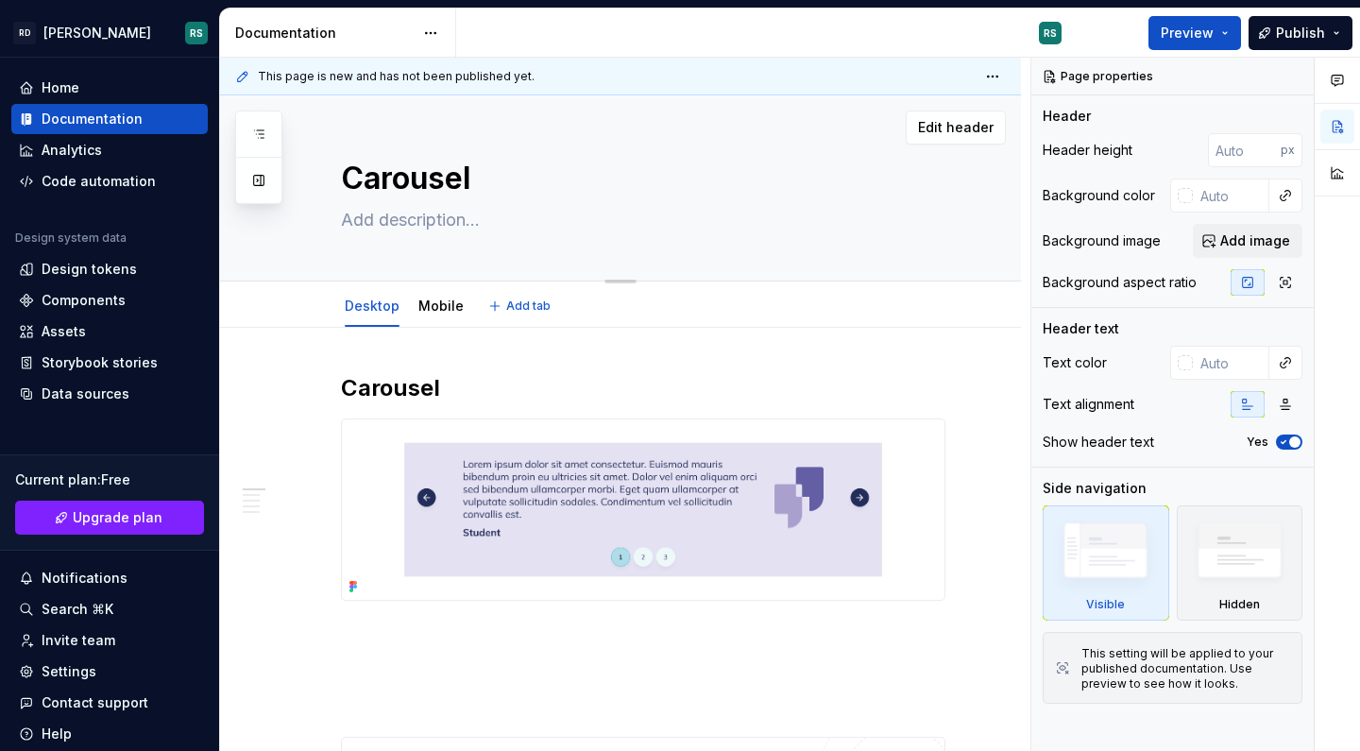
click at [350, 175] on textarea "Carousel" at bounding box center [639, 178] width 604 height 45
type textarea "*"
type textarea "QCarousel"
type textarea "*"
type textarea "QuCarousel"
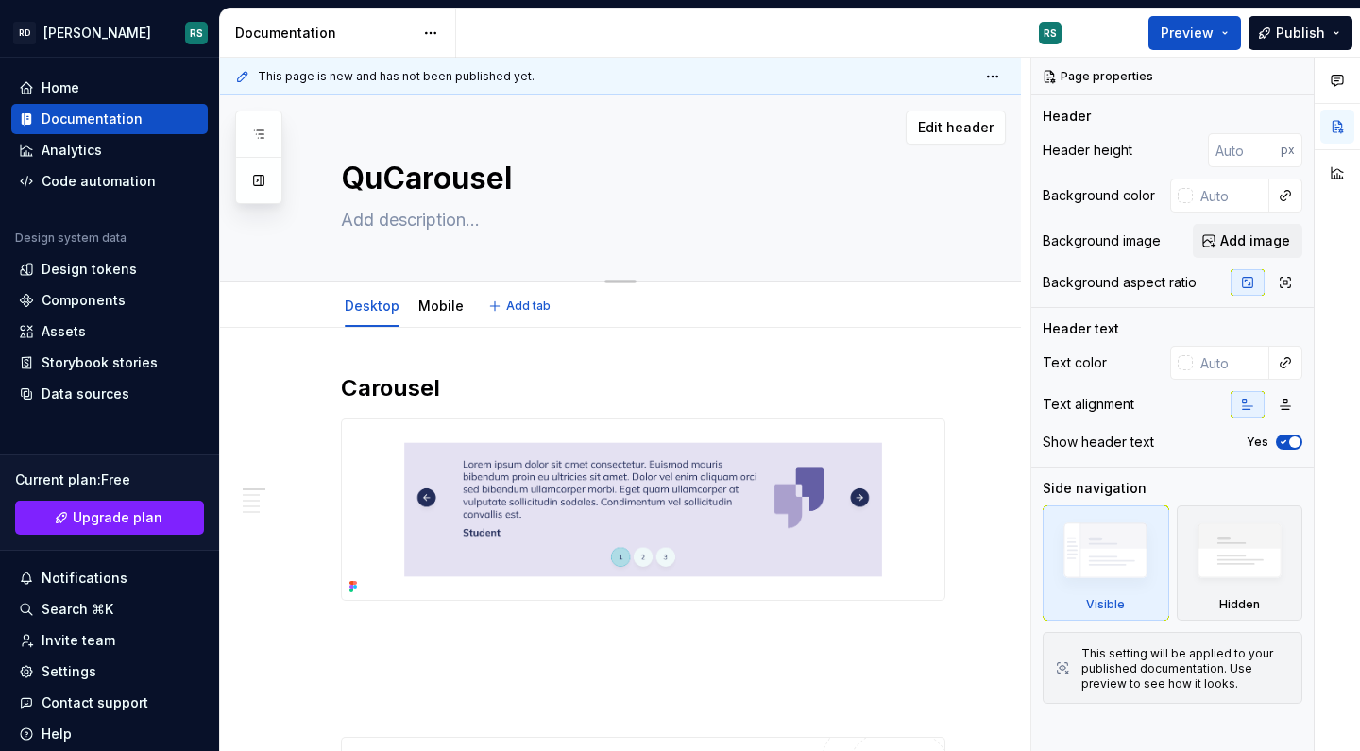
type textarea "*"
type textarea "QuoCarousel"
type textarea "*"
type textarea "QuotCarousel"
type textarea "*"
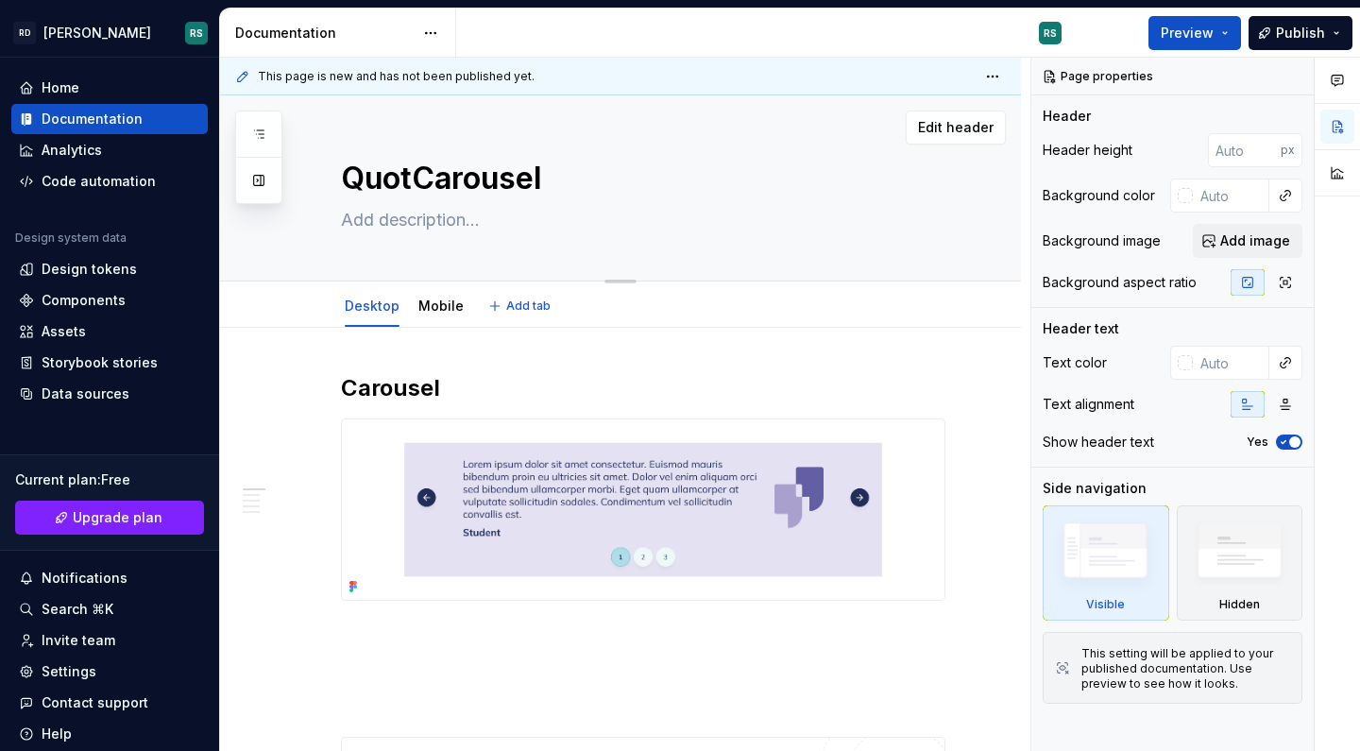
type textarea "QuoteCarousel"
type textarea "*"
type textarea "Quote Carousel"
click at [400, 176] on textarea "Quote Carousel" at bounding box center [639, 178] width 604 height 45
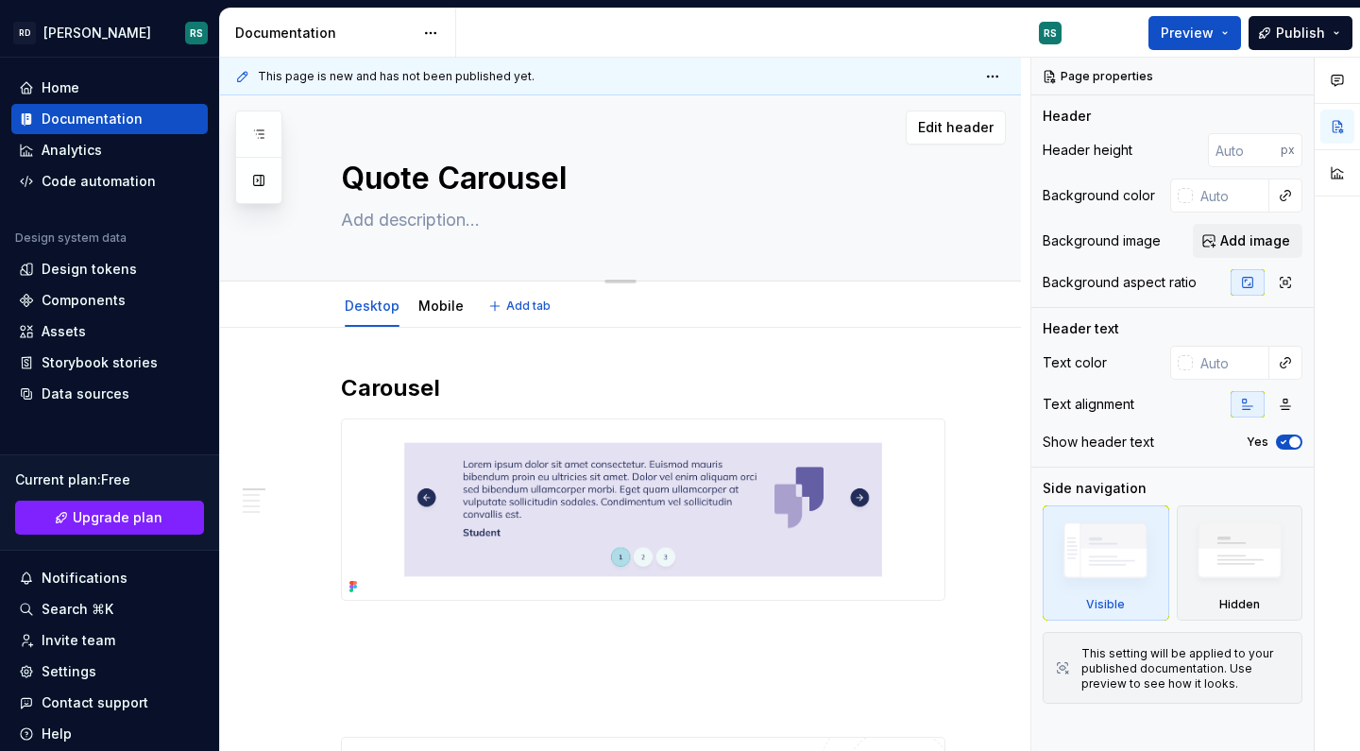
click at [400, 176] on textarea "Quote Carousel" at bounding box center [639, 178] width 604 height 45
type textarea "*"
type textarea "Quote Carousel"
click at [397, 386] on h2 "Carousel" at bounding box center [643, 388] width 604 height 30
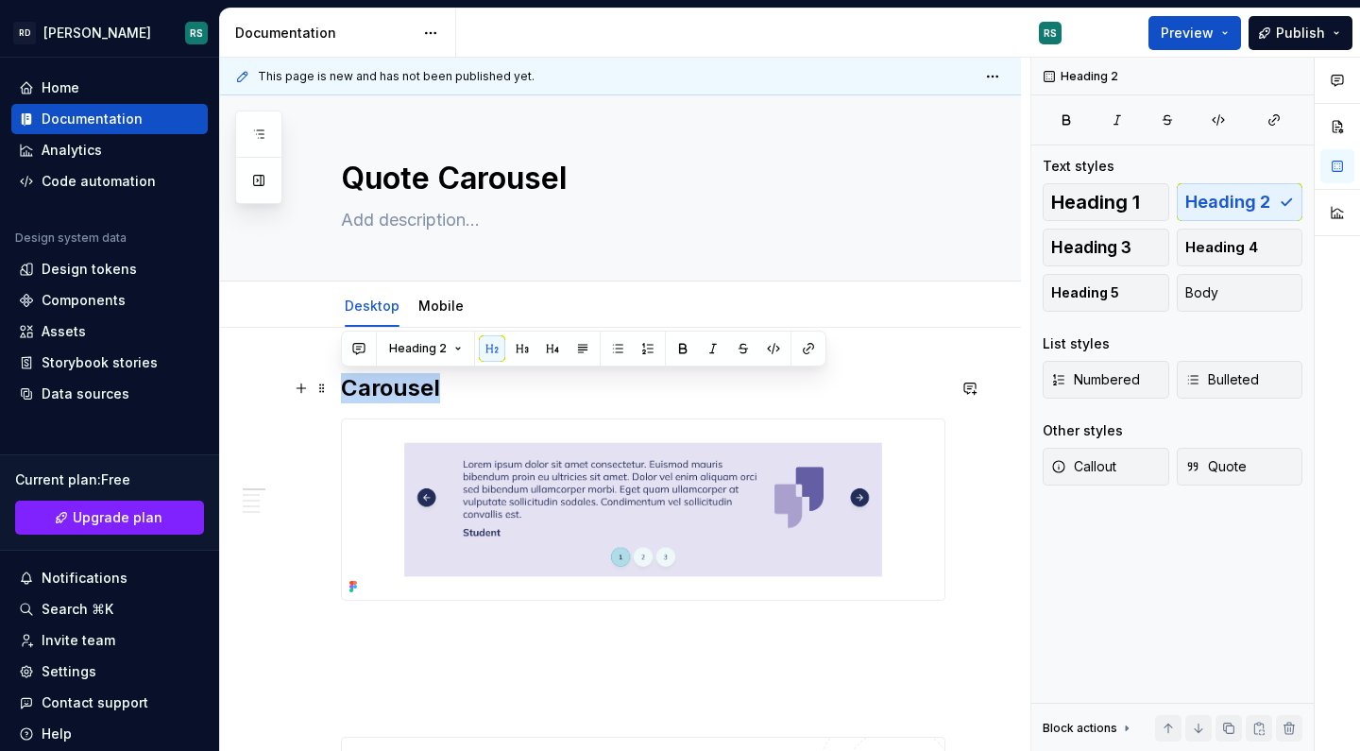
click at [397, 386] on h2 "Carousel" at bounding box center [643, 388] width 604 height 30
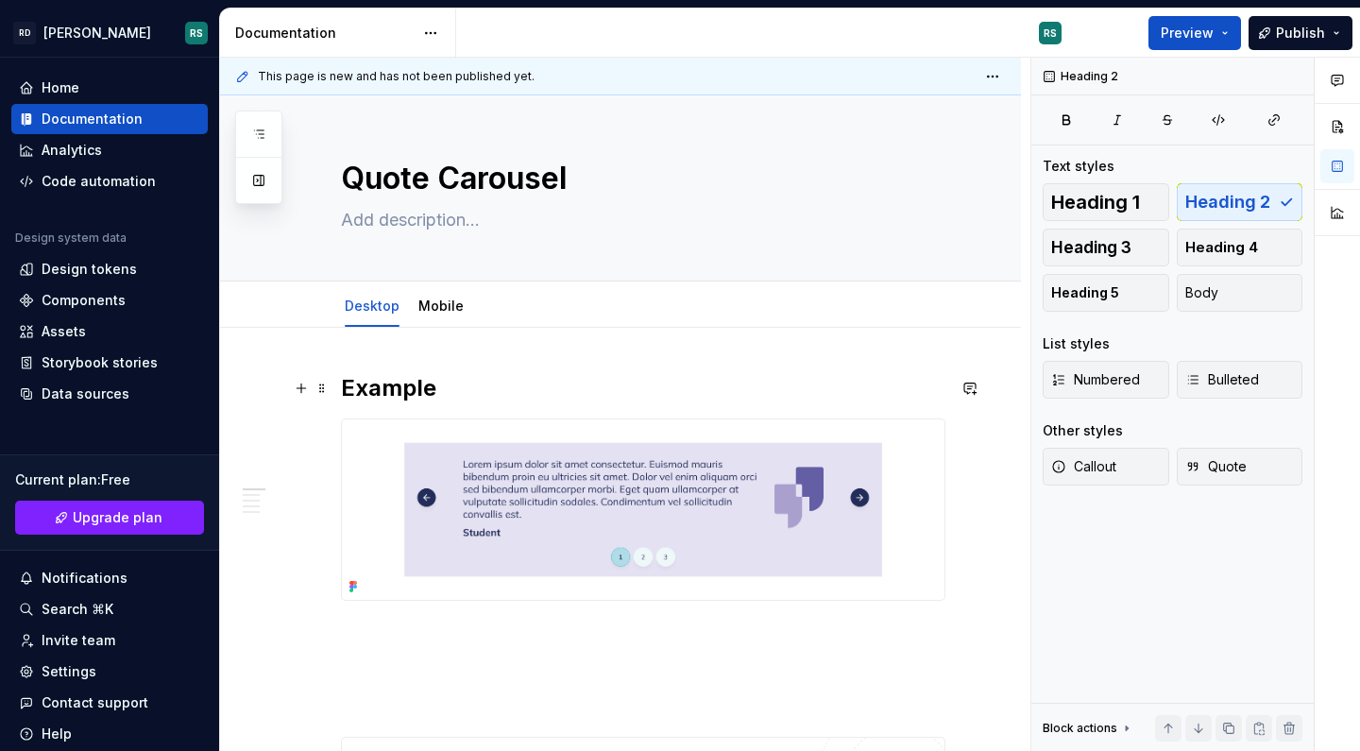
click at [493, 381] on h2 "Example" at bounding box center [643, 388] width 604 height 30
click at [97, 291] on div "Components" at bounding box center [84, 300] width 84 height 19
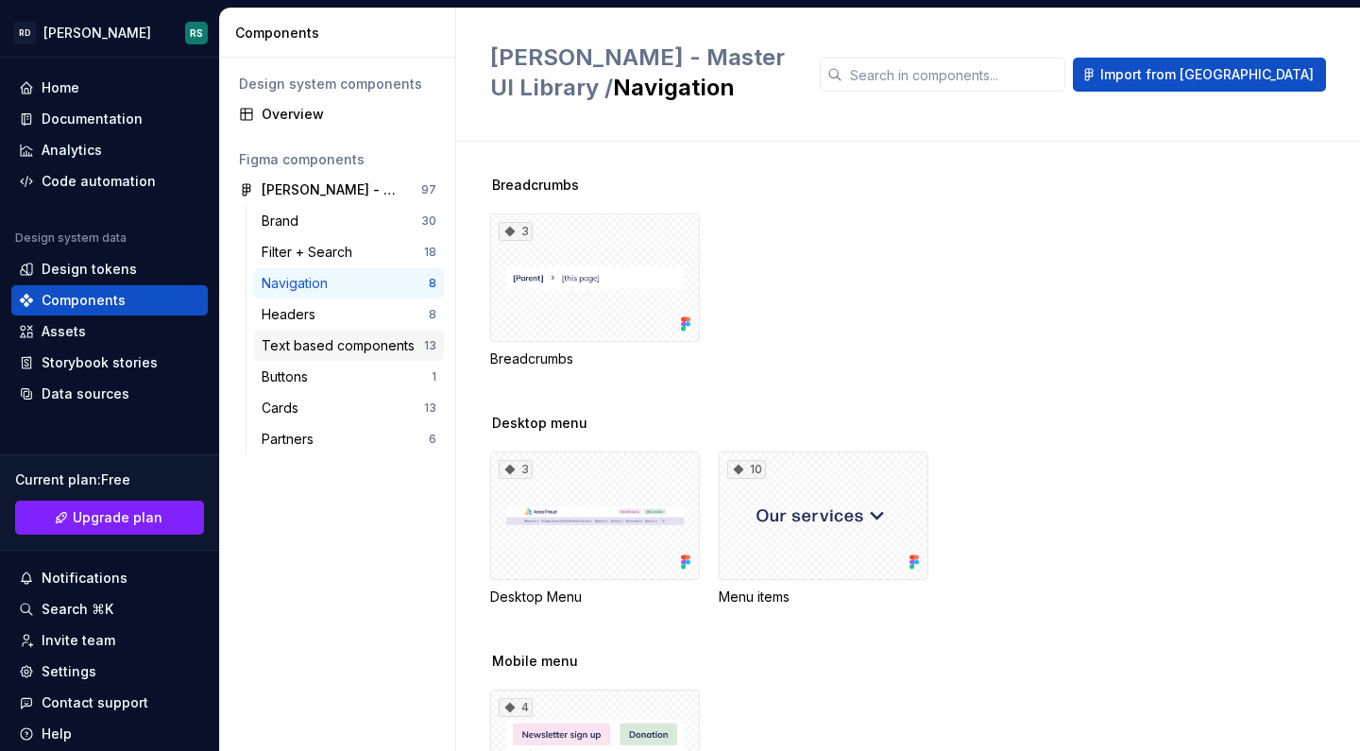
click at [326, 354] on div "Text based components" at bounding box center [342, 345] width 161 height 19
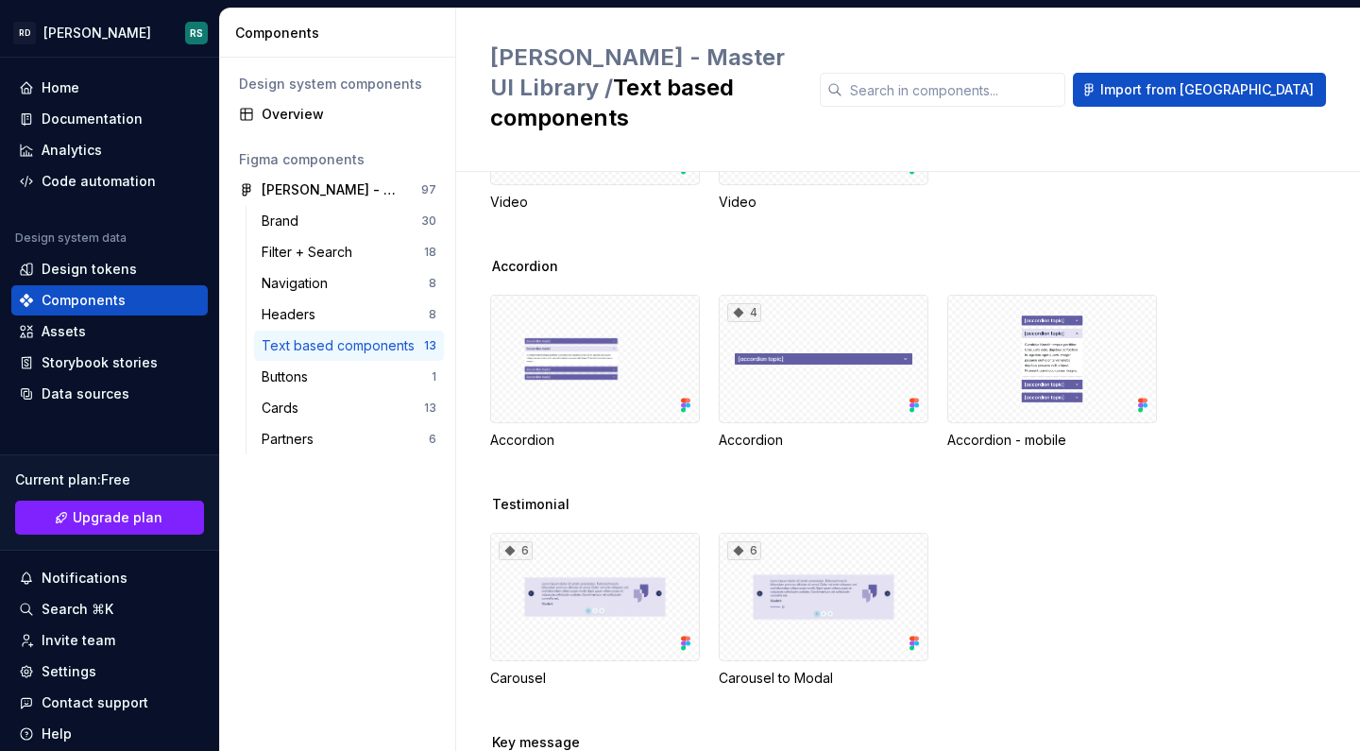
scroll to position [151, 0]
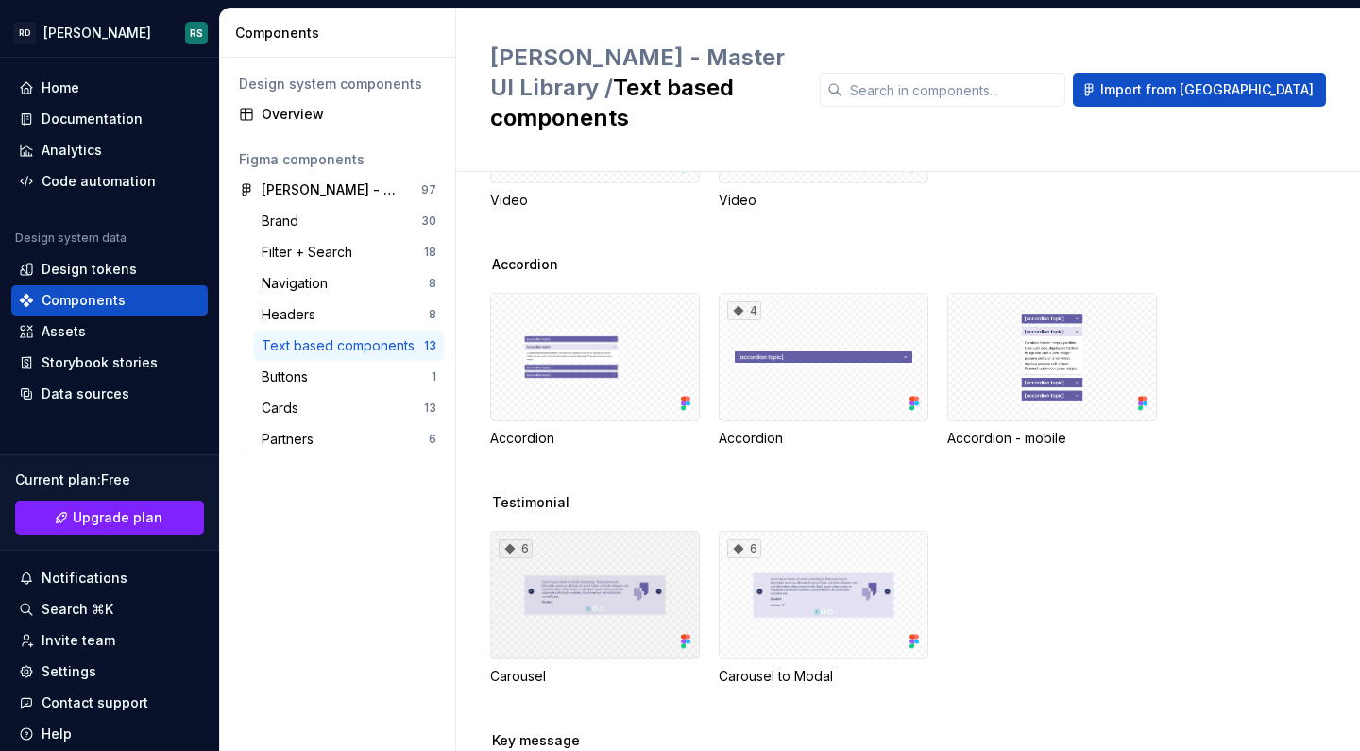
click at [583, 560] on div "6" at bounding box center [595, 595] width 210 height 128
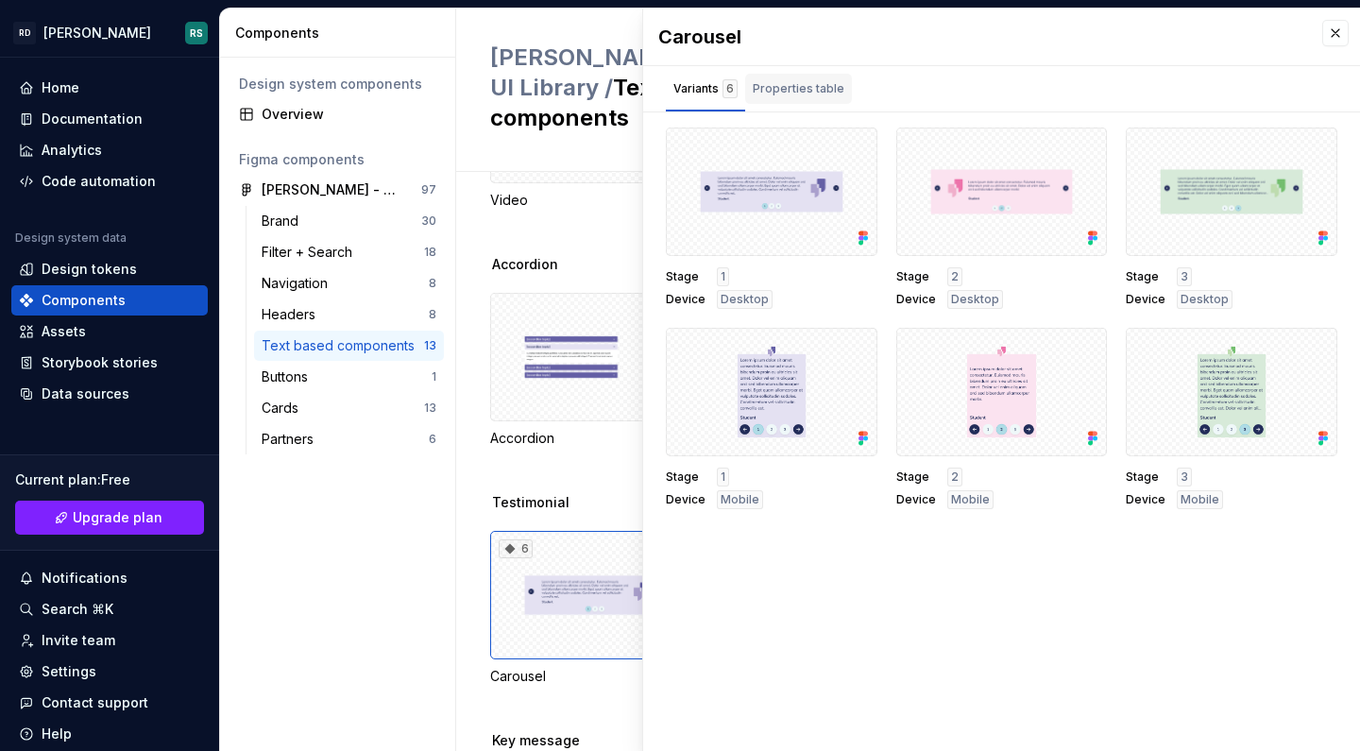
click at [812, 92] on div "Properties table" at bounding box center [798, 88] width 92 height 19
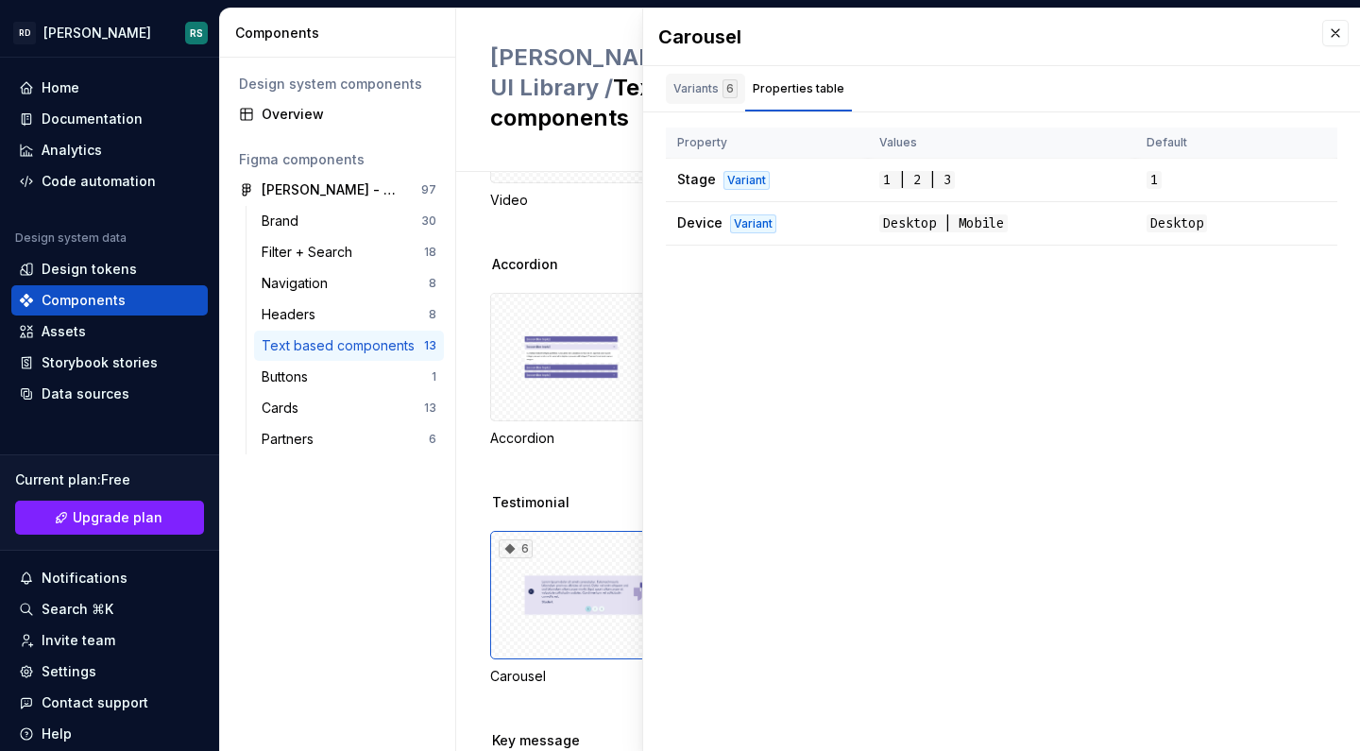
click at [694, 93] on div "Variants 6" at bounding box center [705, 88] width 64 height 19
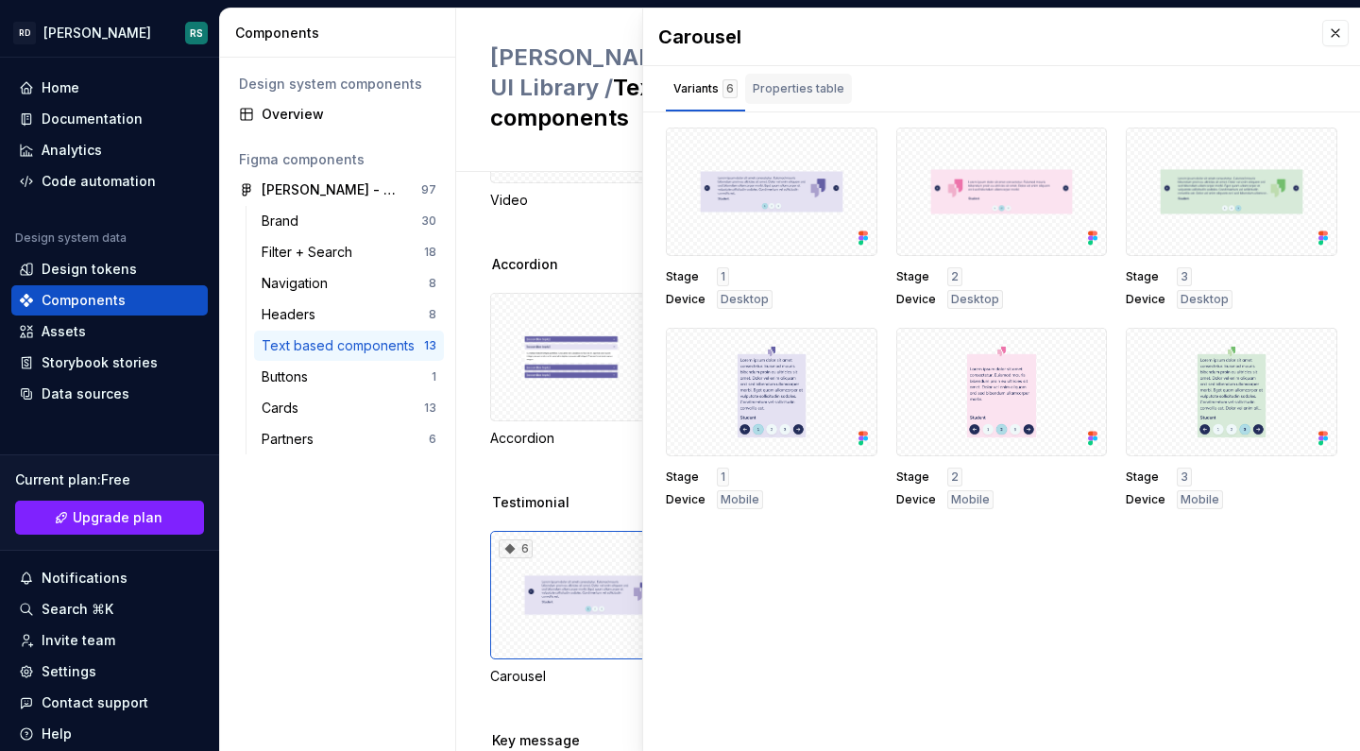
click at [803, 89] on div "Properties table" at bounding box center [798, 88] width 92 height 19
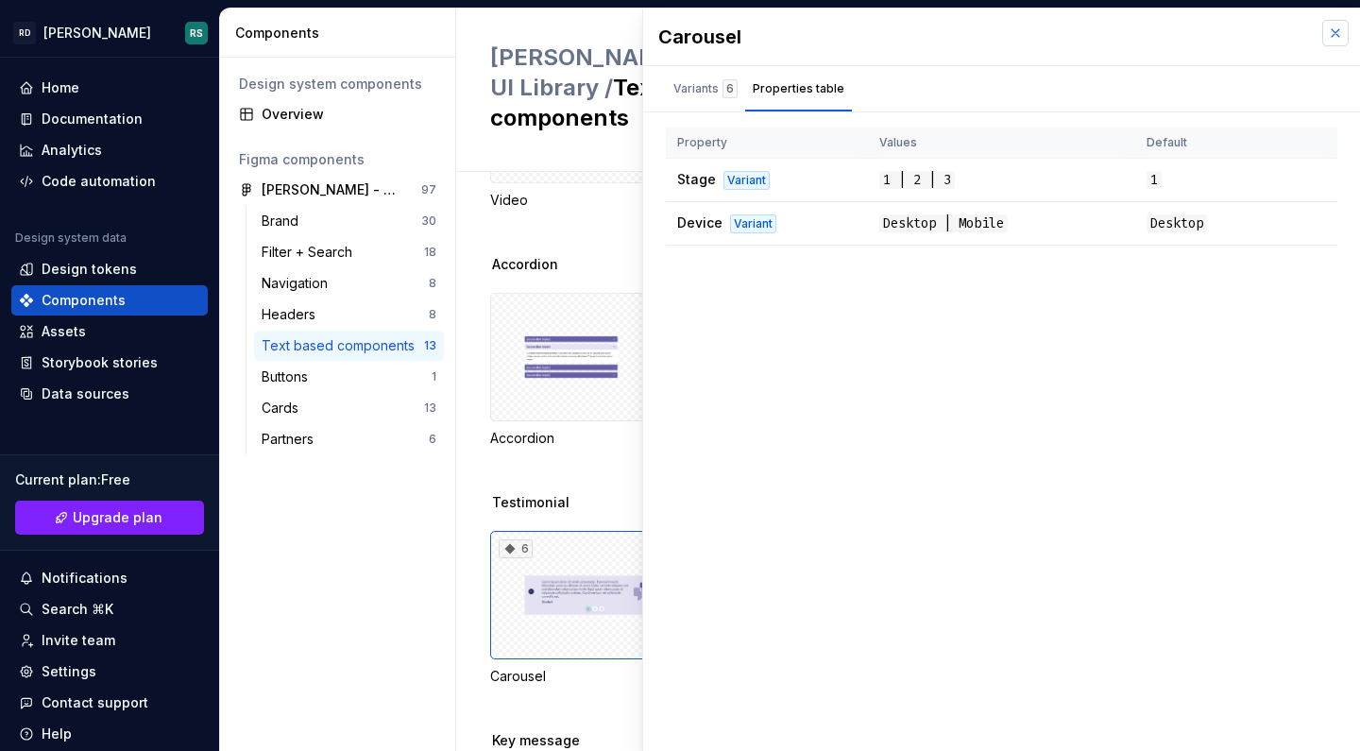
click at [1325, 28] on button "button" at bounding box center [1335, 33] width 26 height 26
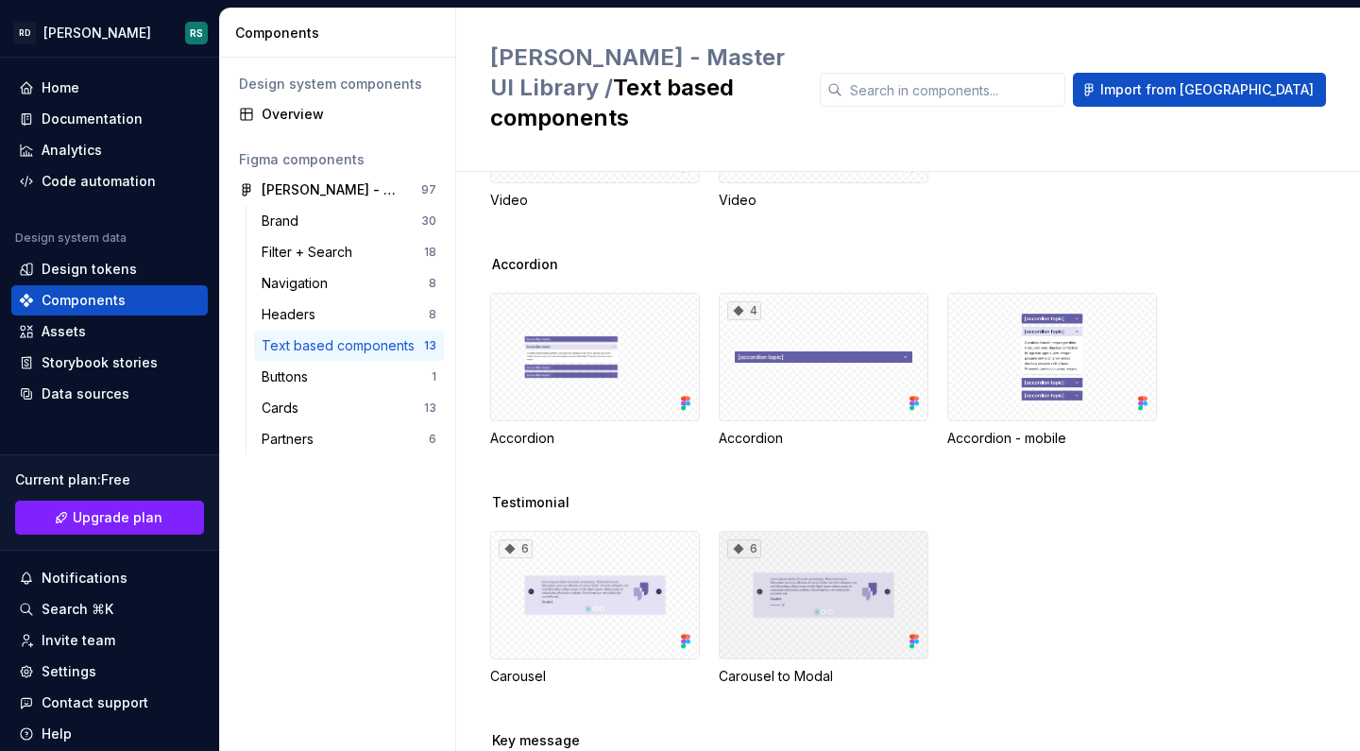
click at [792, 551] on div "6" at bounding box center [823, 595] width 210 height 128
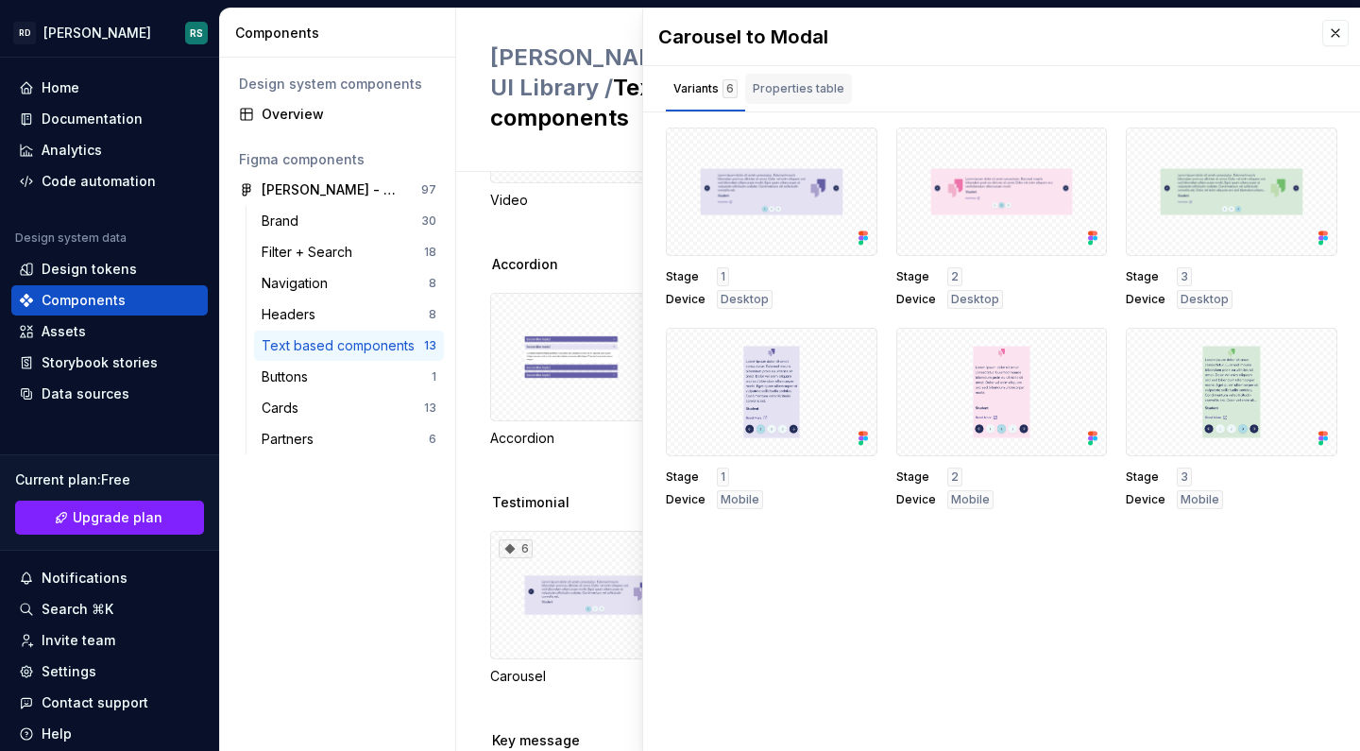
click at [808, 85] on div "Properties table" at bounding box center [798, 88] width 92 height 19
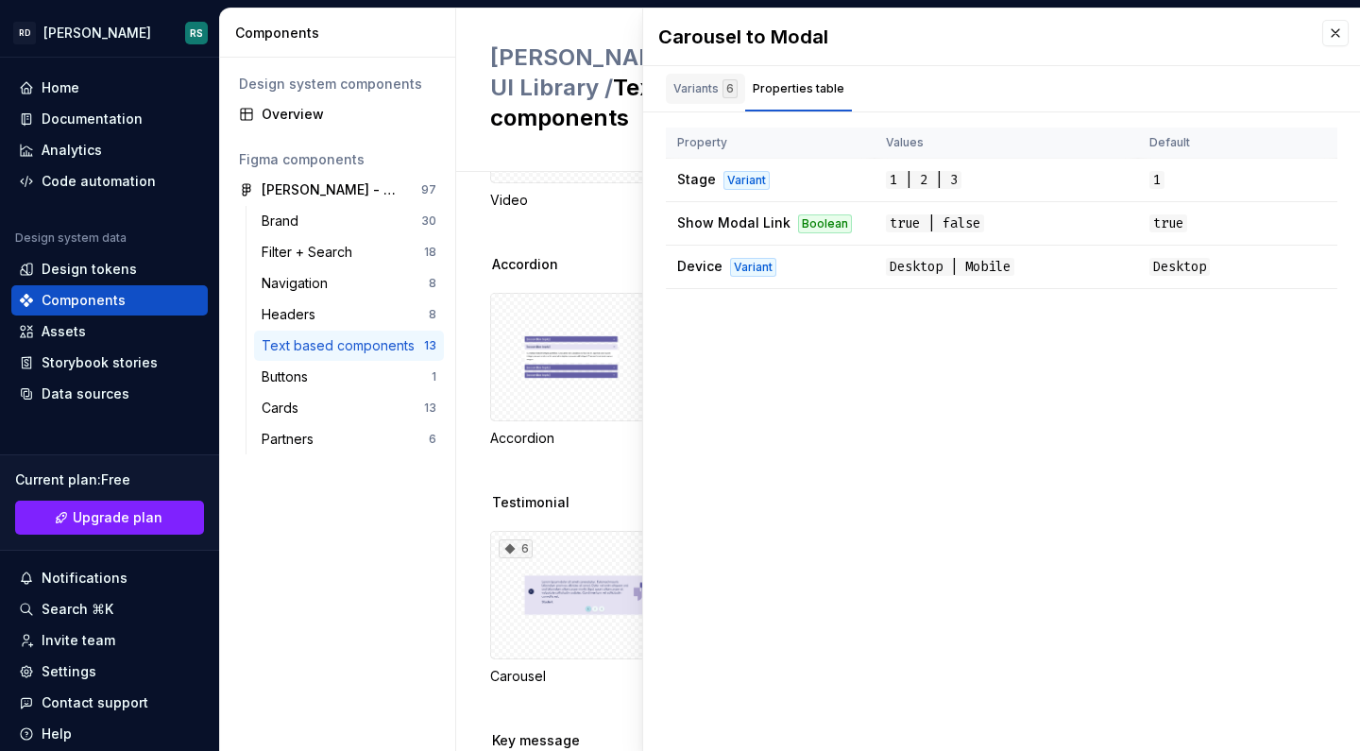
click at [703, 88] on div "Variants 6" at bounding box center [705, 88] width 64 height 19
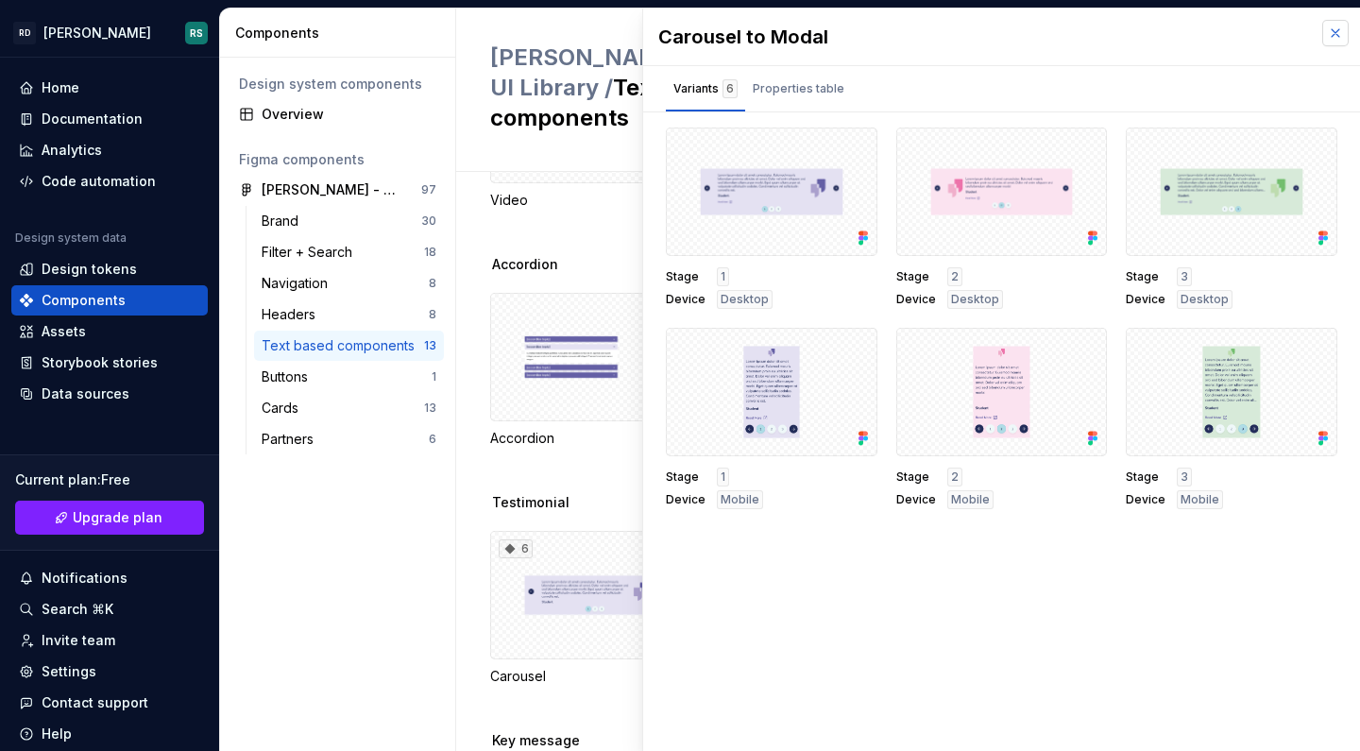
click at [1323, 36] on button "button" at bounding box center [1335, 33] width 26 height 26
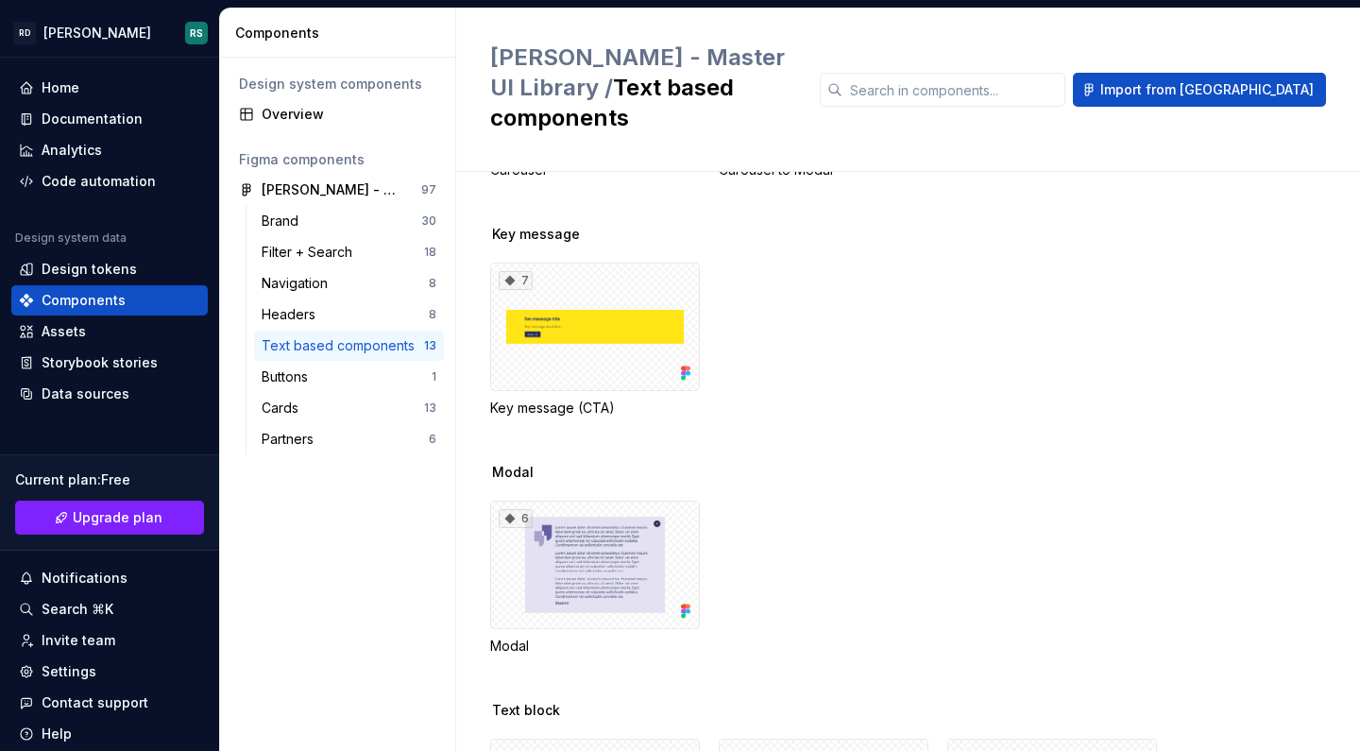
scroll to position [628, 0]
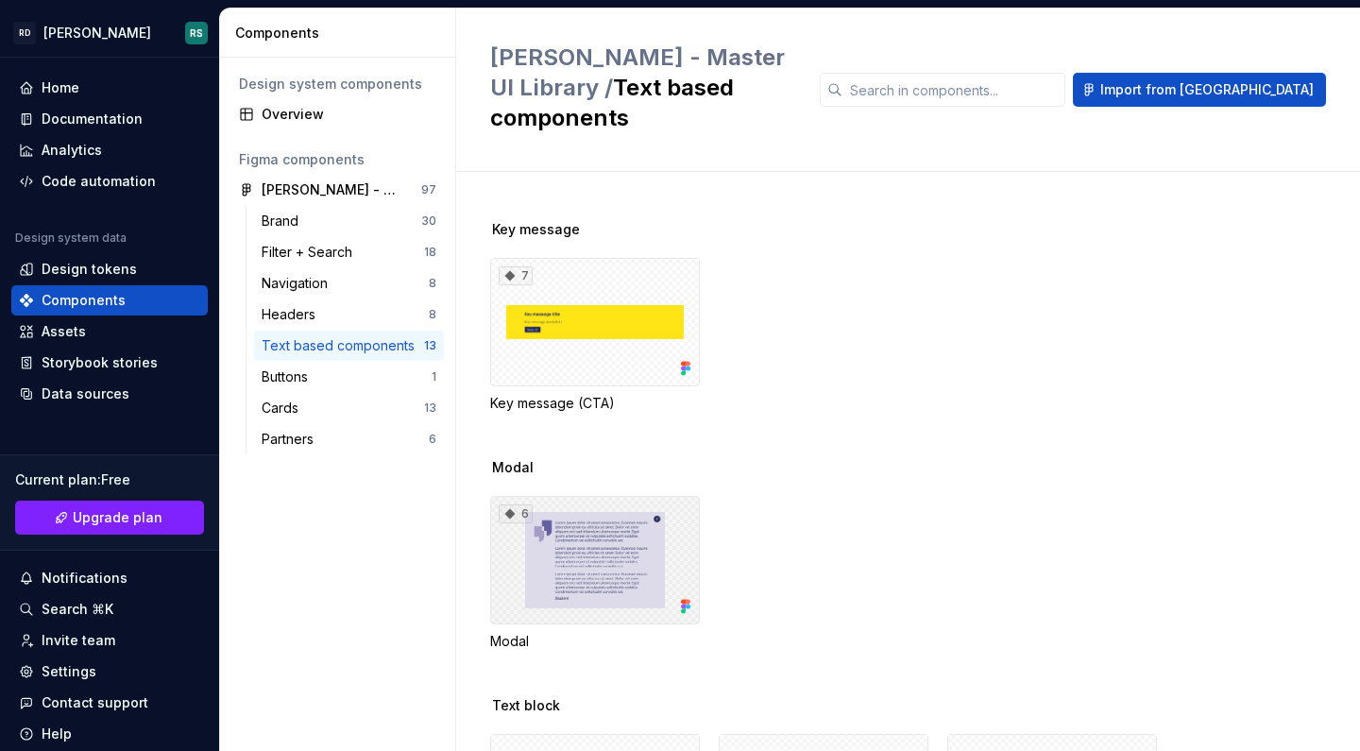
click at [577, 521] on div "6" at bounding box center [595, 560] width 210 height 128
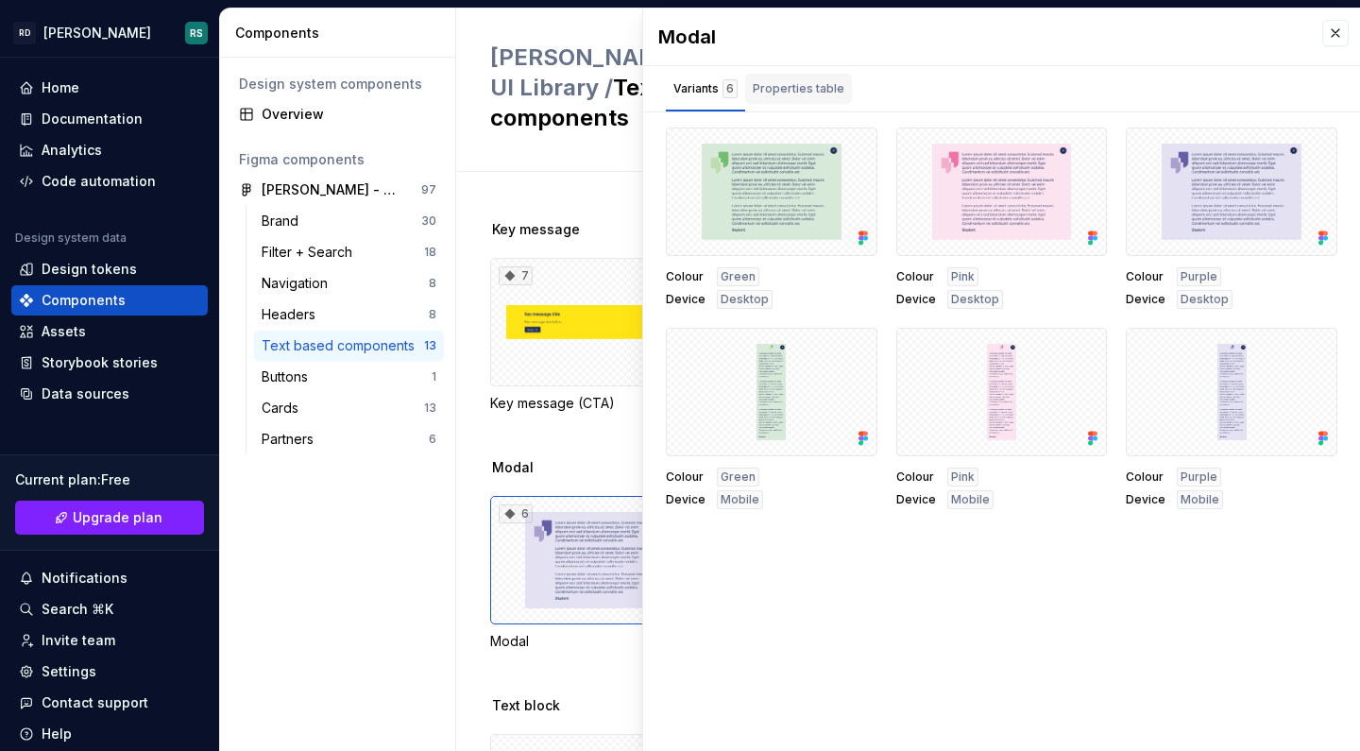
click at [811, 84] on div "Properties table" at bounding box center [798, 88] width 92 height 19
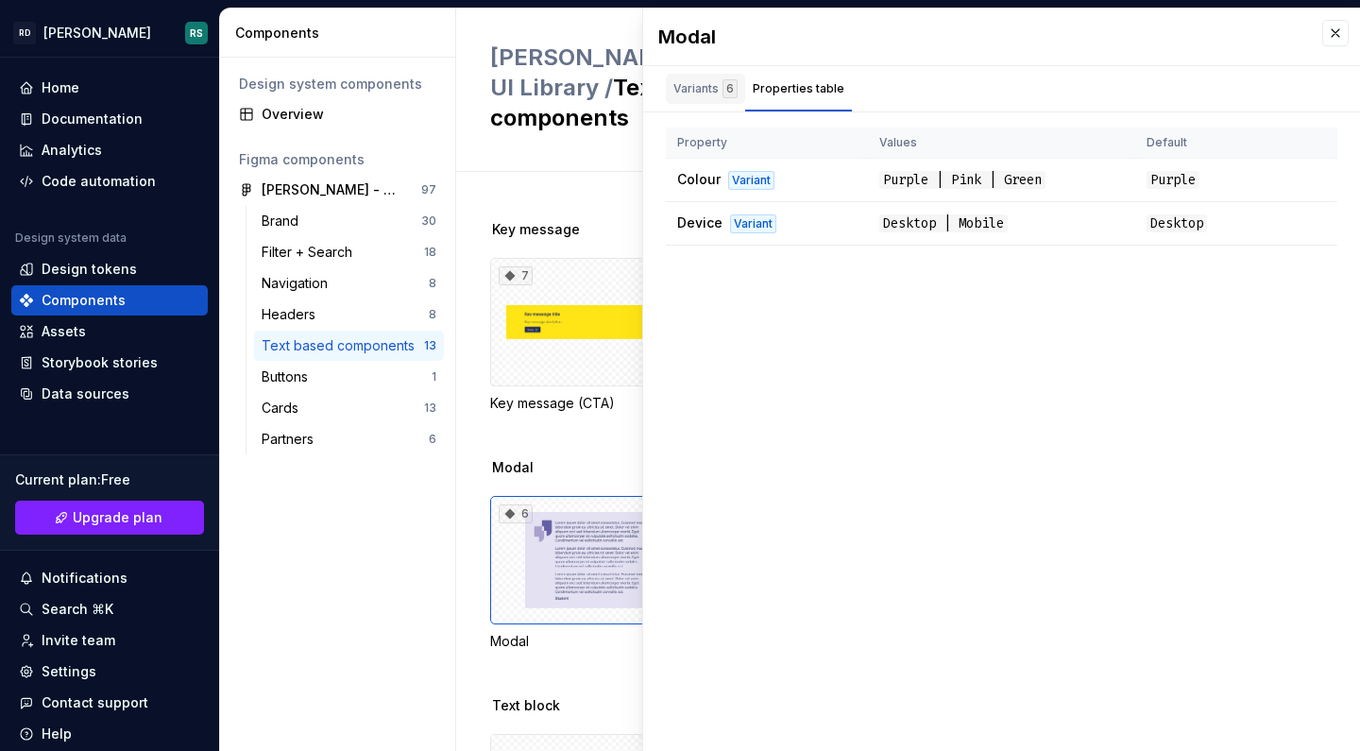
click at [689, 81] on div "Variants 6" at bounding box center [705, 88] width 64 height 19
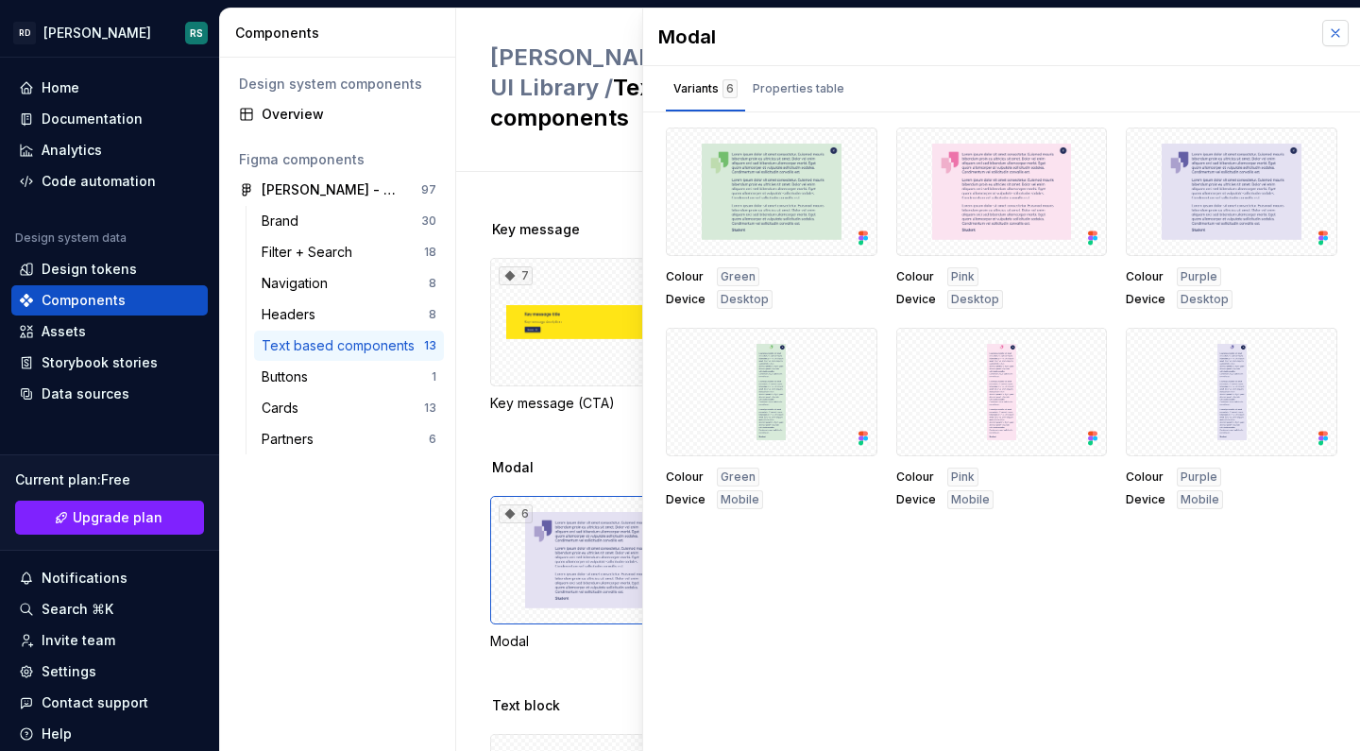
click at [1322, 28] on button "button" at bounding box center [1335, 33] width 26 height 26
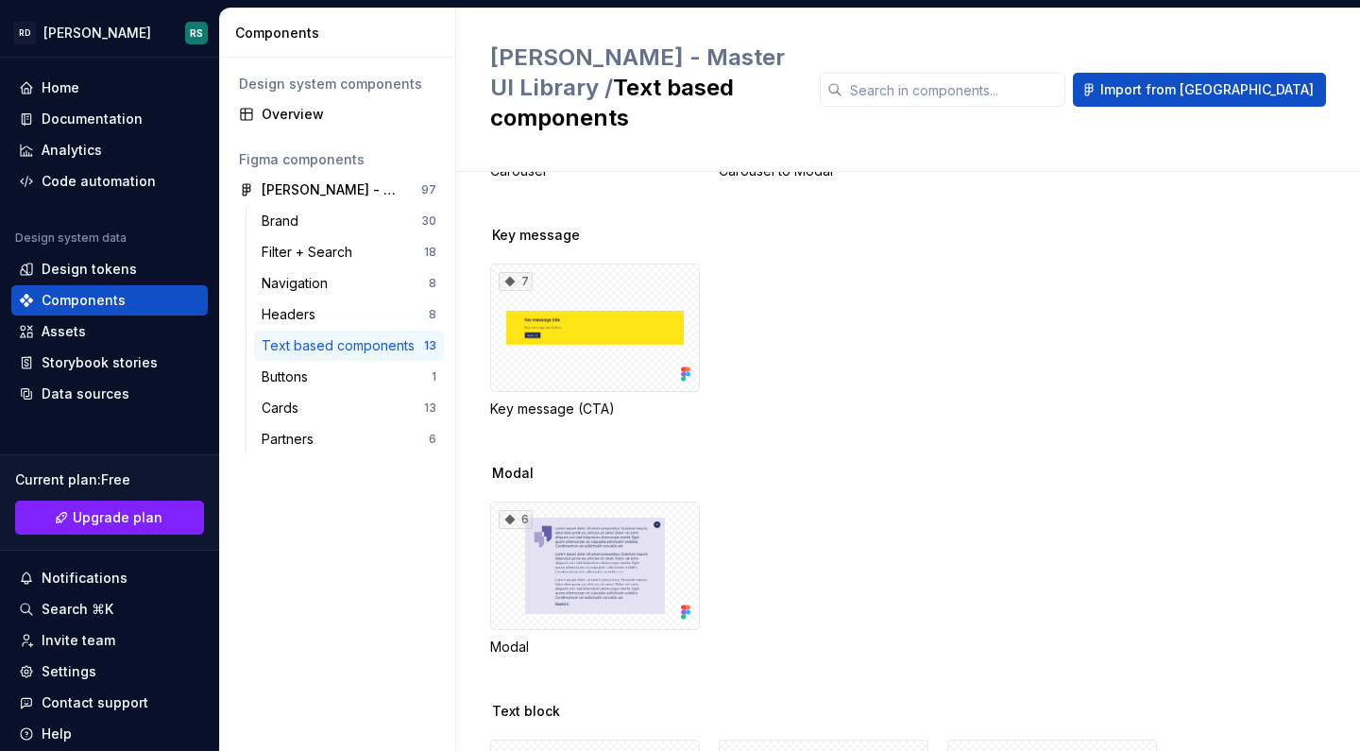
scroll to position [619, 0]
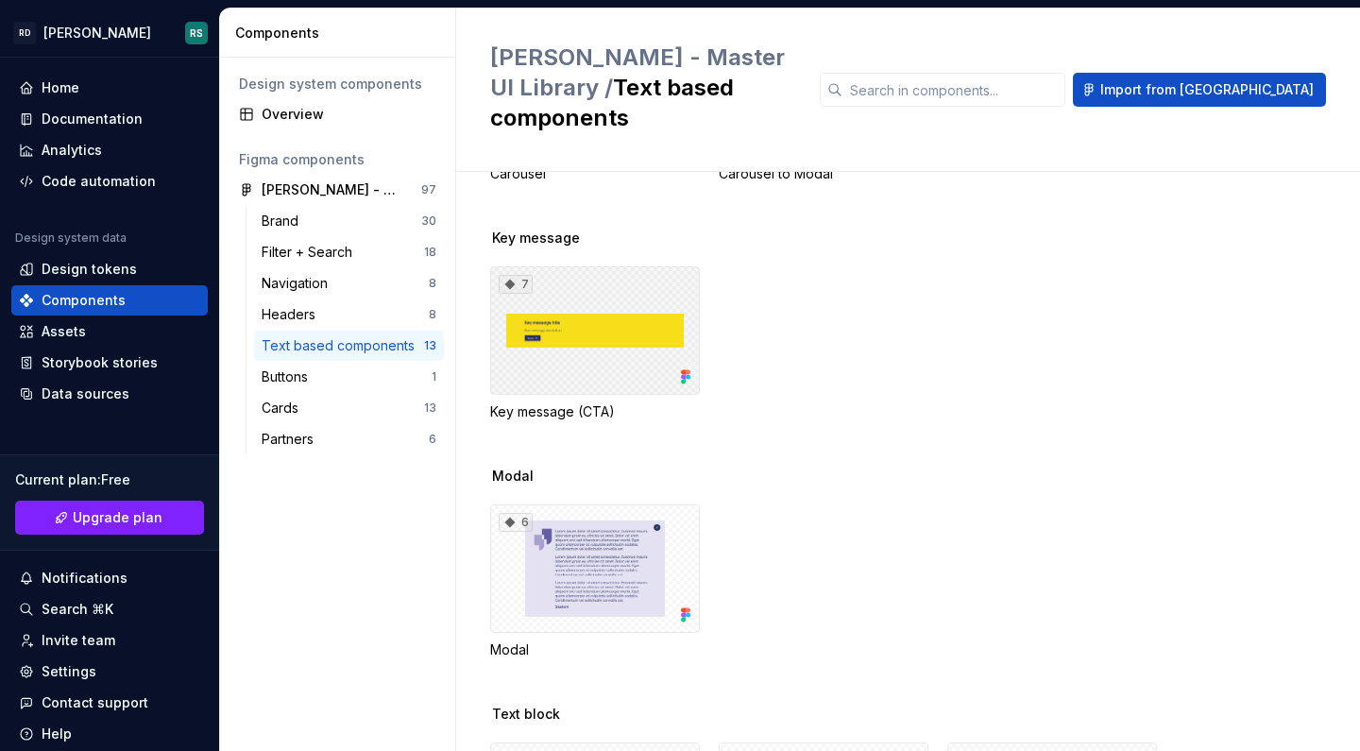
click at [578, 271] on div "7" at bounding box center [595, 330] width 210 height 128
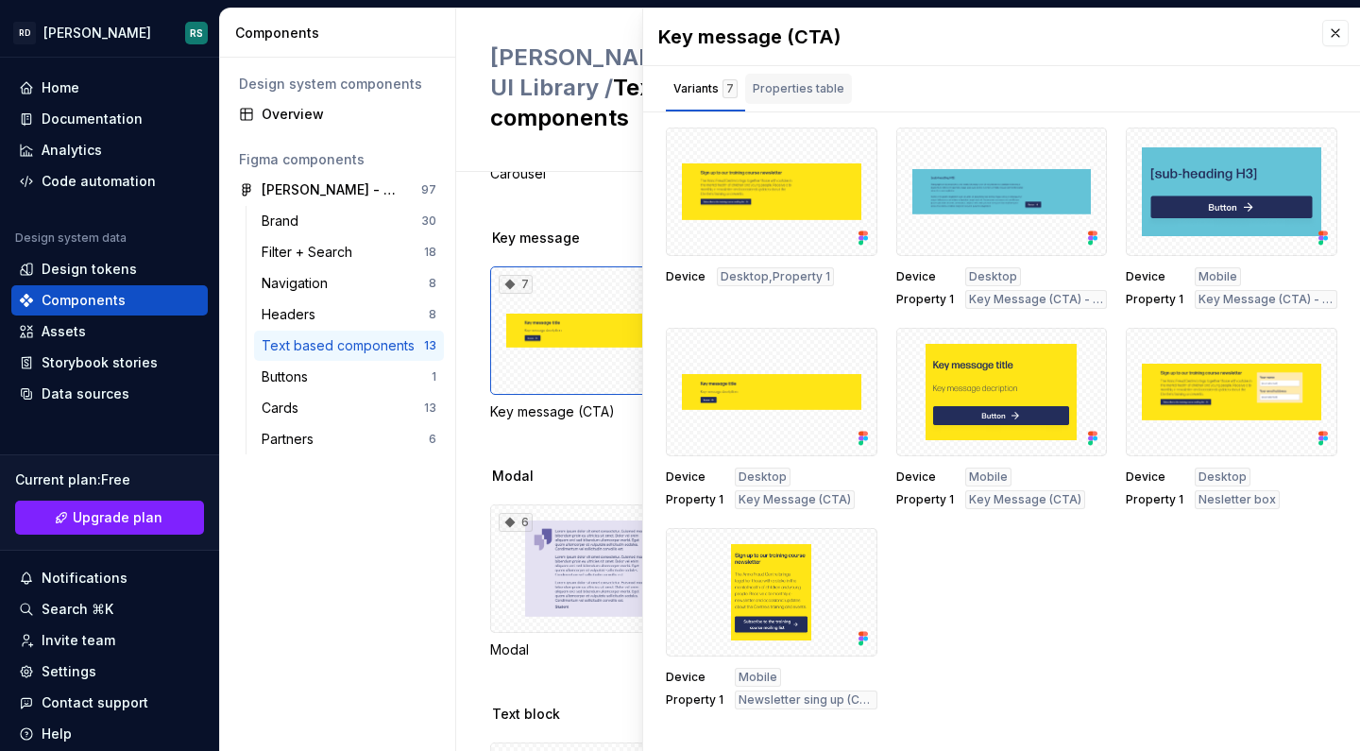
click at [807, 88] on div "Properties table" at bounding box center [798, 88] width 92 height 19
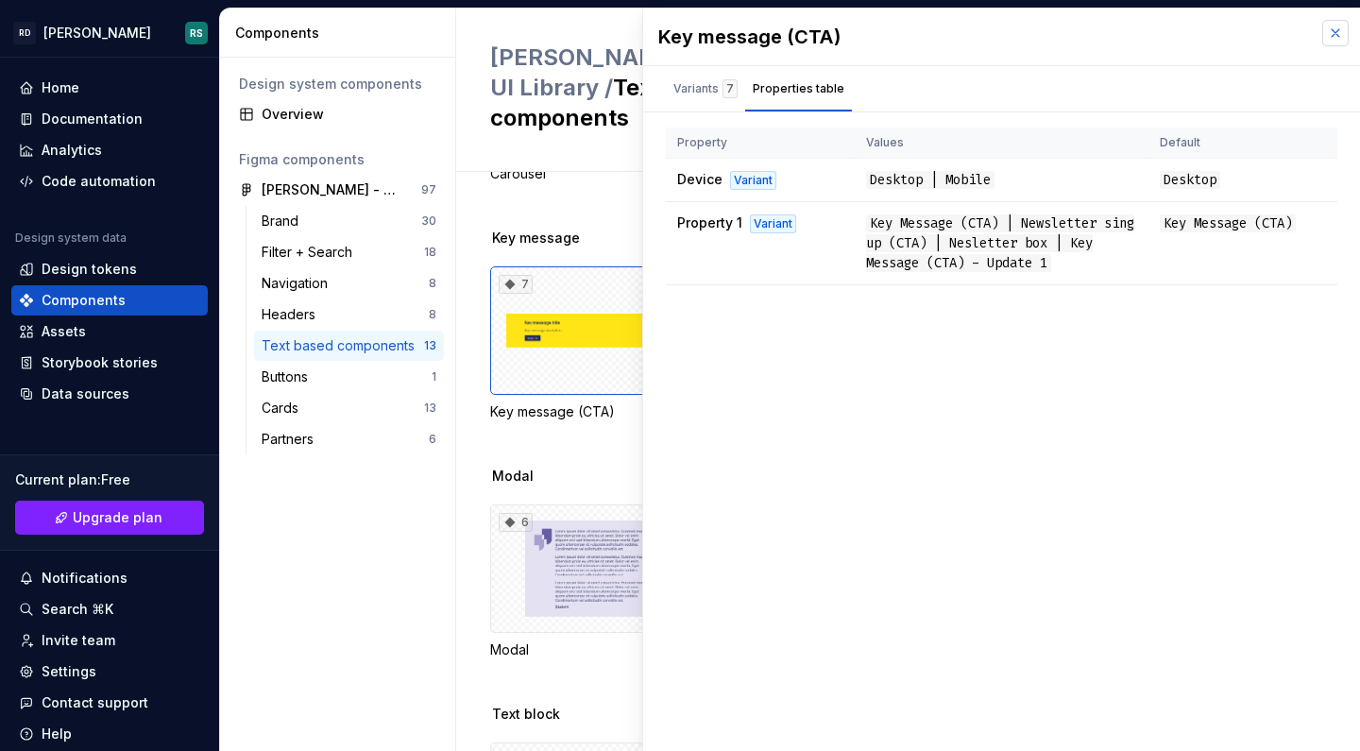
click at [1327, 32] on button "button" at bounding box center [1335, 33] width 26 height 26
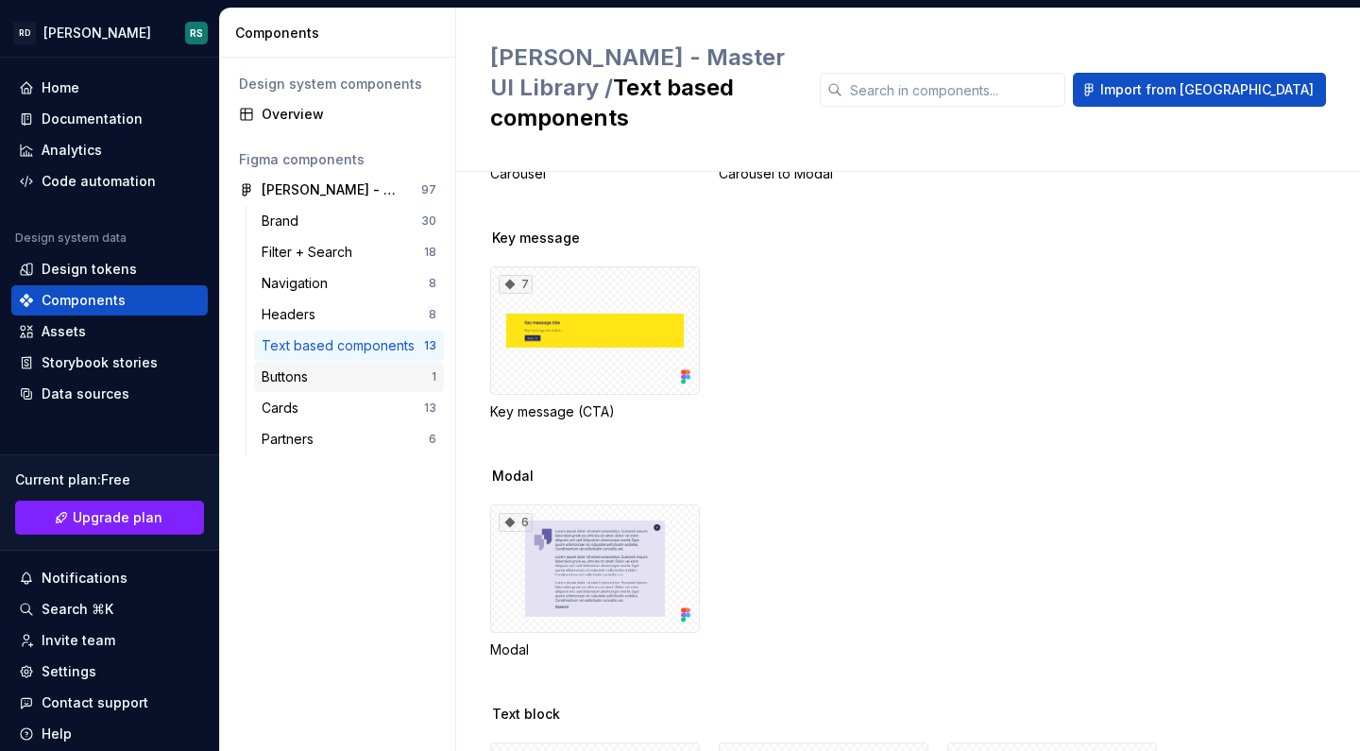
click at [301, 374] on div "Buttons" at bounding box center [289, 376] width 54 height 19
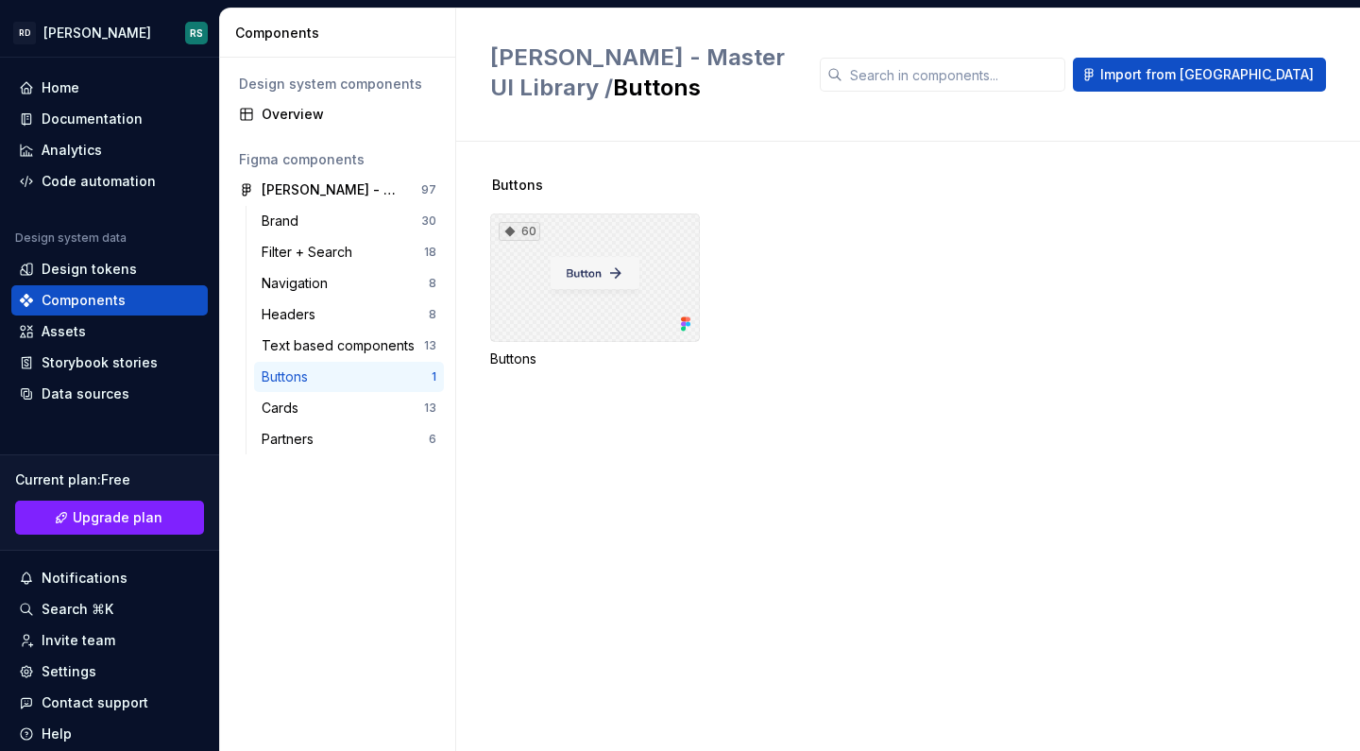
click at [612, 302] on div "60" at bounding box center [595, 277] width 210 height 128
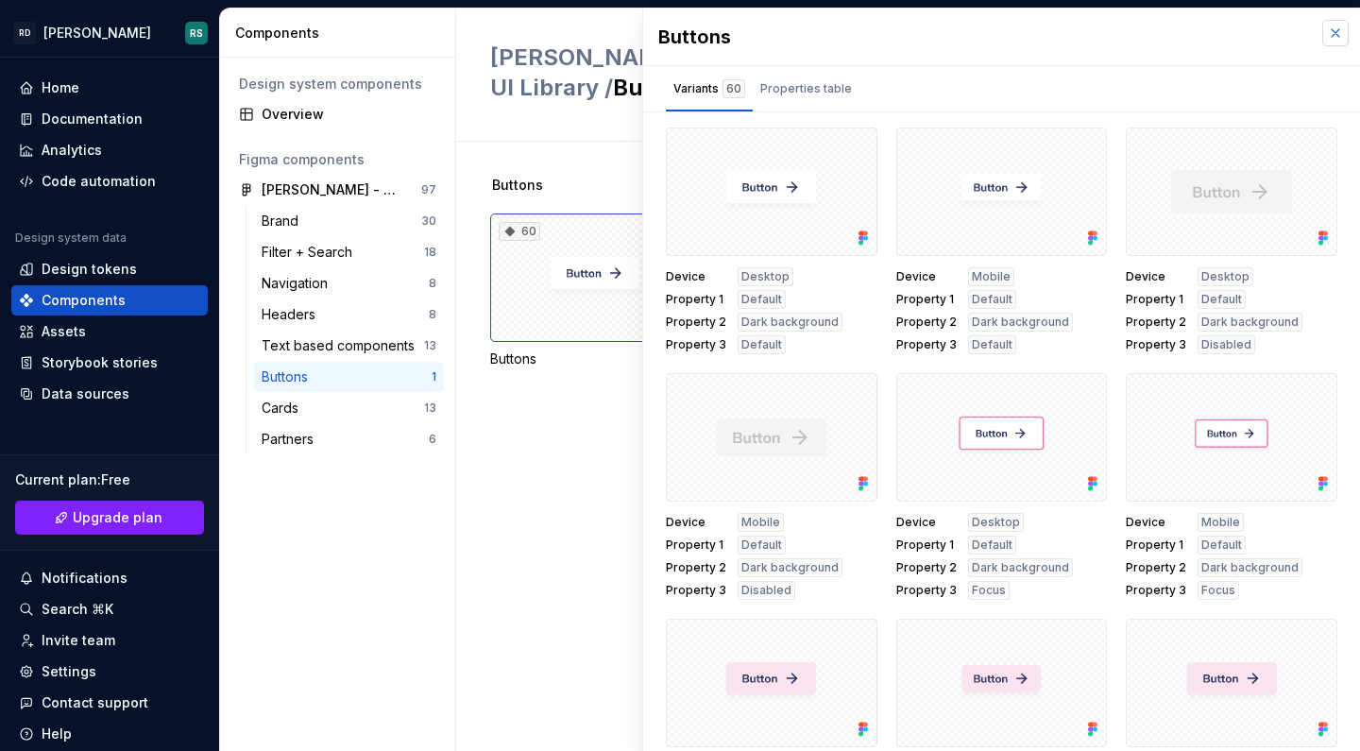
click at [1322, 29] on button "button" at bounding box center [1335, 33] width 26 height 26
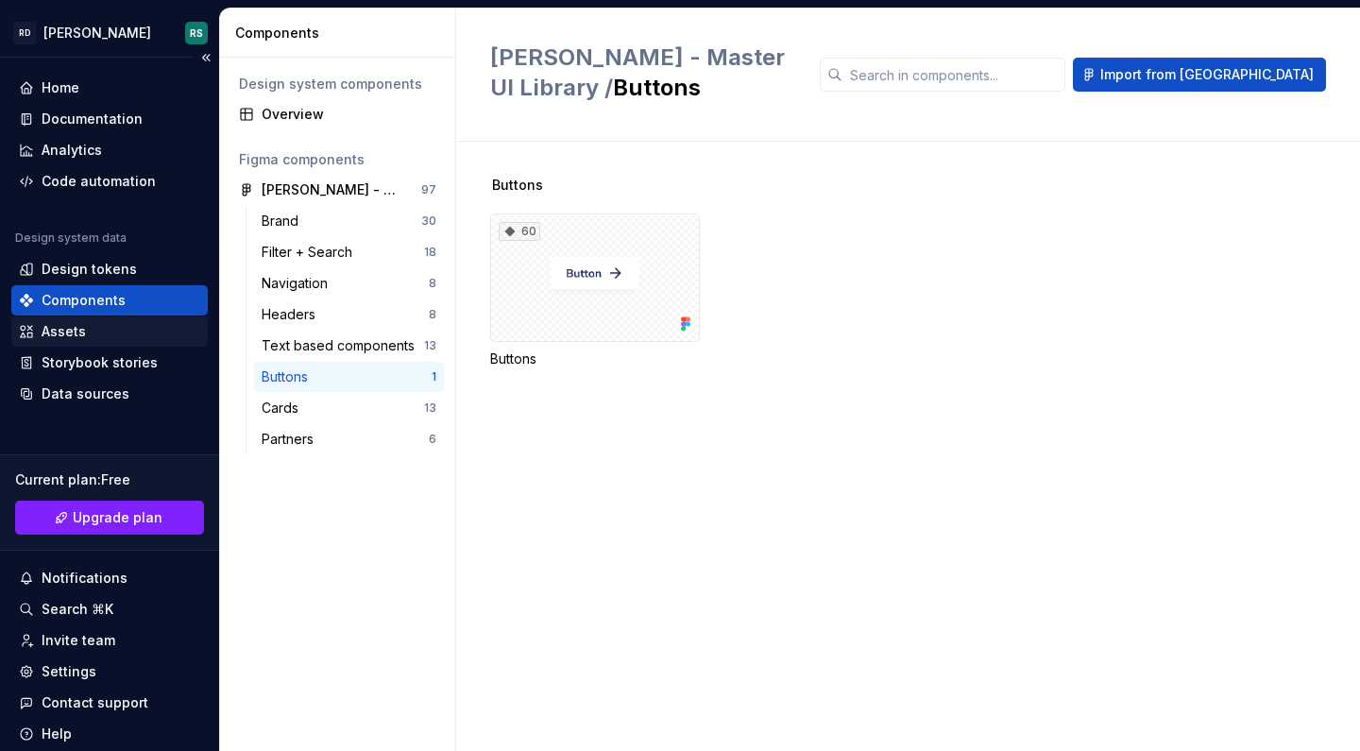
click at [51, 327] on div "Assets" at bounding box center [64, 331] width 44 height 19
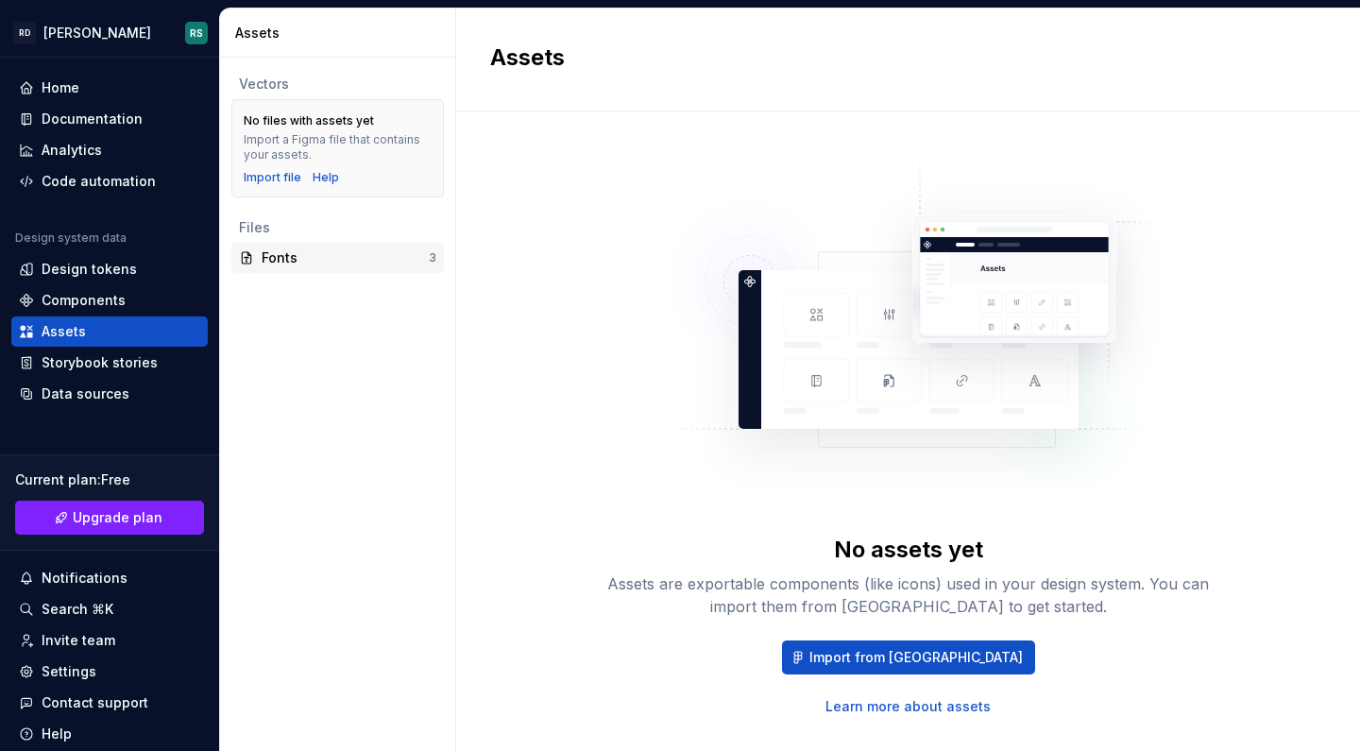
click at [281, 261] on div "Fonts" at bounding box center [345, 257] width 167 height 19
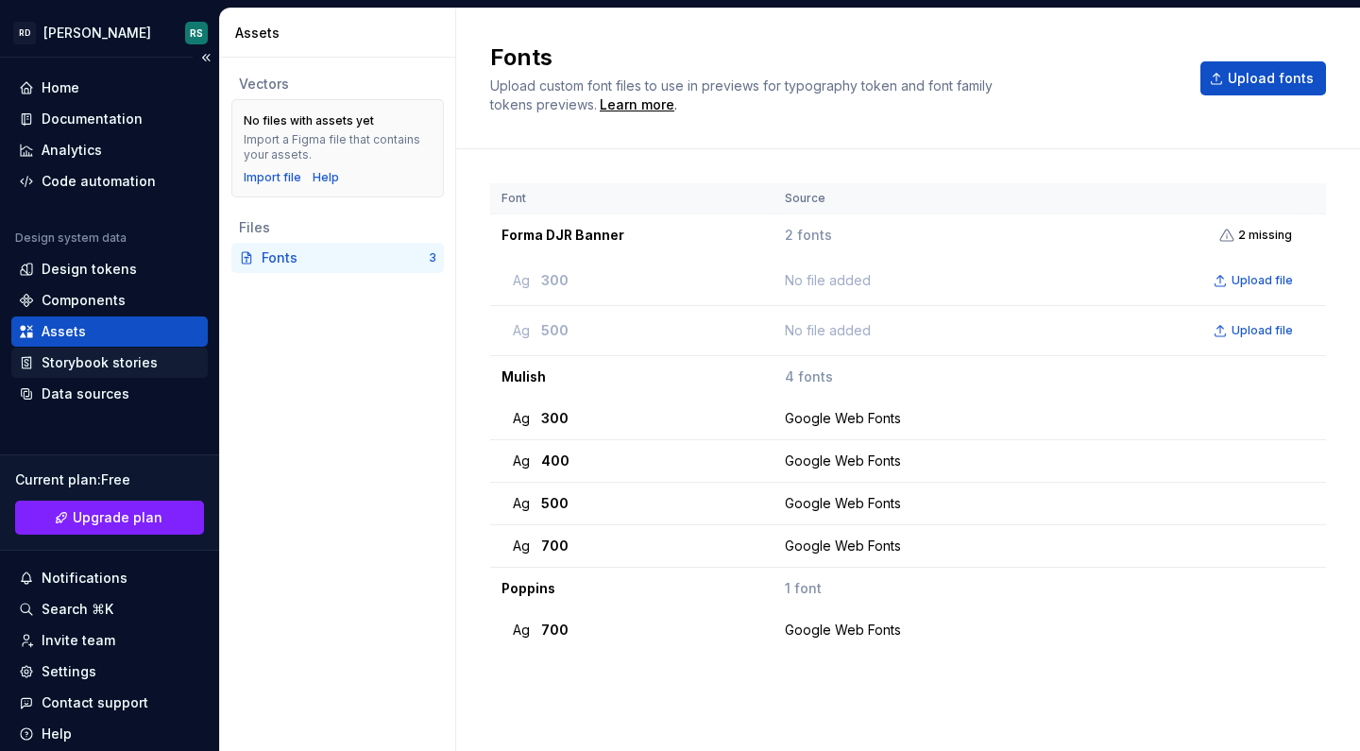
click at [127, 363] on div "Storybook stories" at bounding box center [100, 362] width 116 height 19
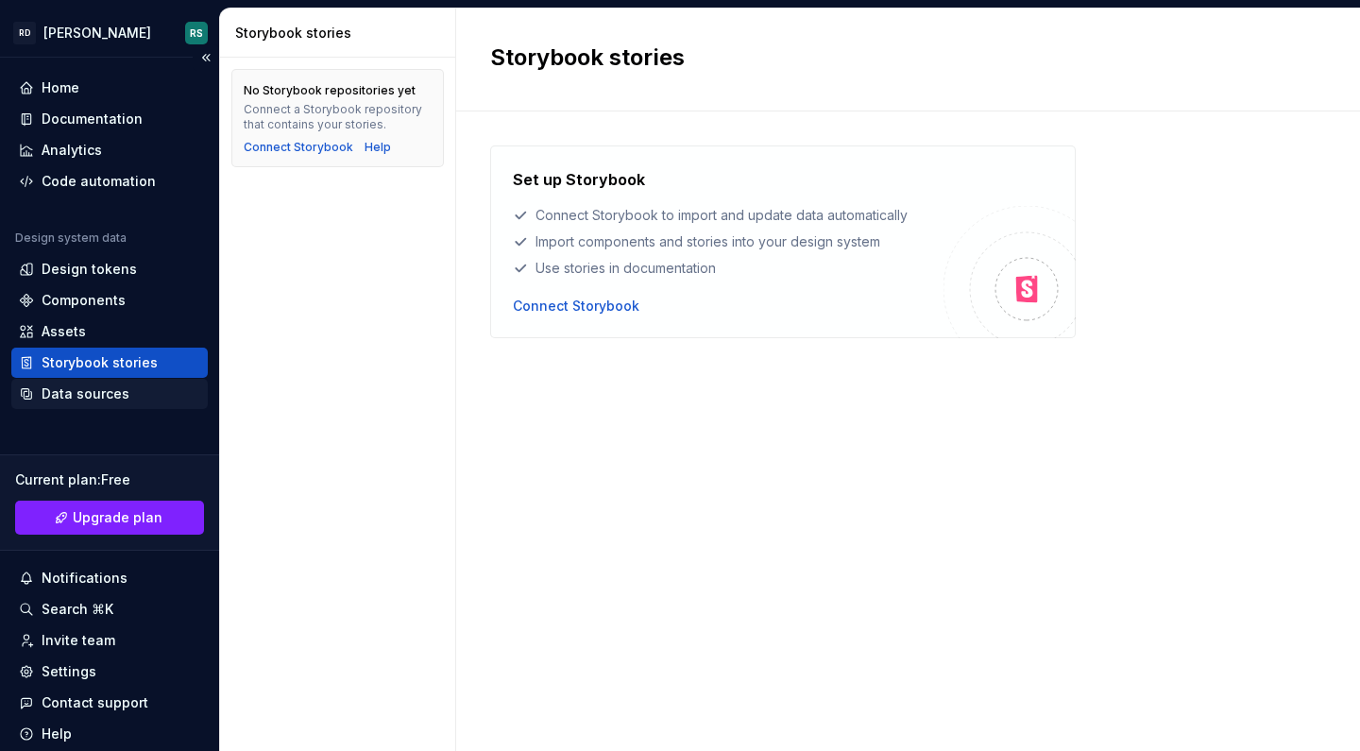
click at [118, 395] on div "Data sources" at bounding box center [86, 393] width 88 height 19
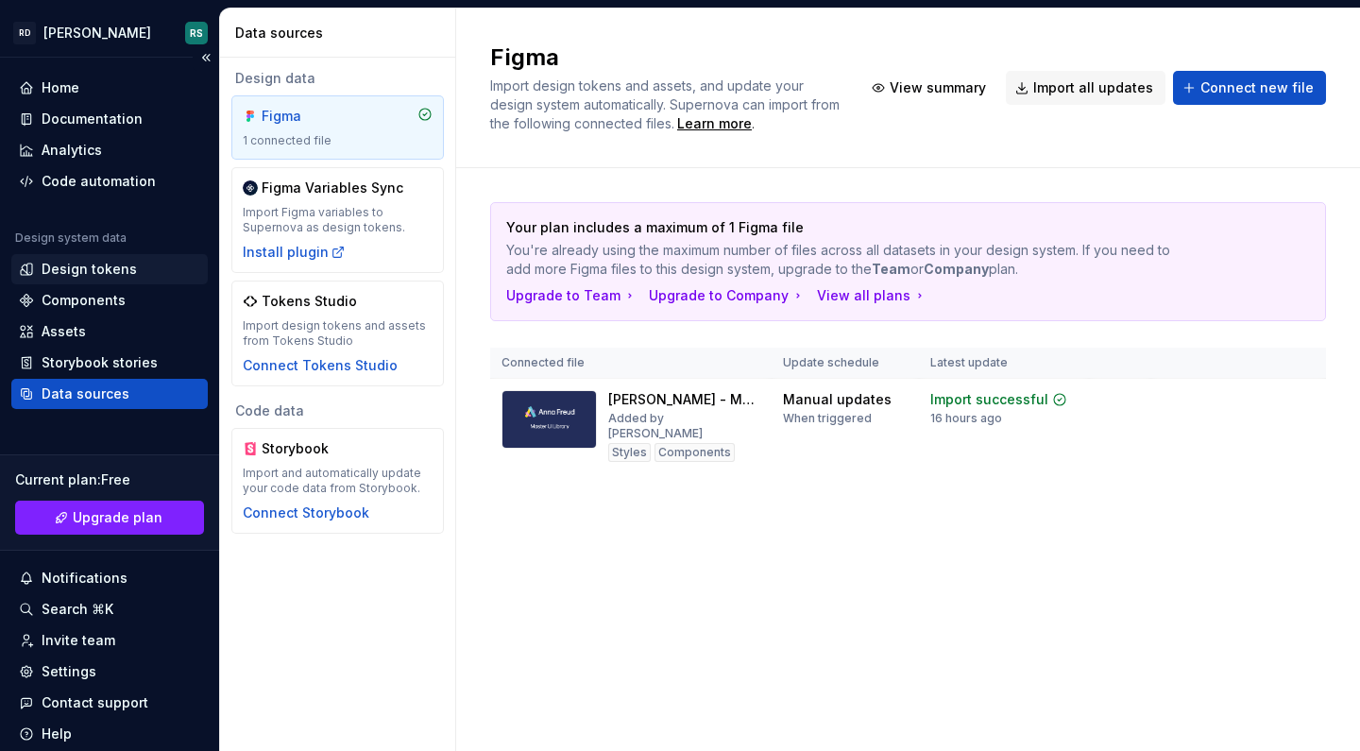
click at [108, 272] on div "Design tokens" at bounding box center [89, 269] width 95 height 19
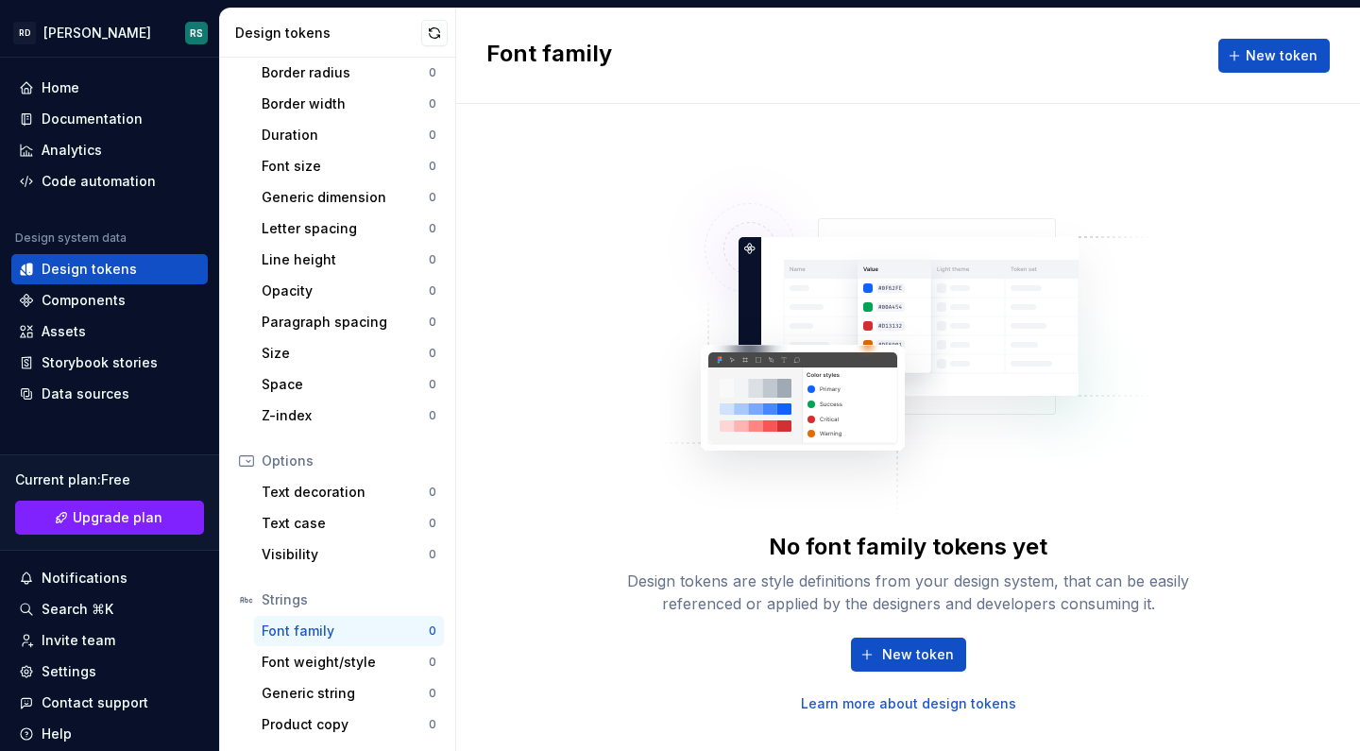
scroll to position [283, 0]
click at [82, 118] on div "Documentation" at bounding box center [92, 119] width 101 height 19
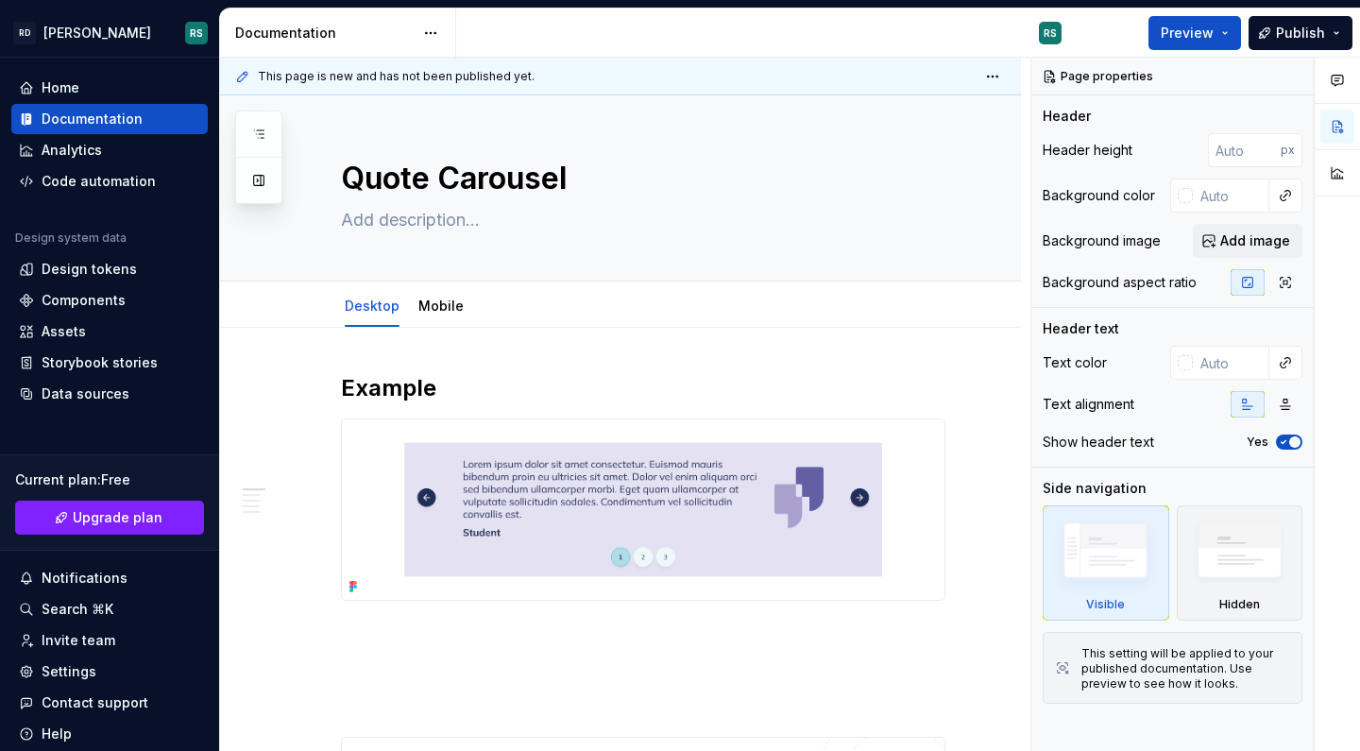
type textarea "*"
